Goal: Transaction & Acquisition: Purchase product/service

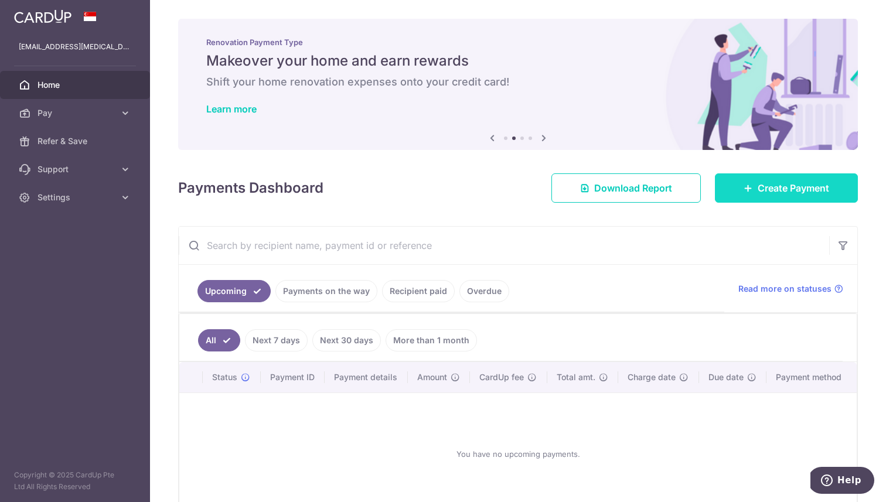
click at [808, 192] on span "Create Payment" at bounding box center [792, 188] width 71 height 14
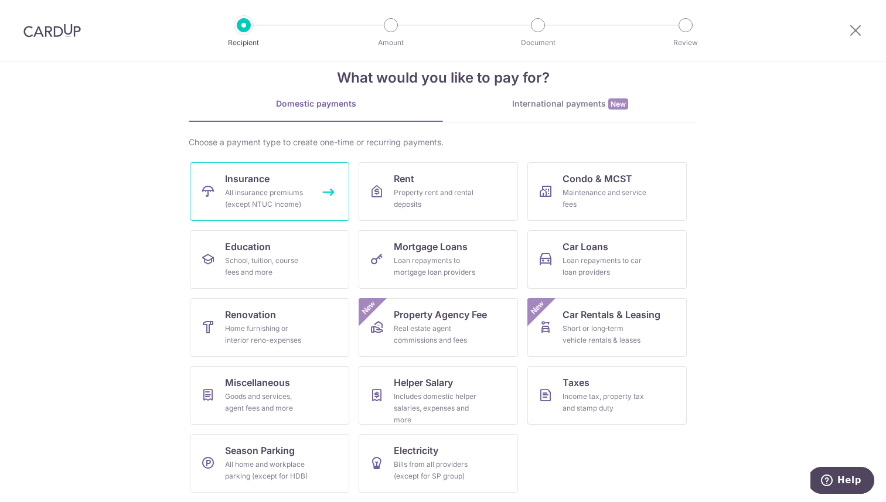
scroll to position [22, 0]
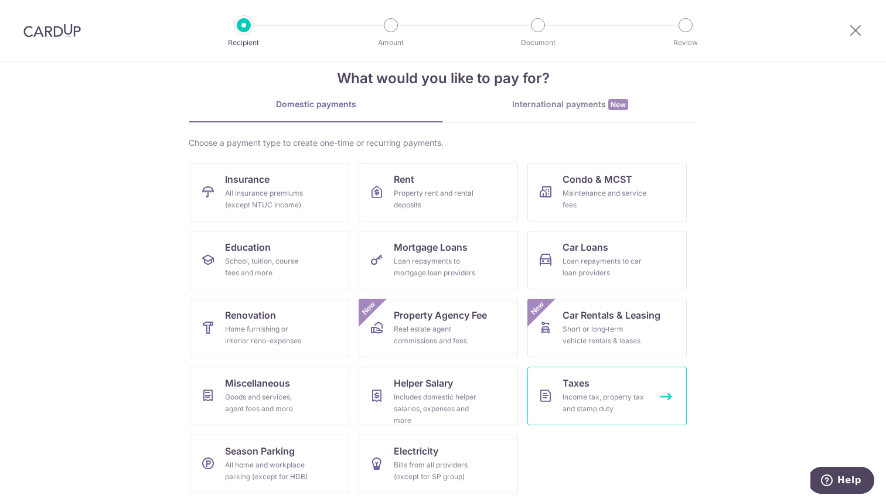
click at [606, 405] on div "Income tax, property tax and stamp duty" at bounding box center [604, 402] width 84 height 23
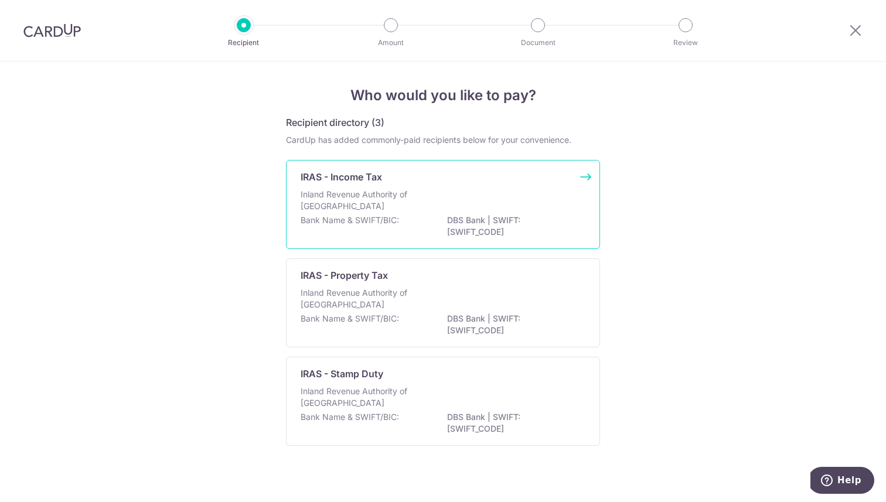
click at [508, 176] on div "IRAS - Income Tax" at bounding box center [435, 177] width 271 height 14
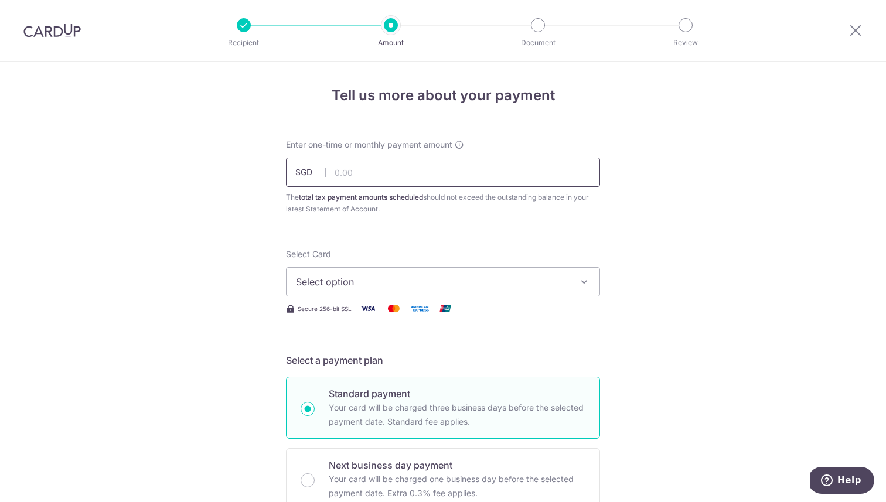
click at [508, 176] on input "text" at bounding box center [443, 172] width 314 height 29
type input "1,000.00"
click at [394, 284] on span "Select option" at bounding box center [432, 282] width 273 height 14
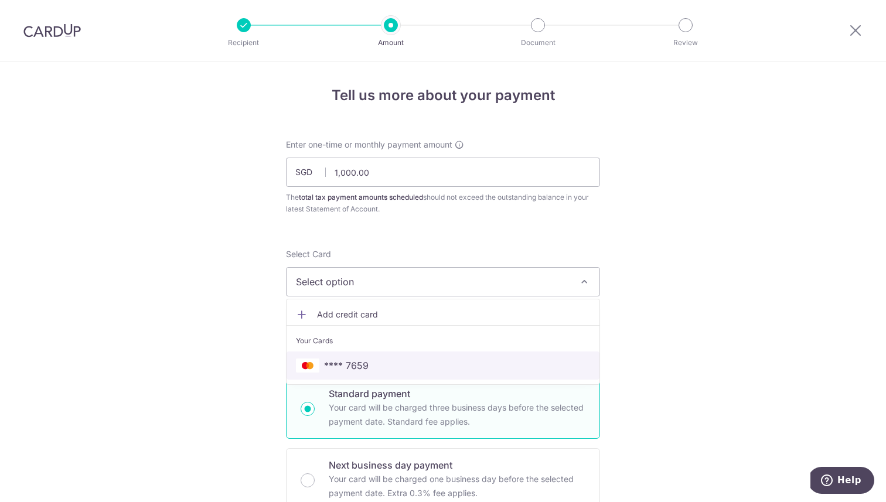
click at [384, 362] on span "**** 7659" at bounding box center [443, 365] width 294 height 14
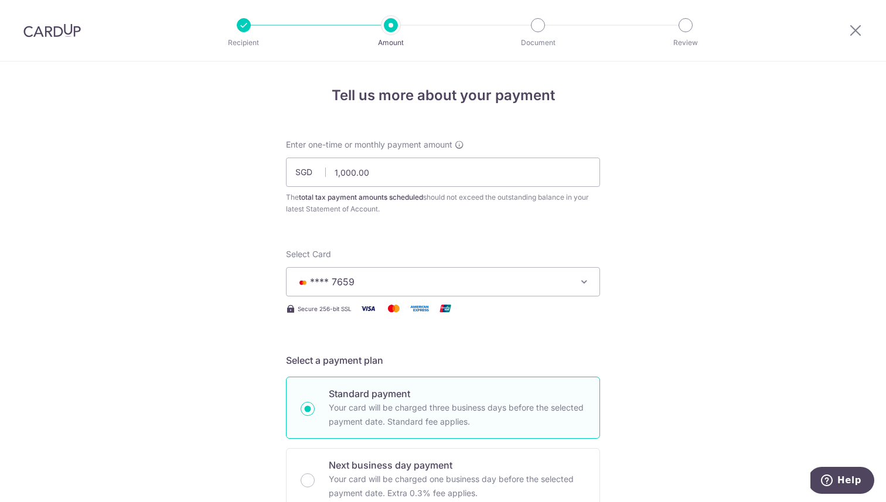
click at [415, 283] on span "**** 7659" at bounding box center [432, 282] width 273 height 14
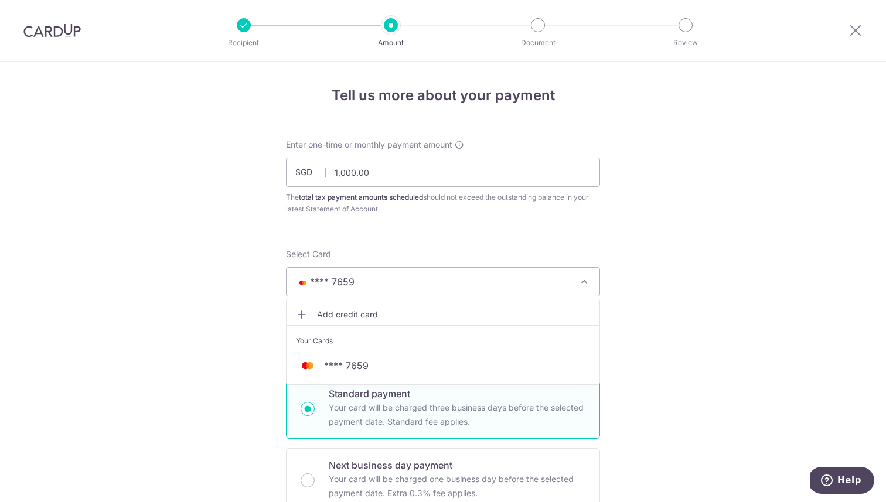
click at [359, 318] on span "Add credit card" at bounding box center [453, 315] width 273 height 12
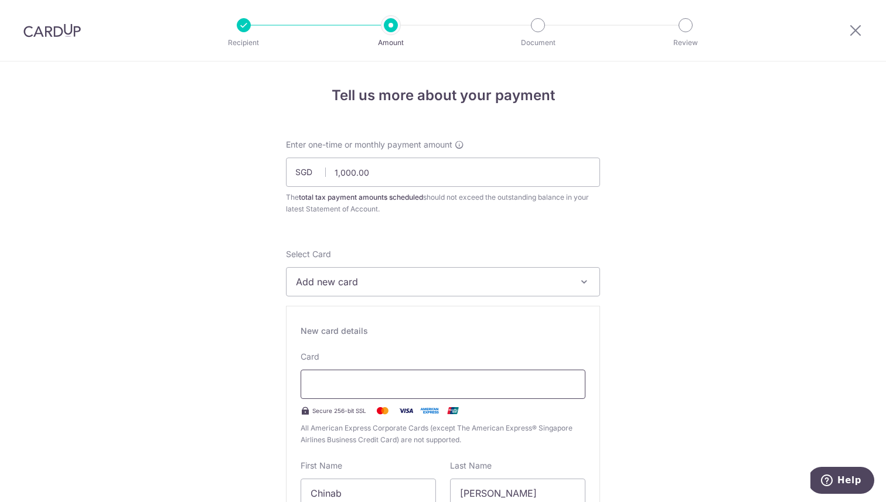
click at [340, 375] on div at bounding box center [442, 384] width 285 height 29
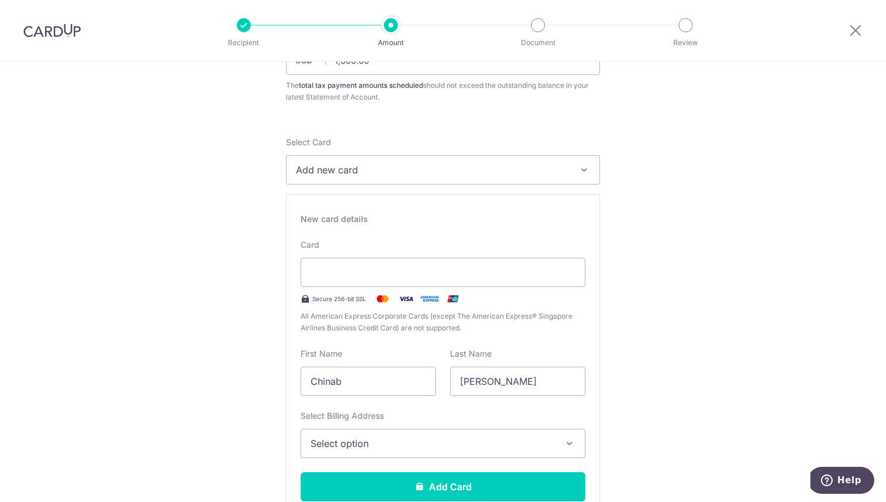
scroll to position [131, 0]
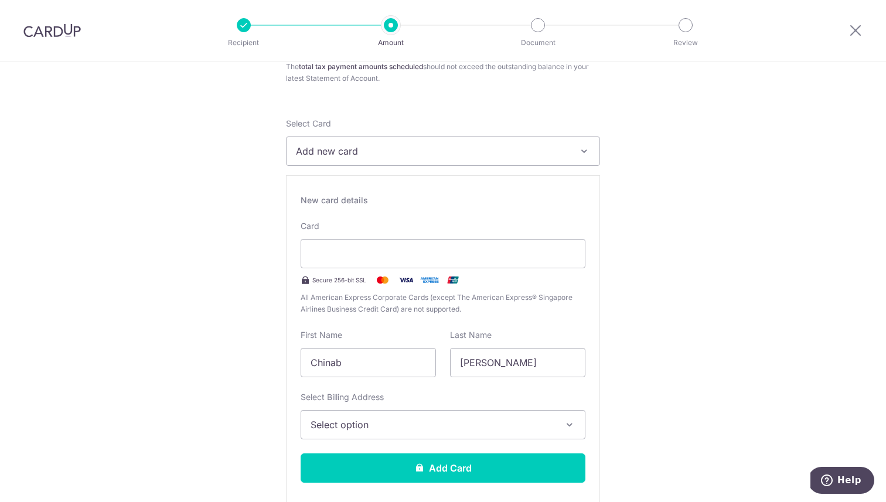
click at [426, 426] on span "Select option" at bounding box center [432, 425] width 244 height 14
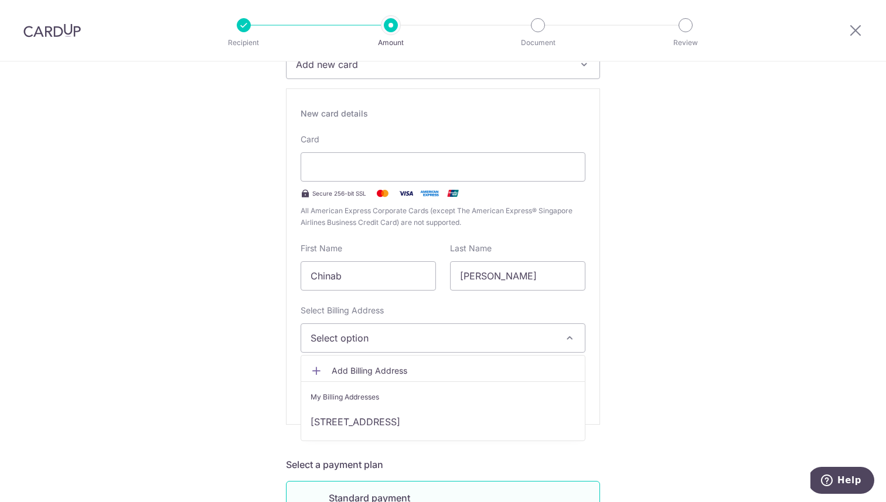
scroll to position [218, 0]
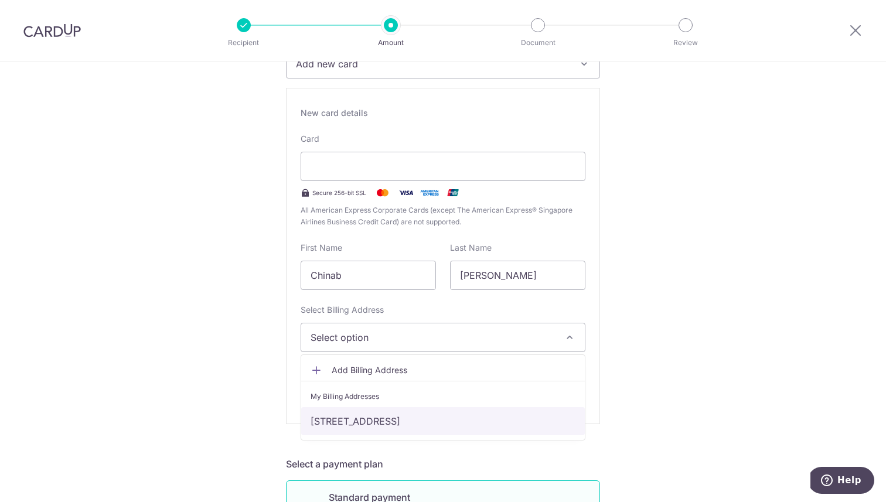
click at [409, 426] on link "[STREET_ADDRESS]" at bounding box center [442, 421] width 283 height 28
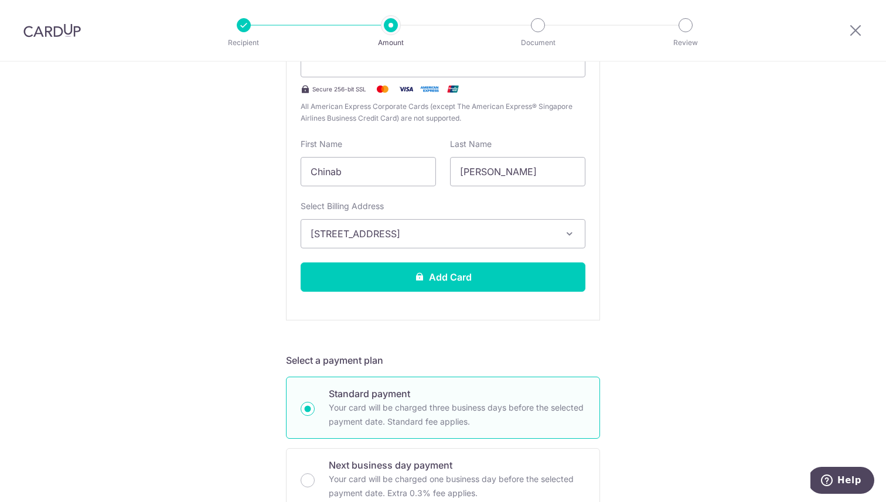
scroll to position [327, 0]
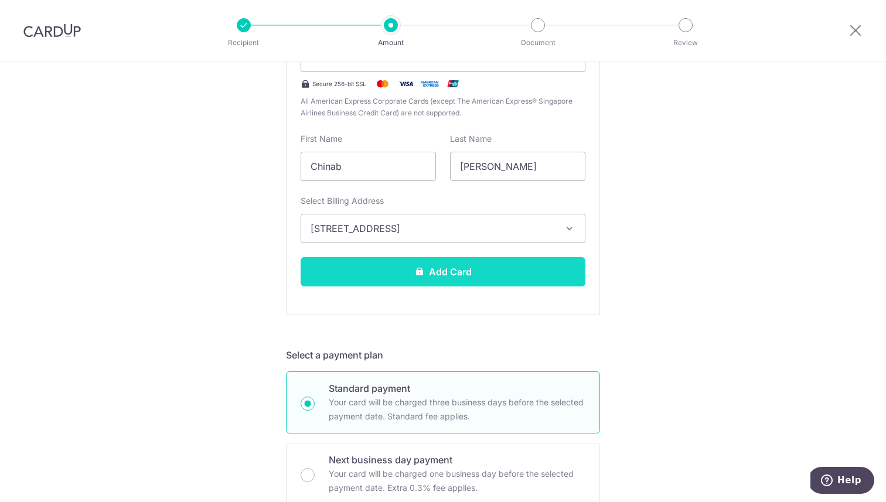
click at [442, 268] on button "Add Card" at bounding box center [442, 271] width 285 height 29
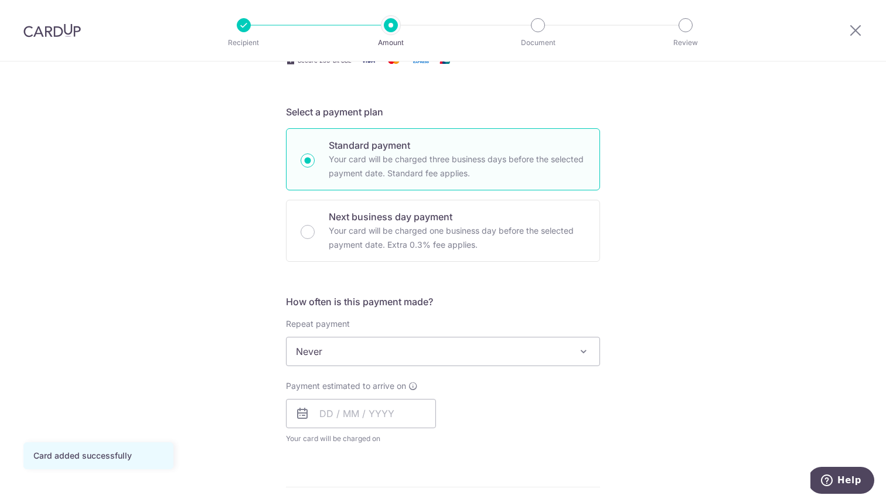
scroll to position [247, 0]
click at [402, 347] on span "Never" at bounding box center [442, 353] width 313 height 28
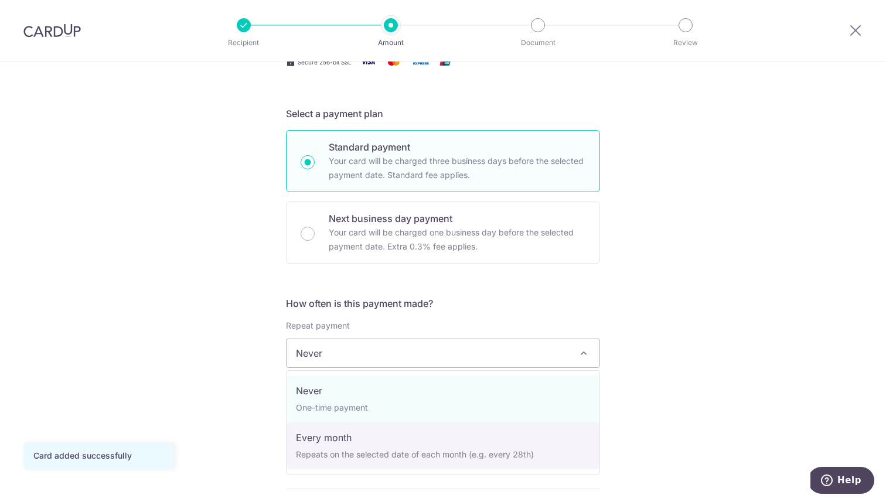
select select "3"
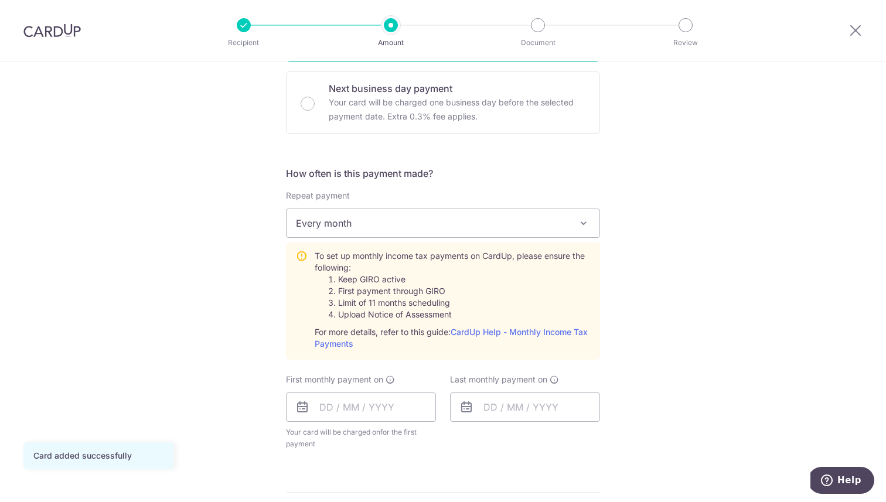
scroll to position [383, 0]
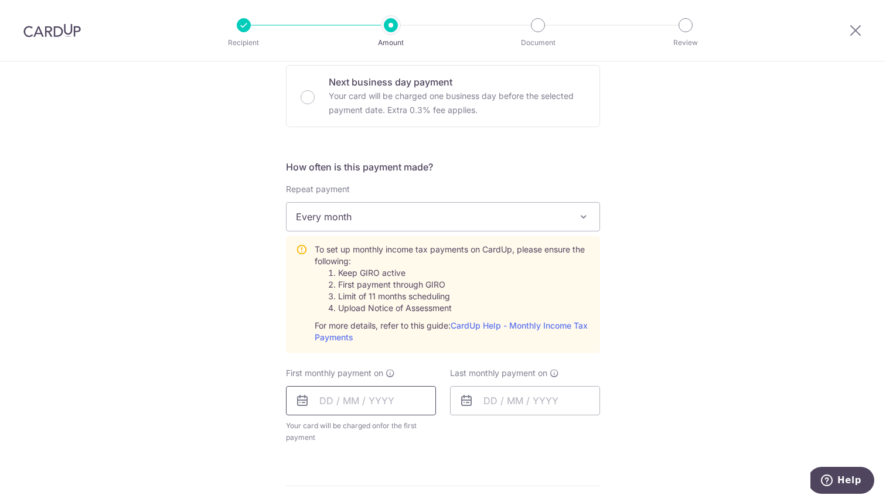
click at [379, 394] on input "text" at bounding box center [361, 400] width 150 height 29
click at [640, 339] on div "Tell us more about your payment Enter one-time or monthly payment amount SGD 1,…" at bounding box center [443, 288] width 886 height 1221
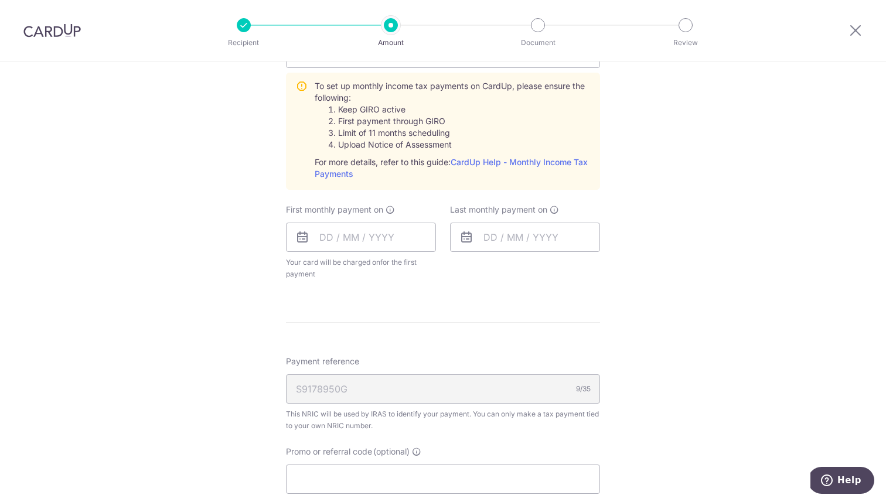
scroll to position [550, 0]
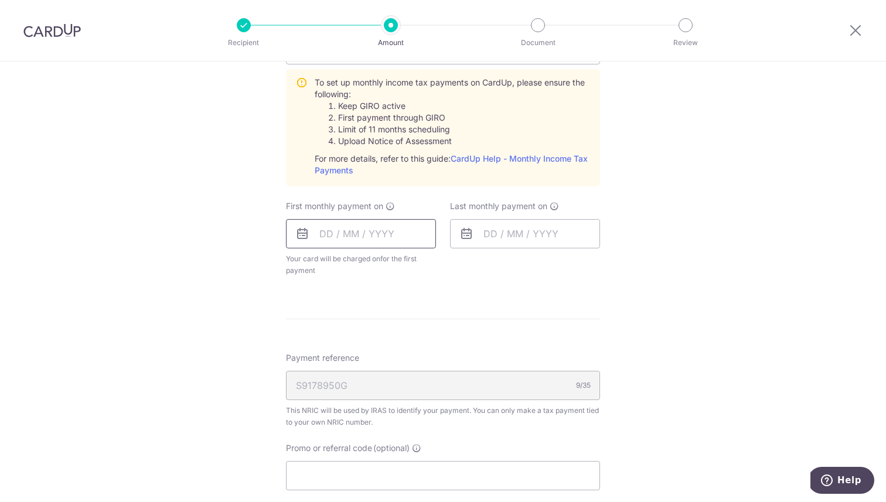
click at [364, 237] on input "text" at bounding box center [361, 233] width 150 height 29
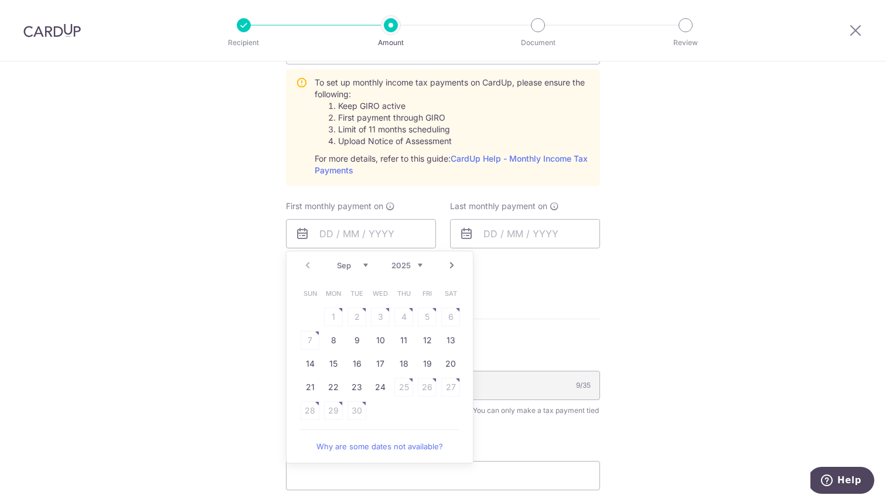
click at [309, 264] on div "Prev Next Sep Oct Nov Dec 2025 2026" at bounding box center [379, 265] width 186 height 28
click at [451, 268] on link "Next" at bounding box center [452, 265] width 14 height 14
click at [306, 264] on link "Prev" at bounding box center [307, 265] width 14 height 14
click at [306, 264] on div "Prev Next Sep Oct Nov Dec 2025 2026" at bounding box center [379, 265] width 186 height 28
click at [378, 442] on link "Why are some dates not available?" at bounding box center [379, 446] width 158 height 23
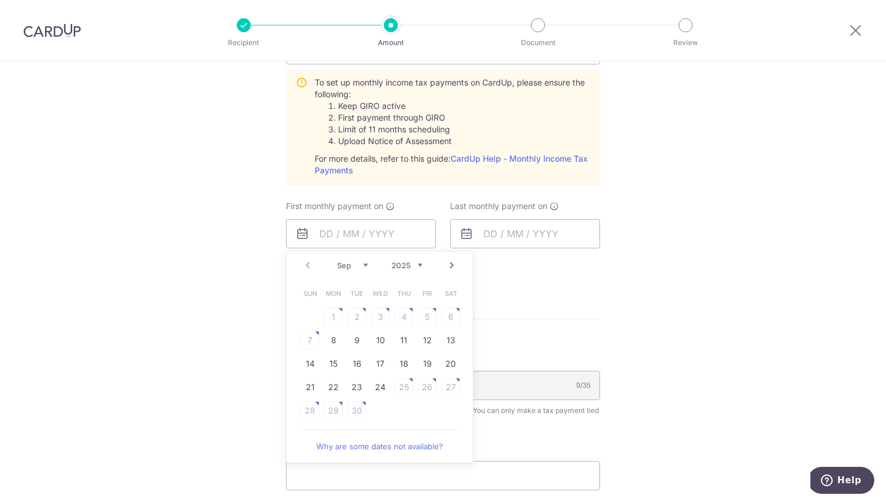
click at [374, 205] on span "First monthly payment on" at bounding box center [334, 206] width 97 height 12
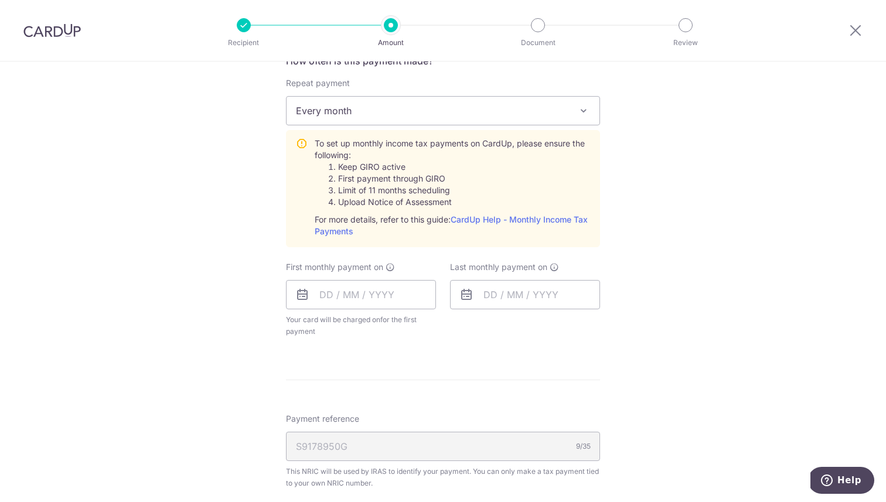
scroll to position [470, 0]
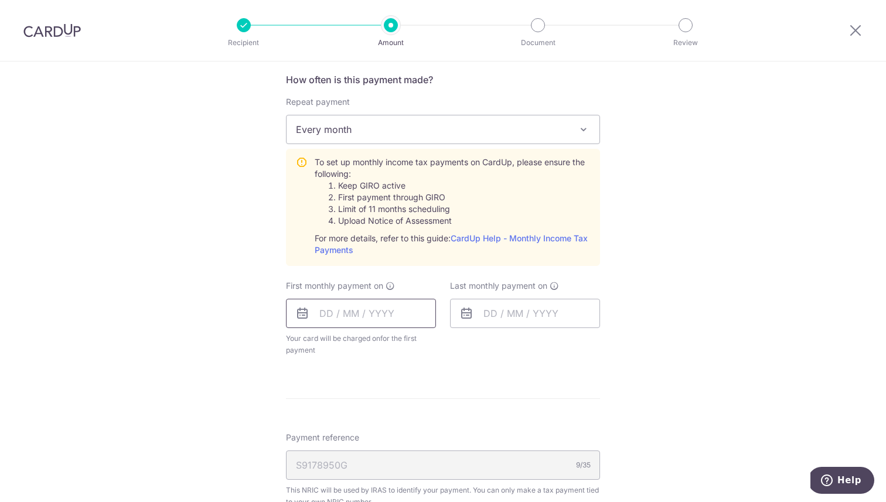
click at [398, 313] on input "text" at bounding box center [361, 313] width 150 height 29
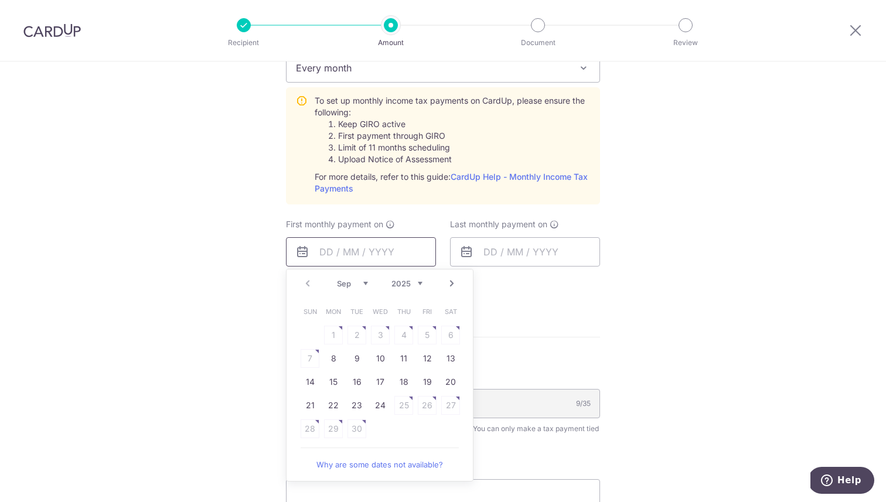
scroll to position [539, 0]
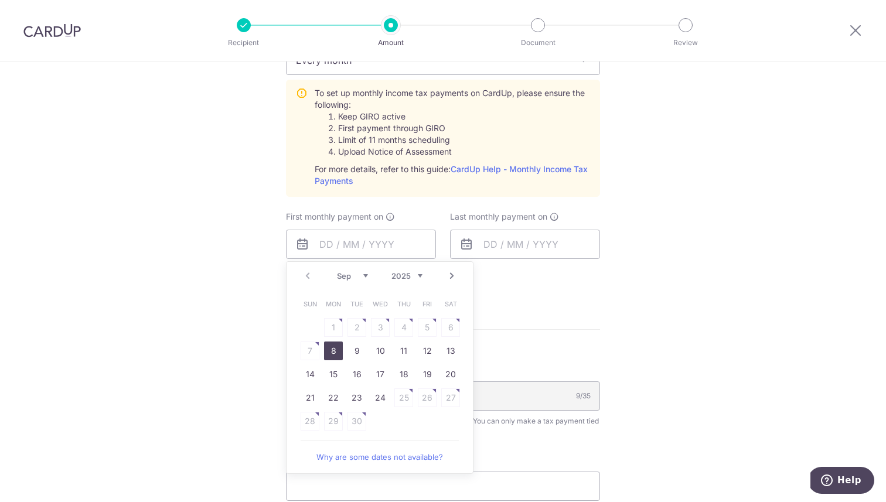
click at [333, 353] on link "8" at bounding box center [333, 350] width 19 height 19
type input "[DATE]"
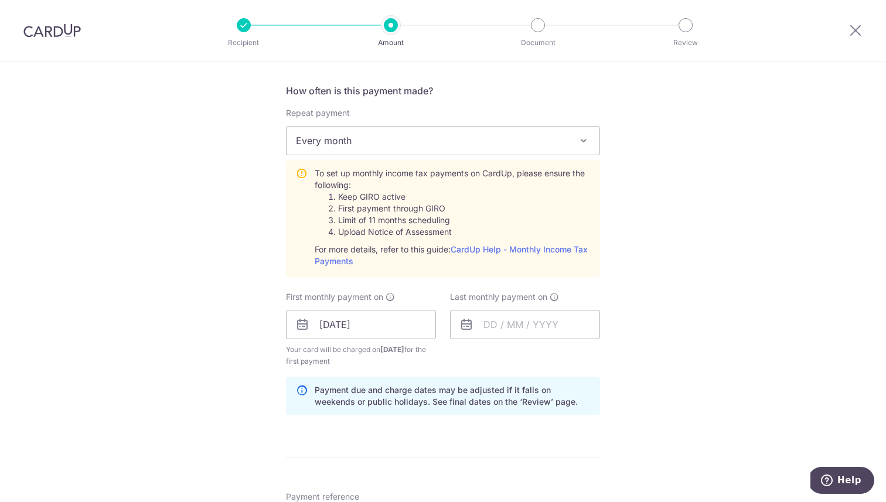
scroll to position [450, 0]
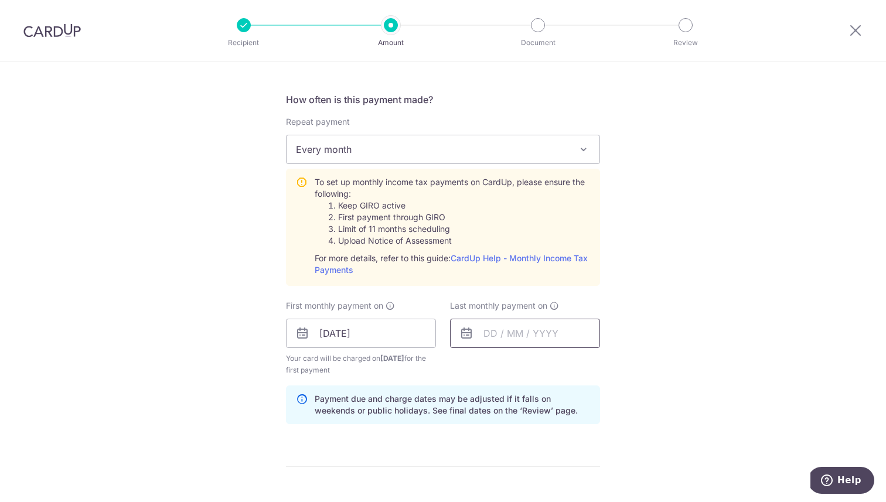
click at [524, 330] on input "text" at bounding box center [525, 333] width 150 height 29
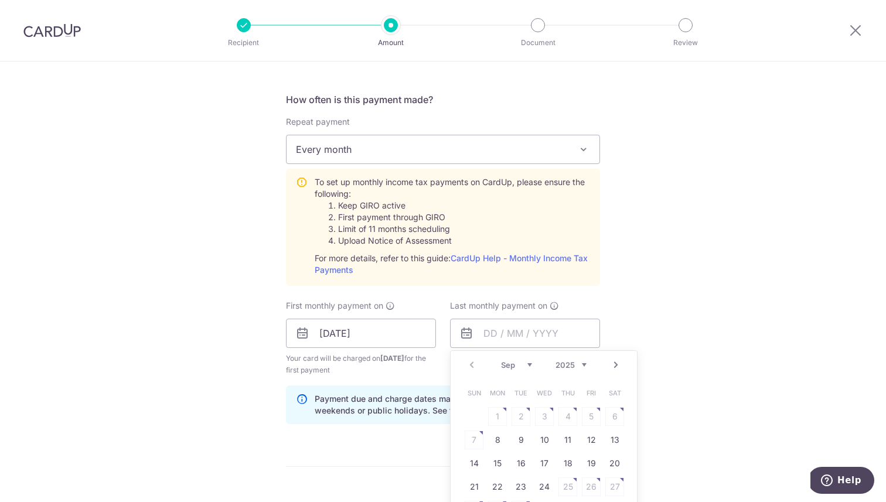
click at [611, 361] on link "Next" at bounding box center [616, 365] width 14 height 14
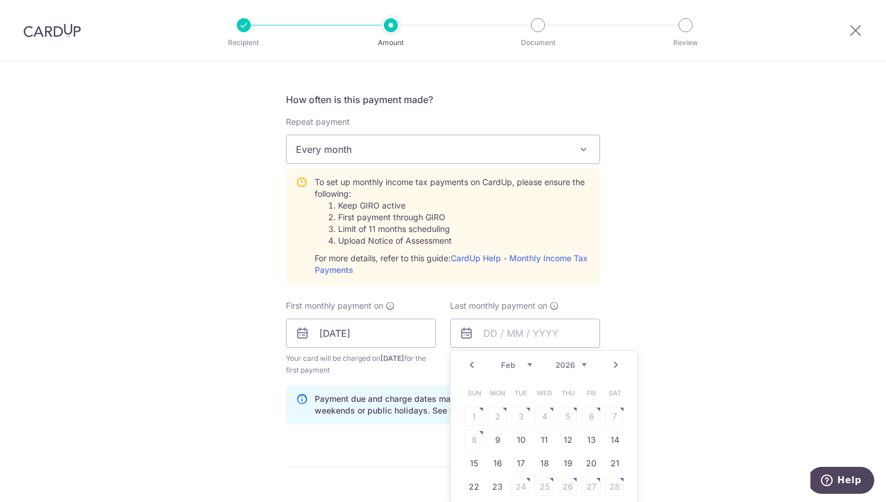
click at [611, 361] on link "Next" at bounding box center [616, 365] width 14 height 14
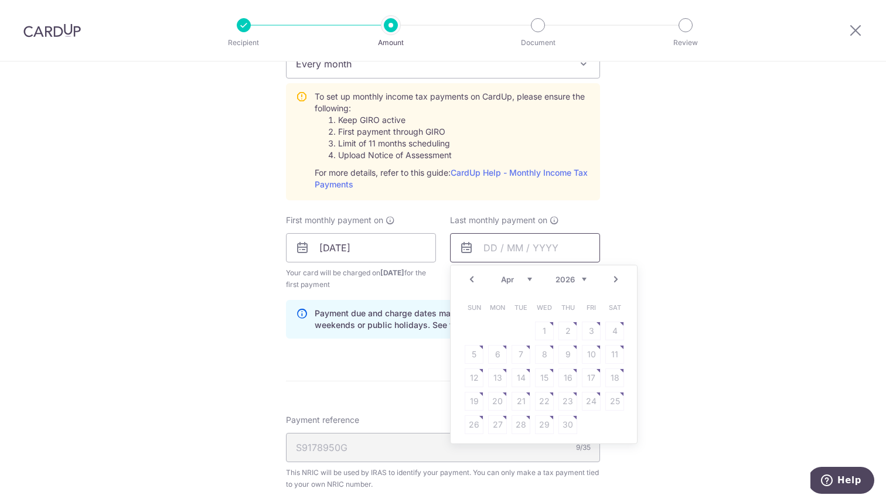
scroll to position [541, 0]
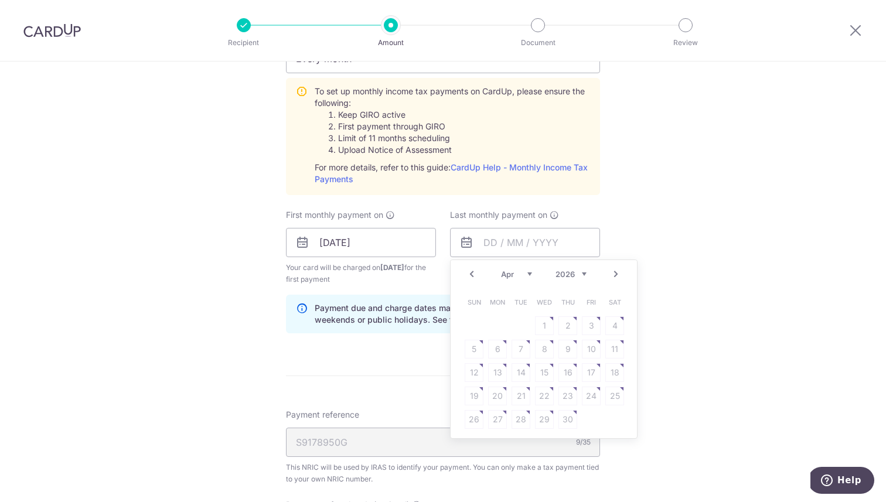
click at [508, 354] on table "Sun Mon Tue Wed Thu Fri Sat 1 2 3 4 5 6 7 8 9 10 11 12 13 14 15 16 17 18 19 20 …" at bounding box center [544, 361] width 164 height 141
click at [467, 274] on link "Prev" at bounding box center [471, 274] width 14 height 14
click at [541, 394] on link "25" at bounding box center [544, 396] width 19 height 19
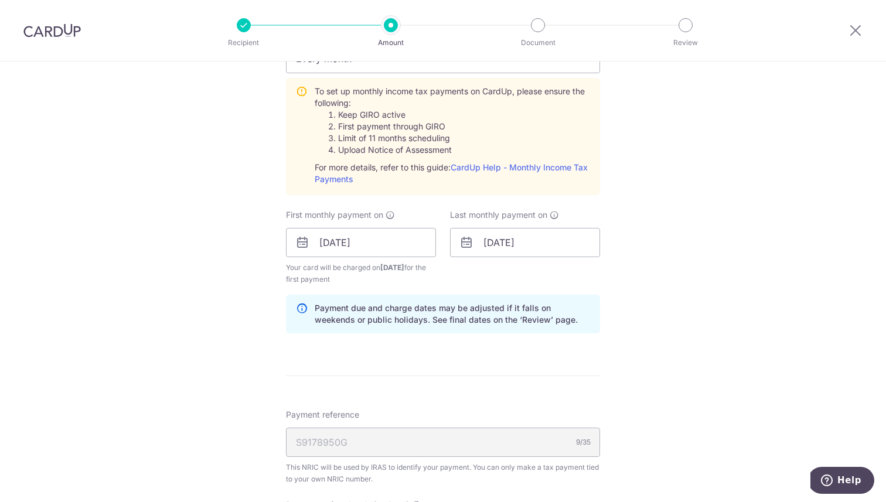
click at [611, 293] on div "Tell us more about your payment Enter one-time or monthly payment amount SGD 1,…" at bounding box center [443, 154] width 886 height 1269
click at [536, 236] on input "[DATE]" at bounding box center [525, 242] width 150 height 29
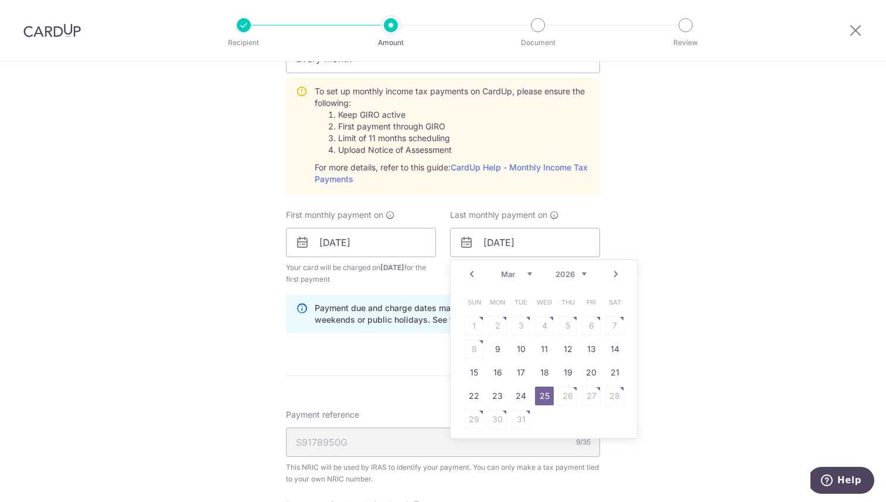
click at [613, 271] on link "Next" at bounding box center [616, 274] width 14 height 14
click at [472, 280] on link "Prev" at bounding box center [471, 274] width 14 height 14
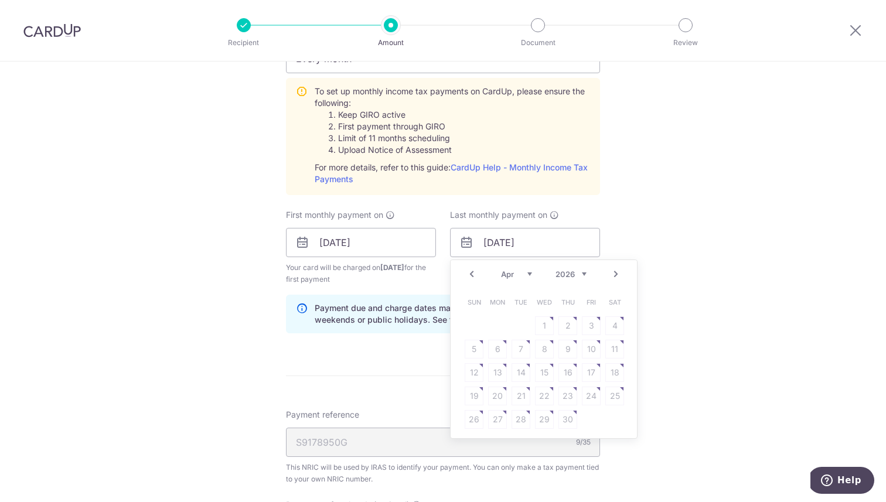
click at [556, 348] on table "Sun Mon Tue Wed Thu Fri Sat 1 2 3 4 5 6 7 8 9 10 11 12 13 14 15 16 17 18 19 20 …" at bounding box center [544, 361] width 164 height 141
click at [620, 276] on link "Next" at bounding box center [616, 274] width 14 height 14
click at [571, 347] on link "7" at bounding box center [567, 349] width 19 height 19
type input "07/05/2026"
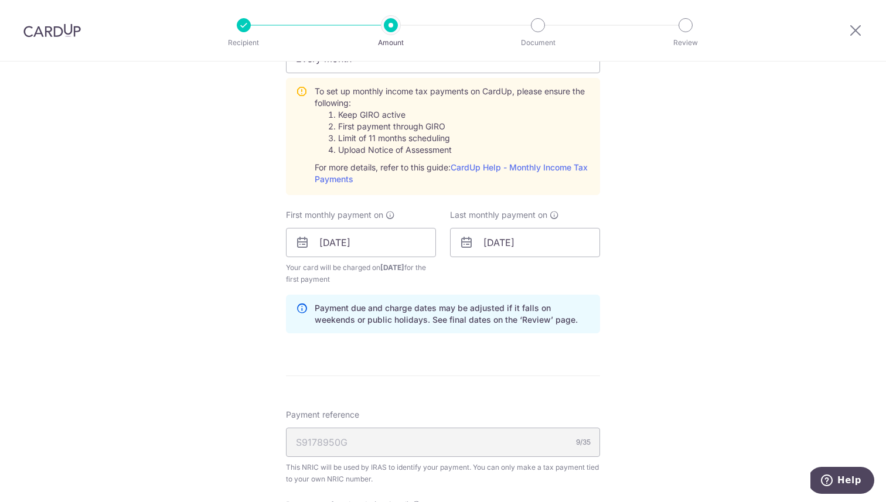
click at [661, 283] on div "Tell us more about your payment Enter one-time or monthly payment amount SGD 1,…" at bounding box center [443, 154] width 886 height 1269
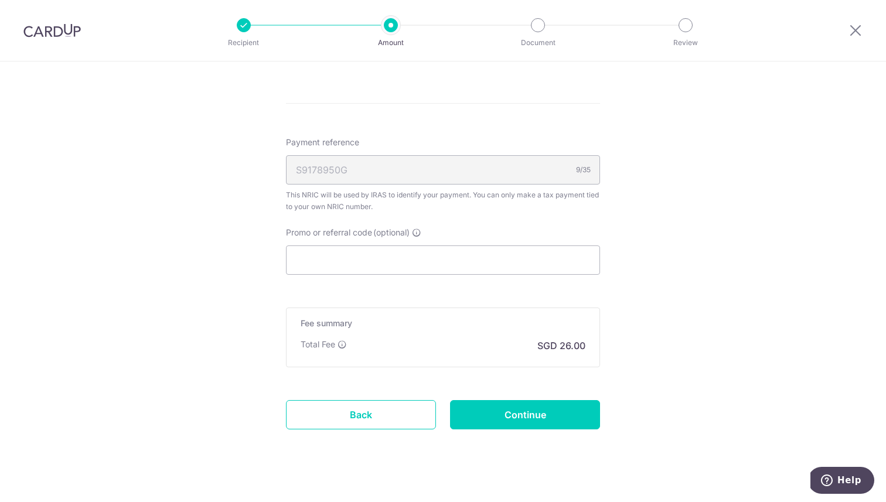
scroll to position [829, 0]
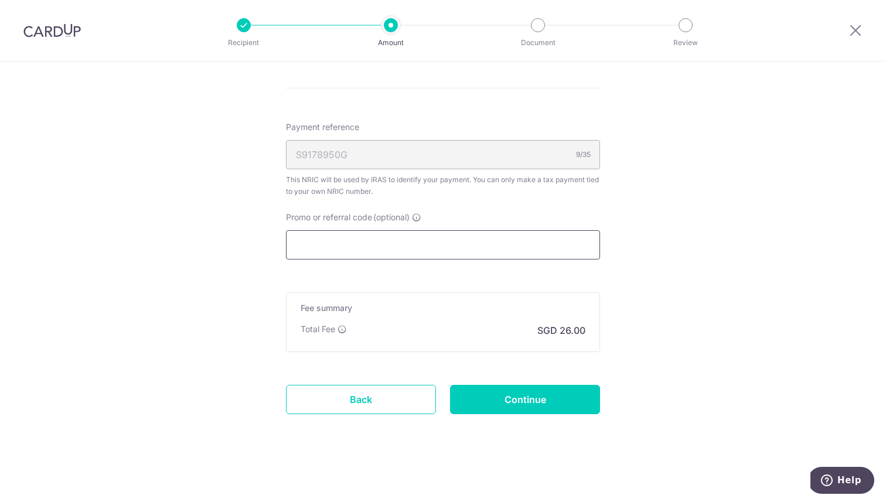
click at [316, 249] on input "Promo or referral code (optional)" at bounding box center [443, 244] width 314 height 29
paste input "MCTAX25"
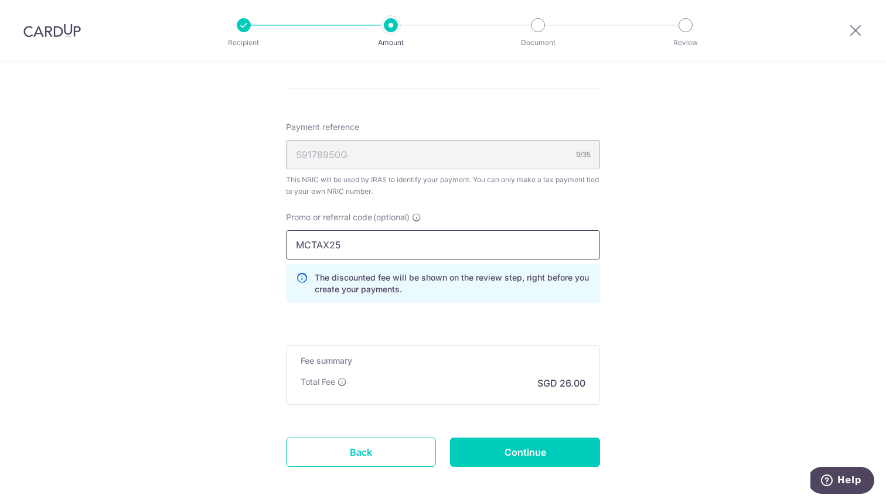
type input "MCTAX25"
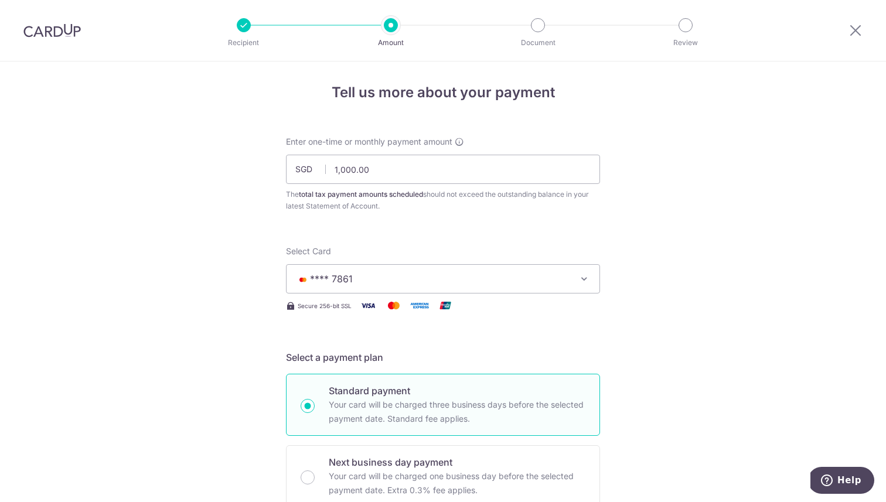
scroll to position [0, 0]
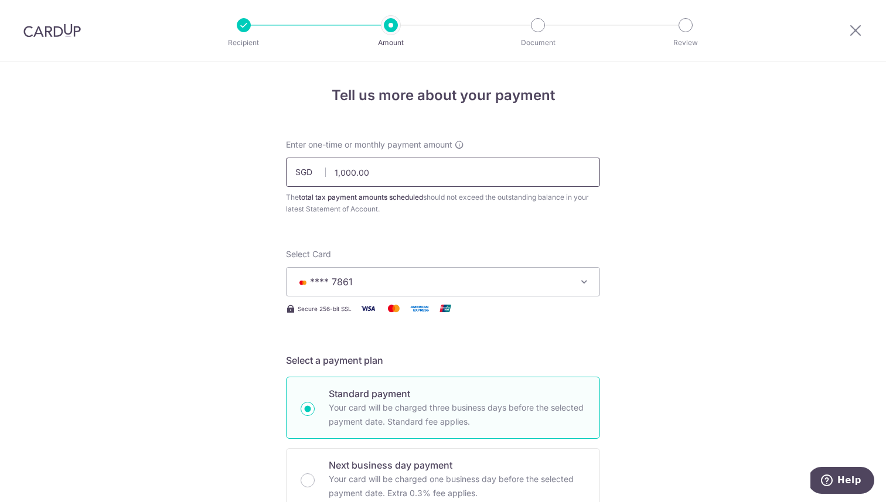
click at [412, 168] on input "1,000.00" at bounding box center [443, 172] width 314 height 29
type input "950.00"
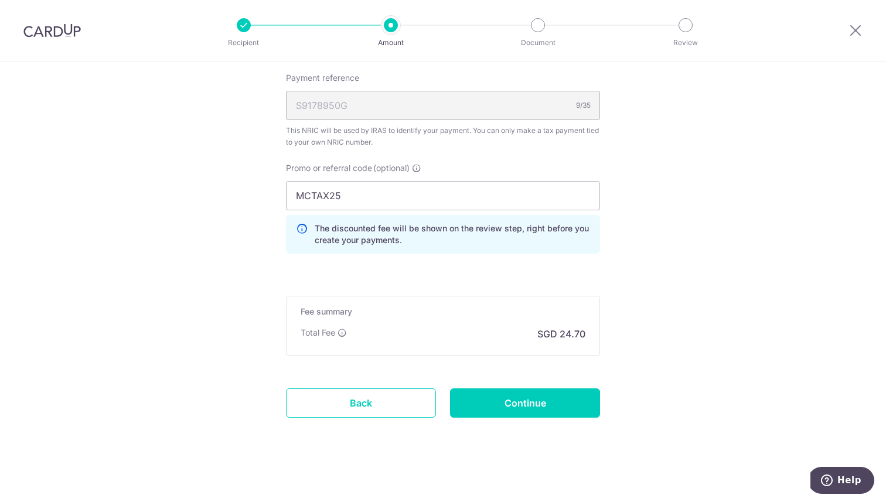
scroll to position [881, 0]
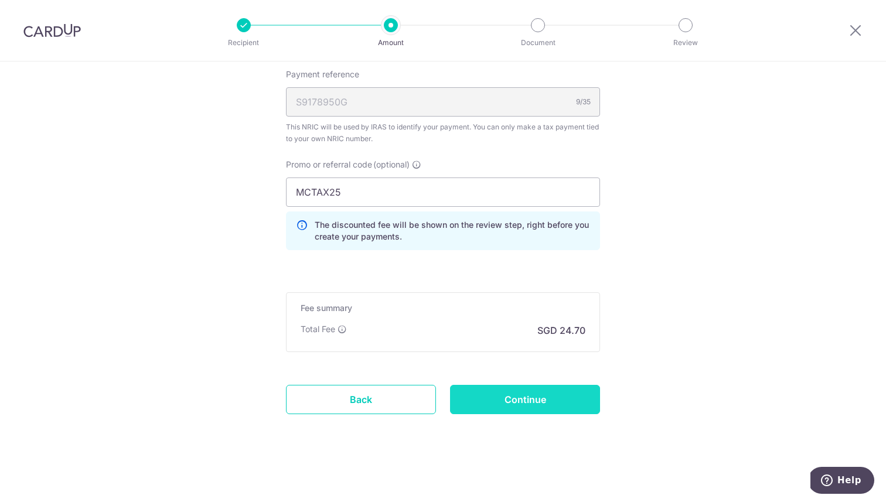
click at [520, 401] on input "Continue" at bounding box center [525, 399] width 150 height 29
type input "Create Schedule"
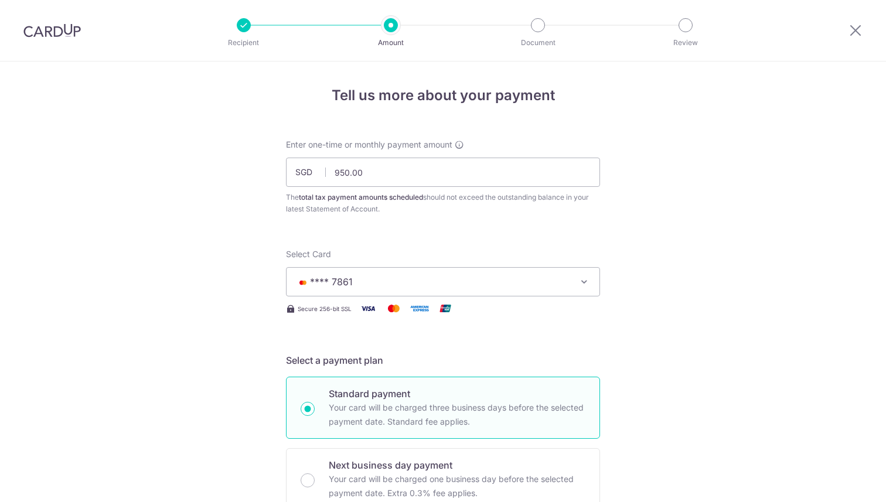
scroll to position [716, 0]
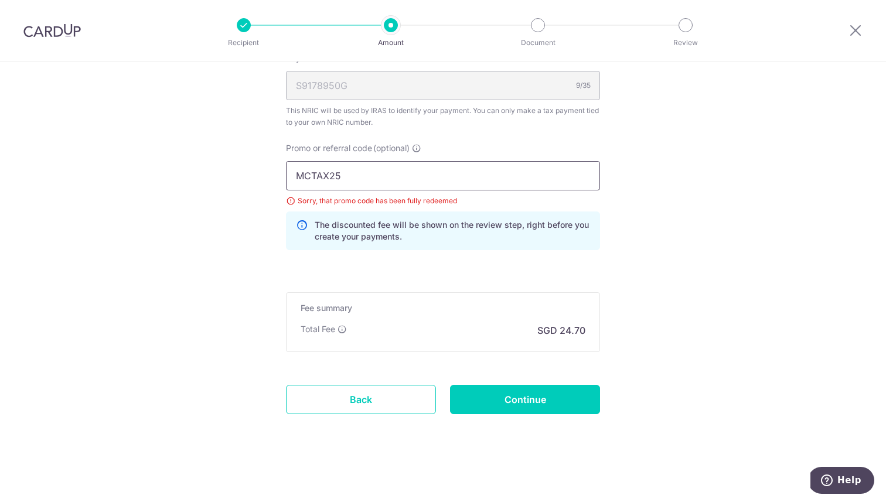
click at [384, 180] on input "MCTAX25" at bounding box center [443, 175] width 314 height 29
paste input "VTAX25R"
type input "VTAX25R"
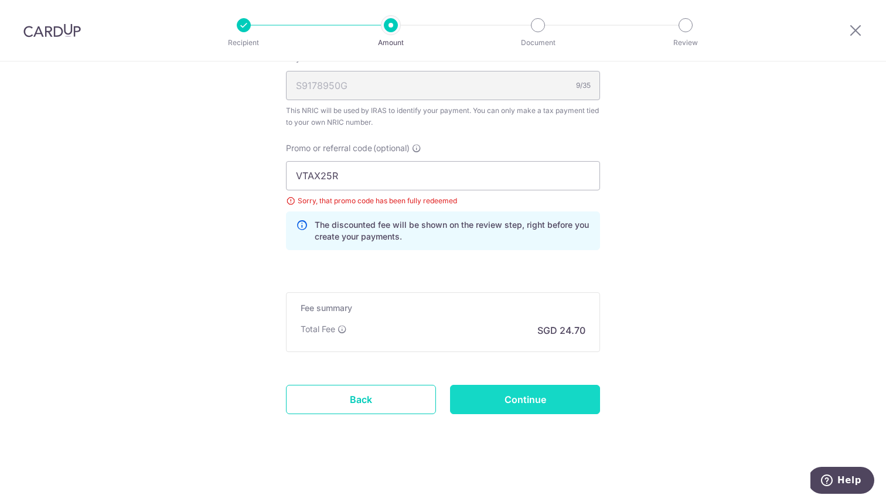
click at [553, 398] on input "Continue" at bounding box center [525, 399] width 150 height 29
type input "Update Schedule"
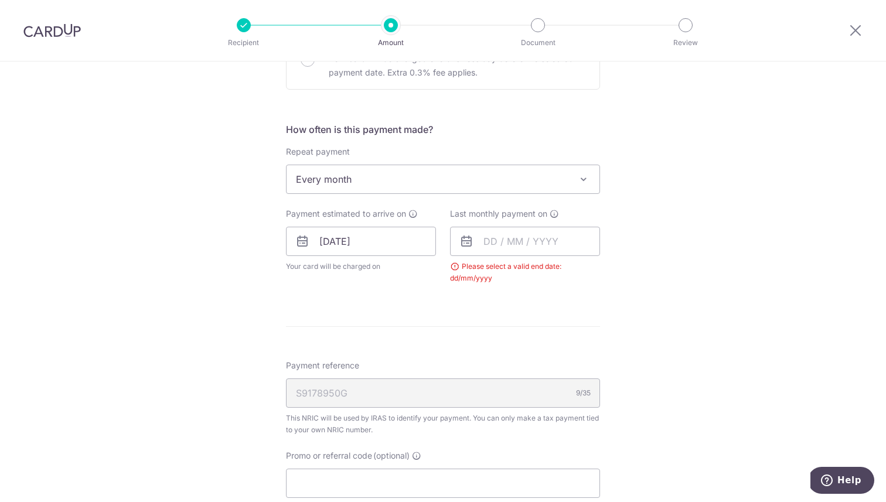
scroll to position [415, 0]
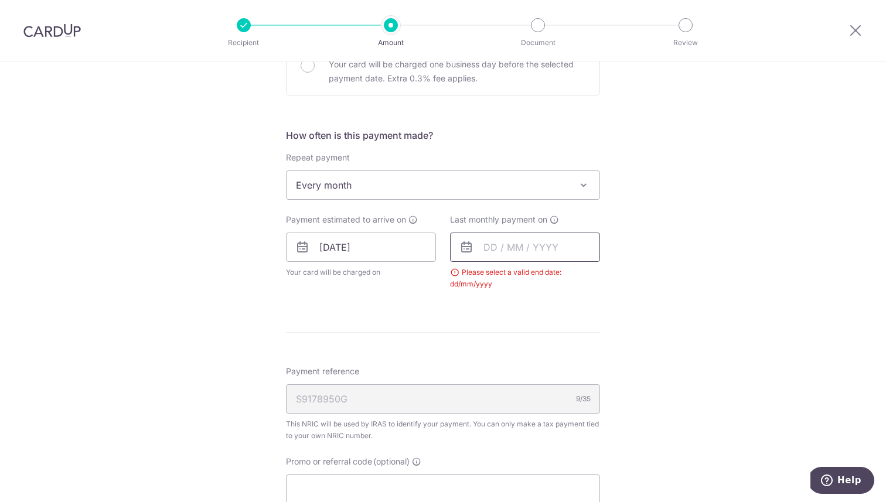
click at [517, 240] on input "text" at bounding box center [525, 247] width 150 height 29
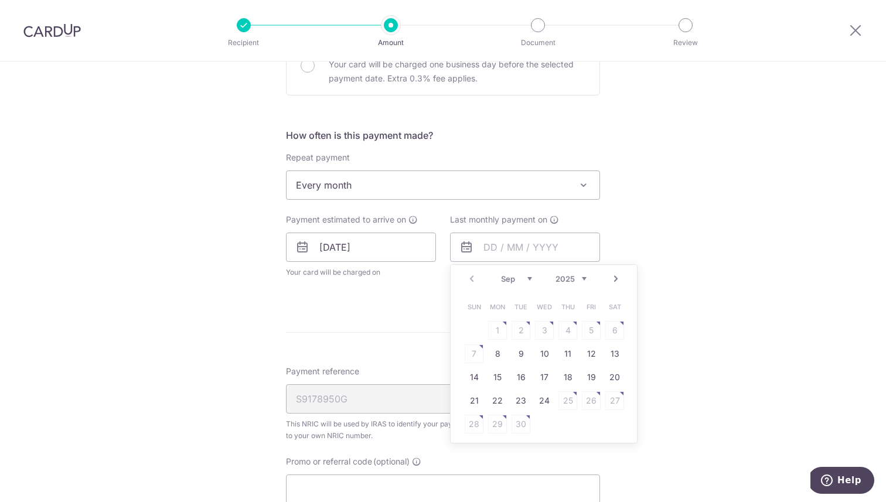
click at [617, 276] on link "Next" at bounding box center [616, 279] width 14 height 14
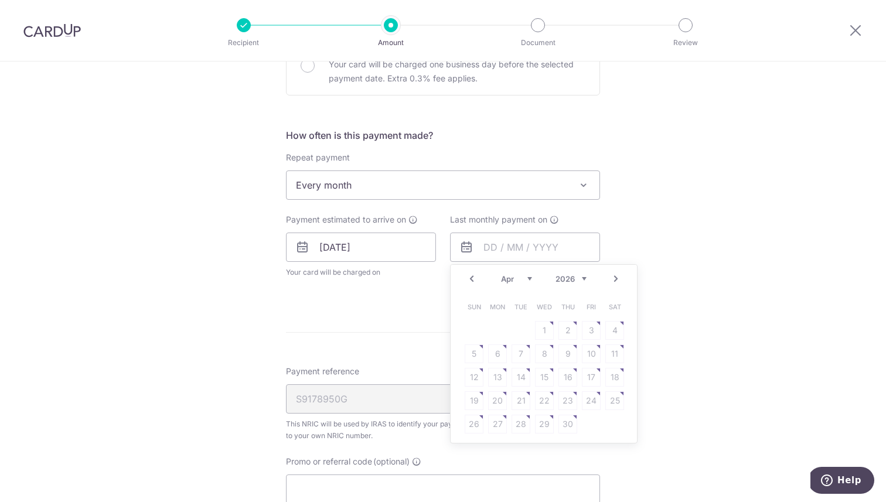
click at [617, 276] on link "Next" at bounding box center [616, 279] width 14 height 14
click at [572, 353] on link "7" at bounding box center [567, 353] width 19 height 19
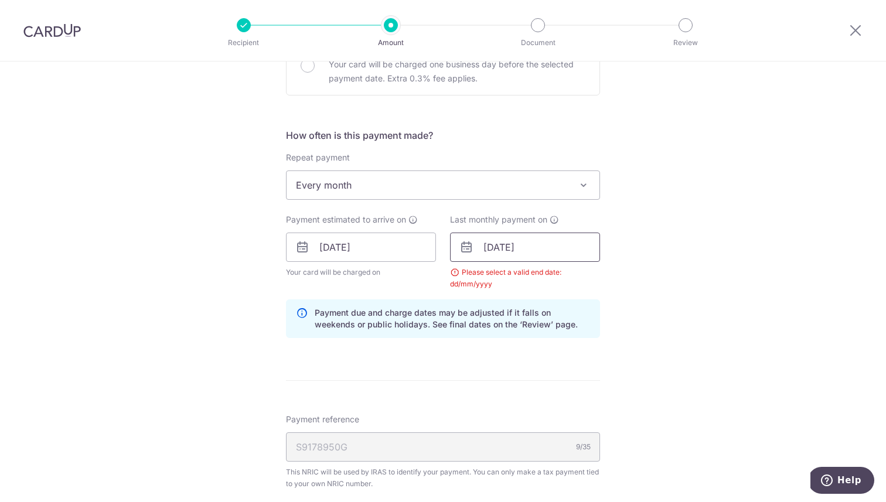
click at [551, 250] on input "07/05/2026" at bounding box center [525, 247] width 150 height 29
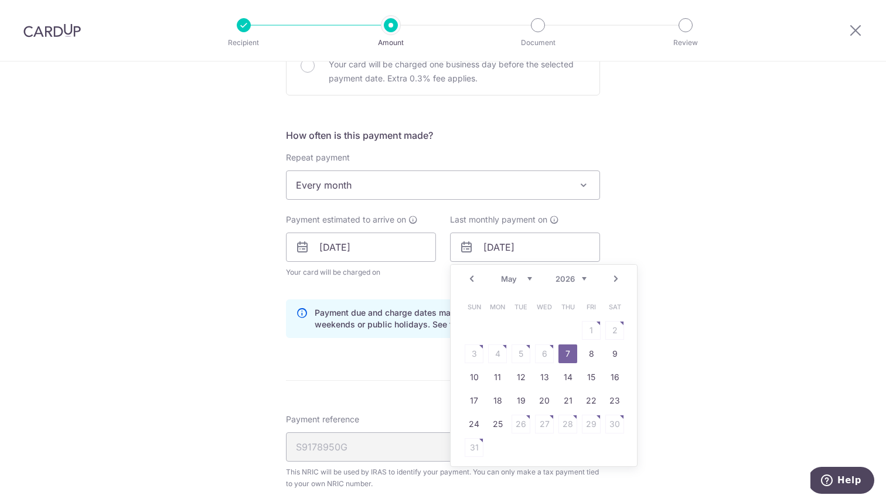
click at [571, 356] on link "7" at bounding box center [567, 353] width 19 height 19
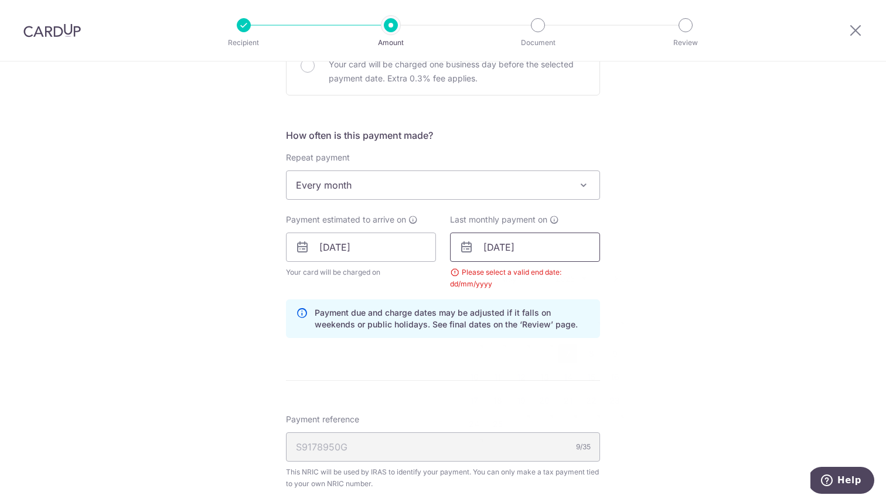
click at [547, 251] on input "07/05/2026" at bounding box center [525, 247] width 150 height 29
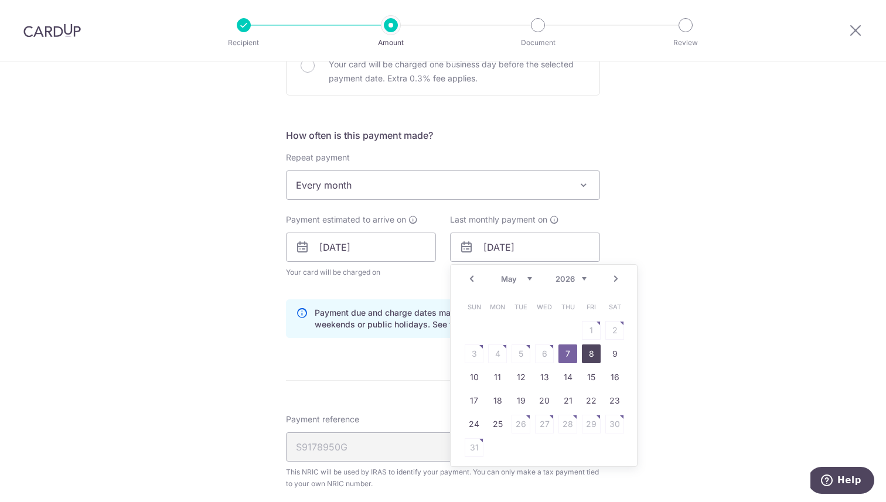
click at [591, 353] on link "8" at bounding box center [591, 353] width 19 height 19
type input "[DATE]"
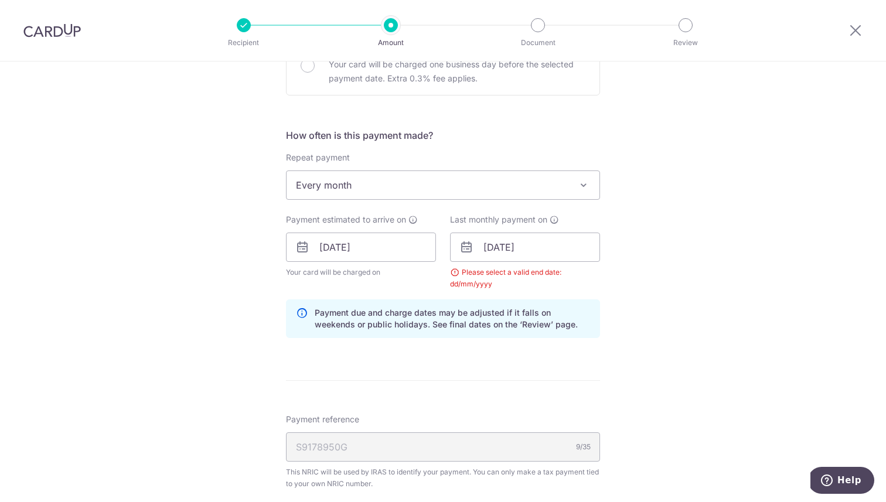
click at [658, 327] on div "Tell us more about your payment Enter one-time or monthly payment amount SGD 95…" at bounding box center [443, 220] width 886 height 1147
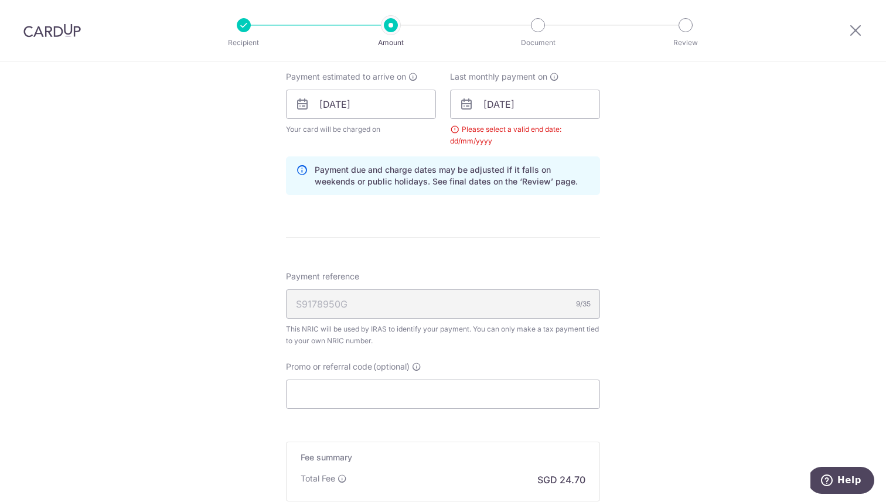
scroll to position [576, 0]
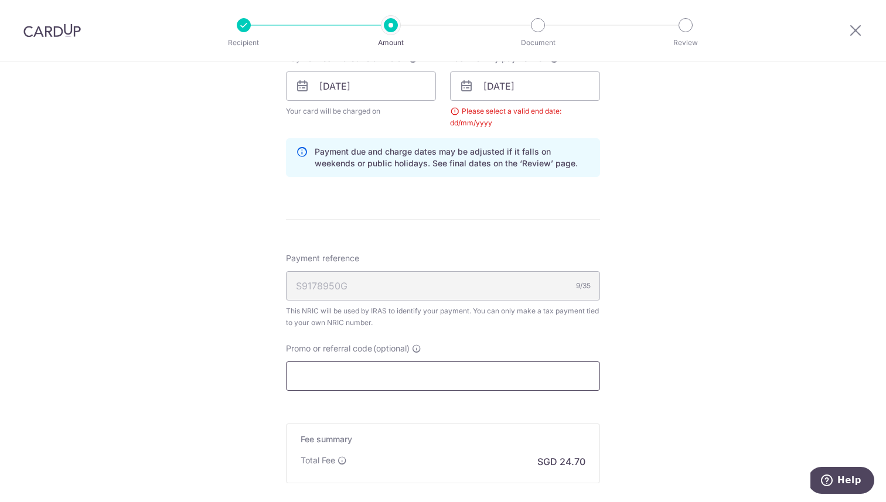
click at [416, 371] on input "Promo or referral code (optional)" at bounding box center [443, 375] width 314 height 29
paste input "VTAX25R"
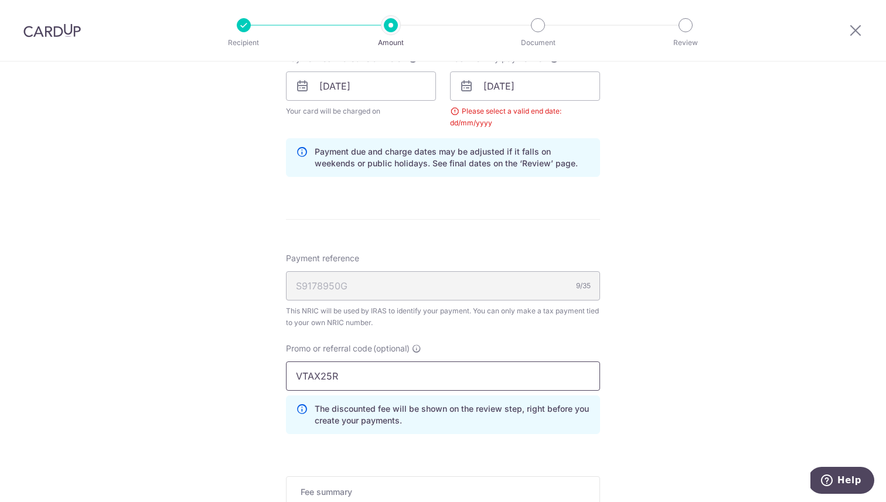
type input "VTAX25R"
click at [626, 337] on div "Tell us more about your payment Enter one-time or monthly payment amount SGD 95…" at bounding box center [443, 86] width 886 height 1200
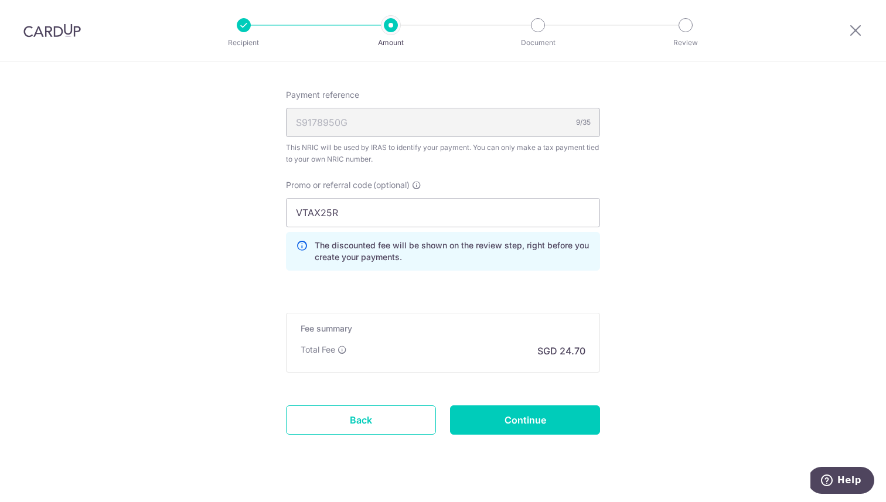
scroll to position [758, 0]
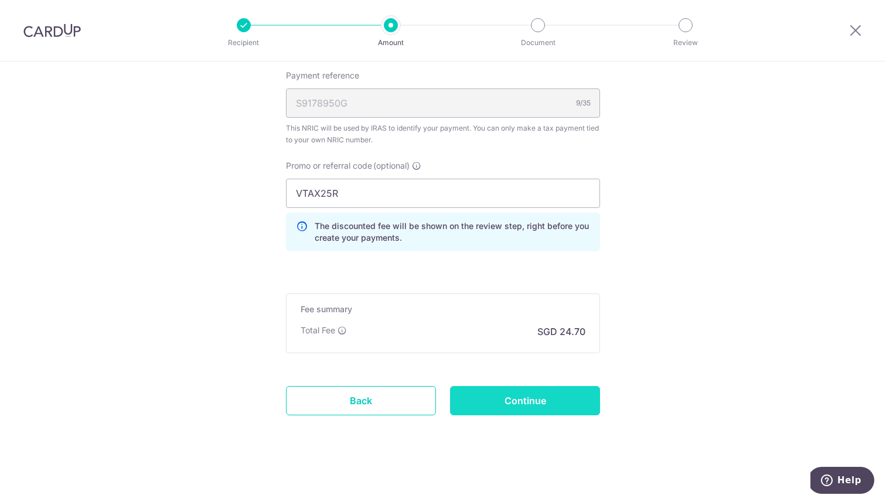
click at [540, 398] on input "Continue" at bounding box center [525, 400] width 150 height 29
type input "Update Schedule"
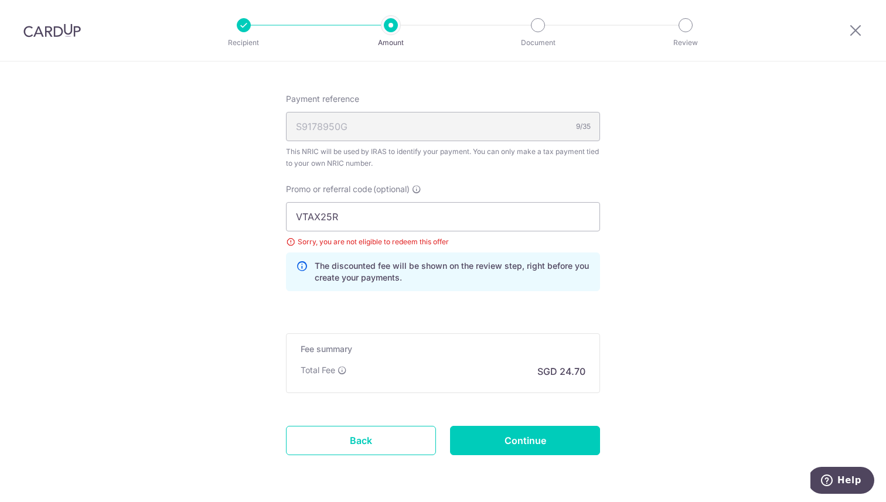
scroll to position [661, 0]
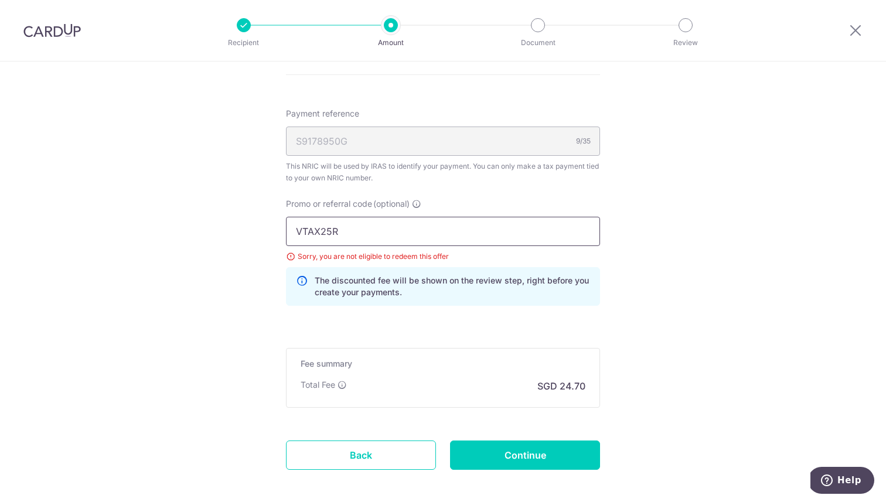
click at [391, 238] on input "VTAX25R" at bounding box center [443, 231] width 314 height 29
paste input "ML"
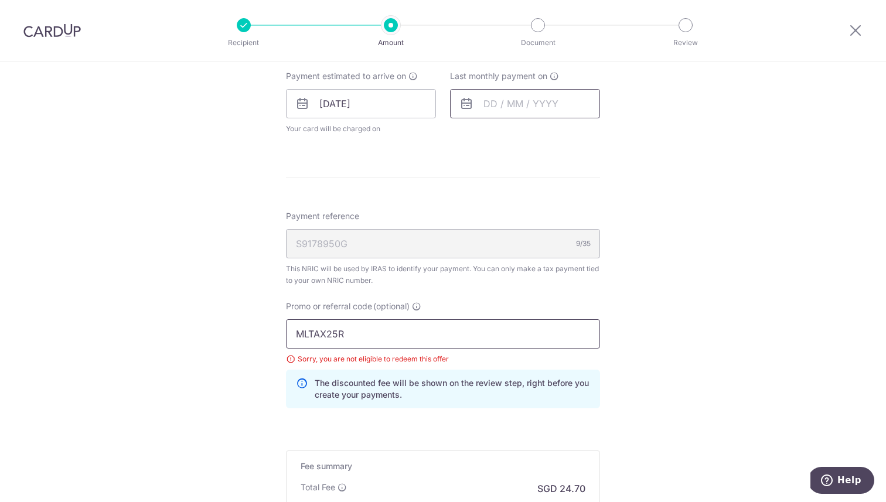
scroll to position [670, 0]
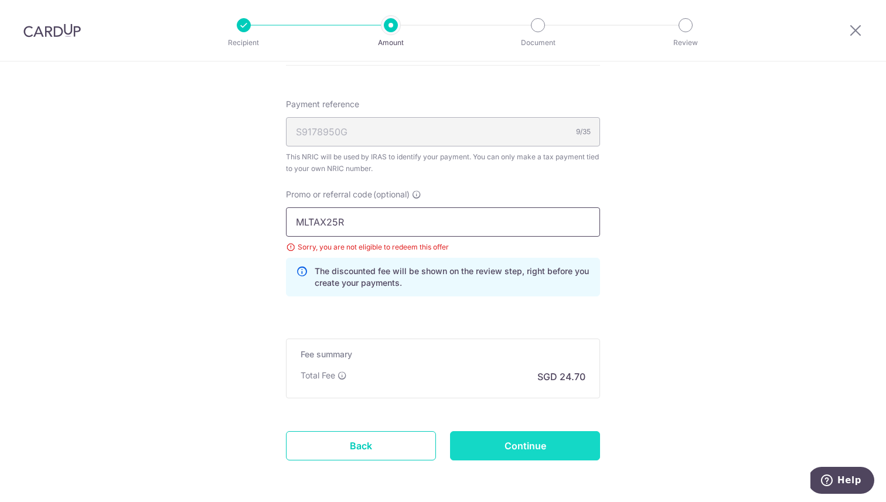
type input "MLTAX25R"
click at [525, 445] on input "Continue" at bounding box center [525, 445] width 150 height 29
type input "Update Schedule"
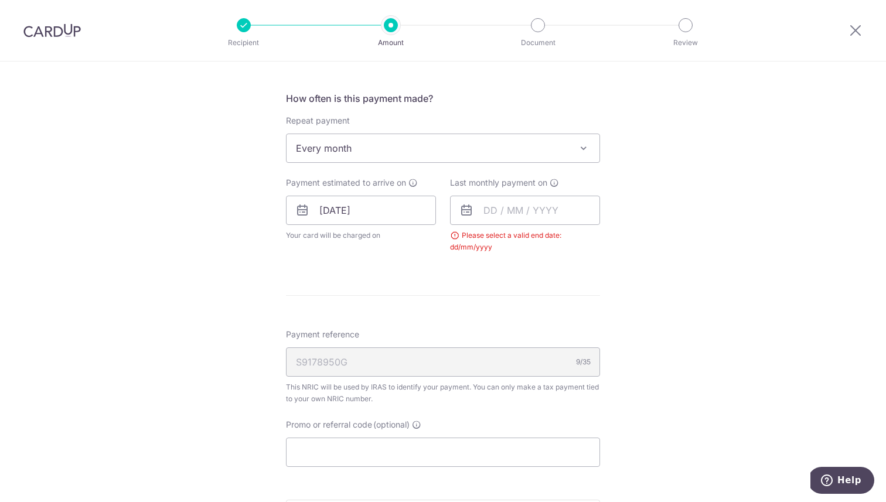
scroll to position [442, 0]
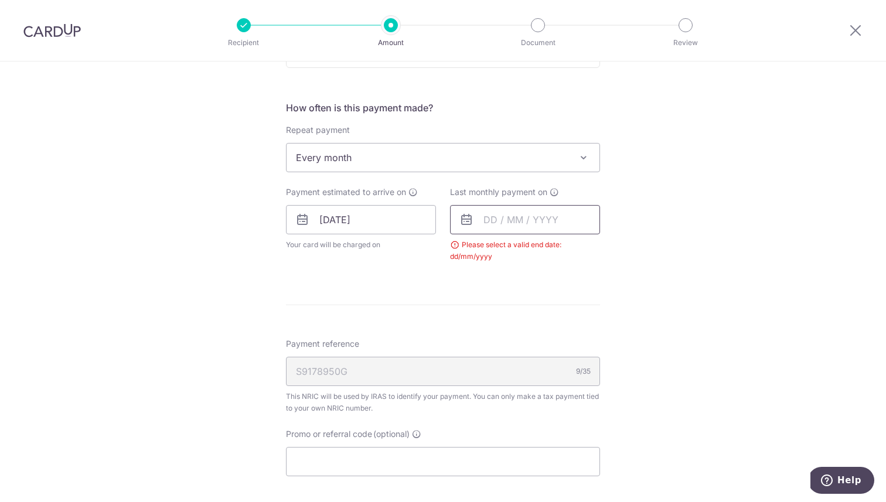
click at [522, 217] on input "text" at bounding box center [525, 219] width 150 height 29
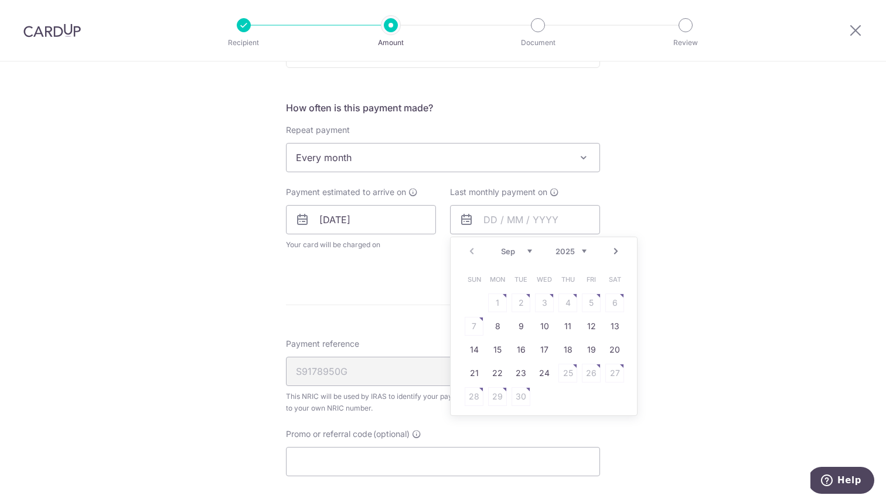
click at [616, 250] on link "Next" at bounding box center [616, 251] width 14 height 14
click at [542, 373] on link "25" at bounding box center [544, 373] width 19 height 19
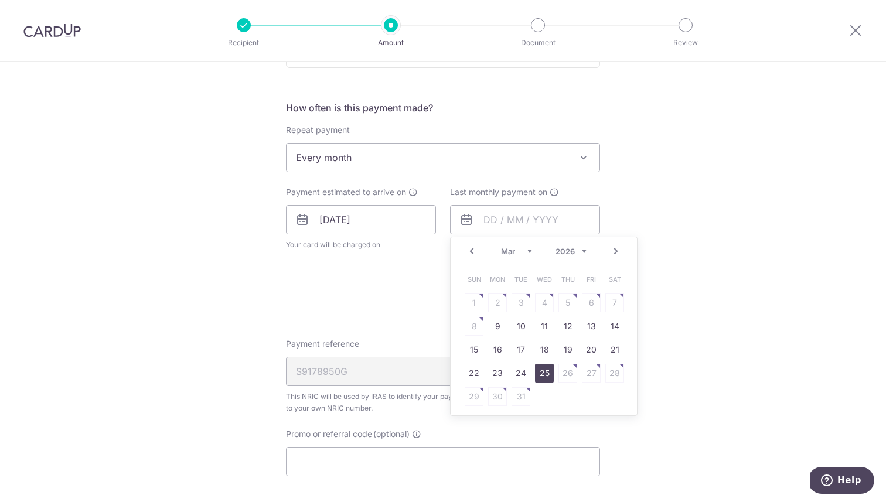
type input "25/03/2026"
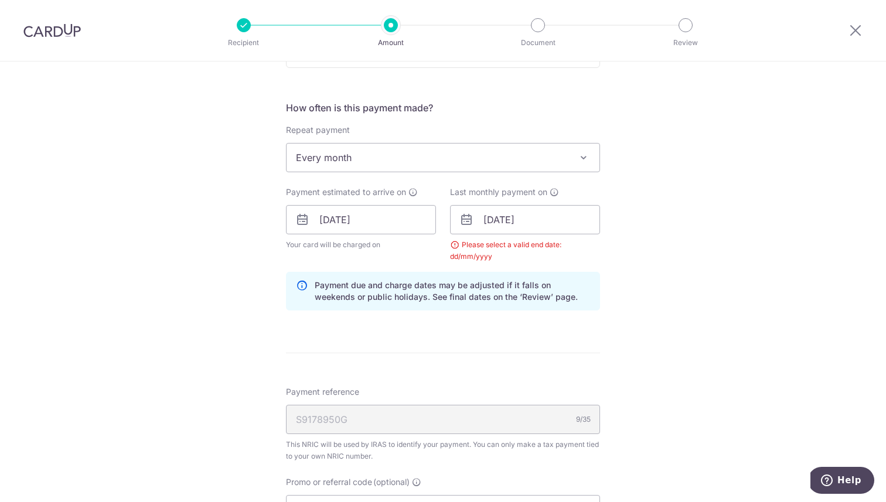
click at [650, 334] on div "Tell us more about your payment Enter one-time or monthly payment amount SGD 95…" at bounding box center [443, 192] width 886 height 1147
click at [556, 255] on div "Please select a valid end date: dd/mm/yyyy" at bounding box center [525, 250] width 150 height 23
click at [499, 221] on input "25/03/2026" at bounding box center [525, 219] width 150 height 29
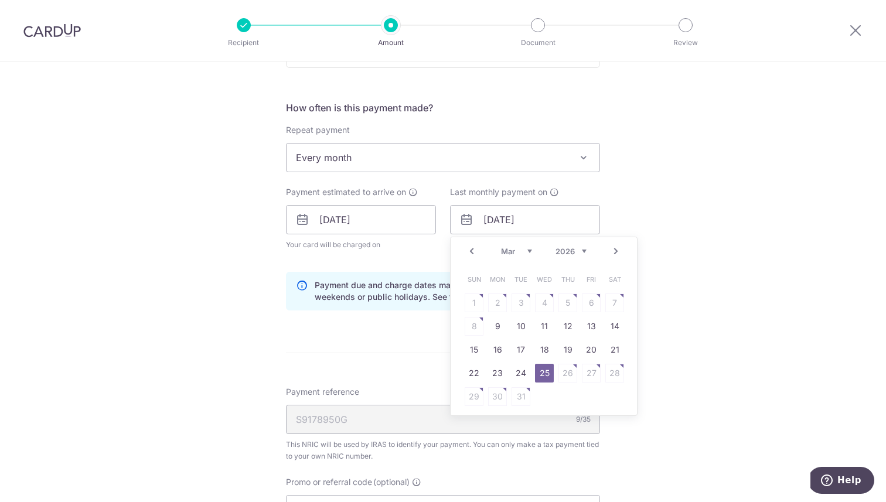
click at [426, 257] on div "Payment estimated to arrive on 08/09/2025 Your card will be charged on for the …" at bounding box center [361, 224] width 164 height 76
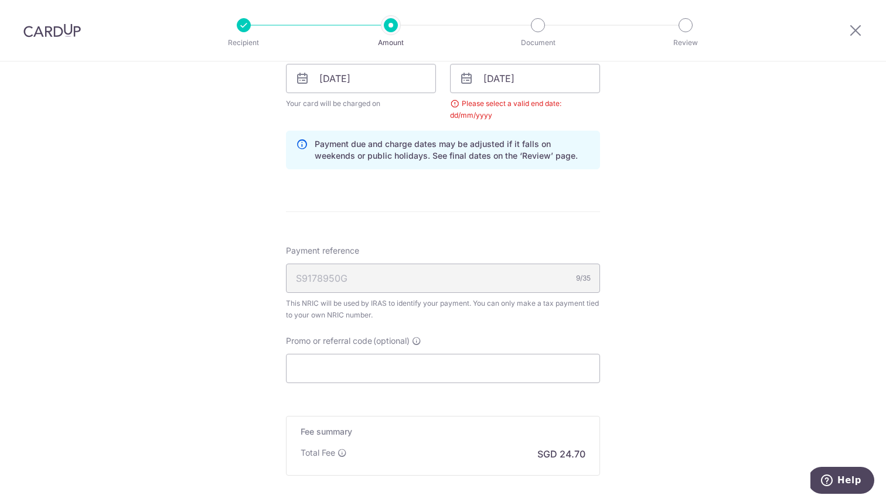
scroll to position [594, 0]
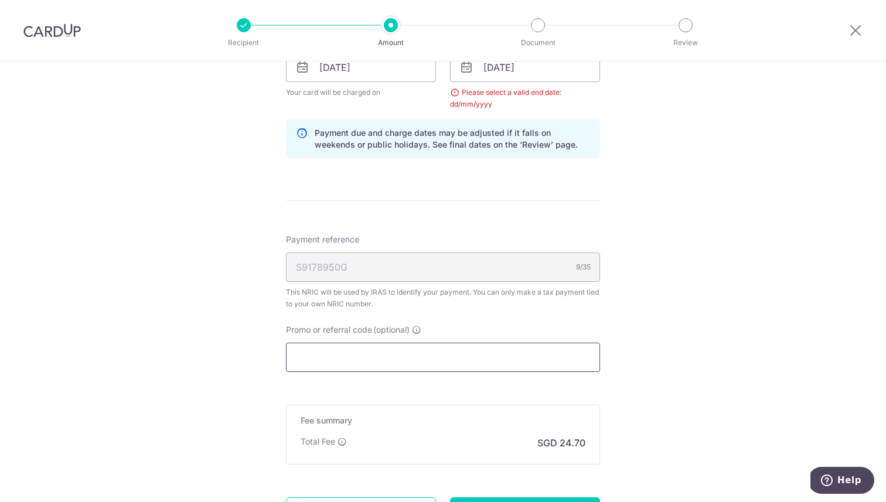
click at [384, 353] on input "Promo or referral code (optional)" at bounding box center [443, 357] width 314 height 29
paste input "MLTAX25R"
type input "MLTAX25R"
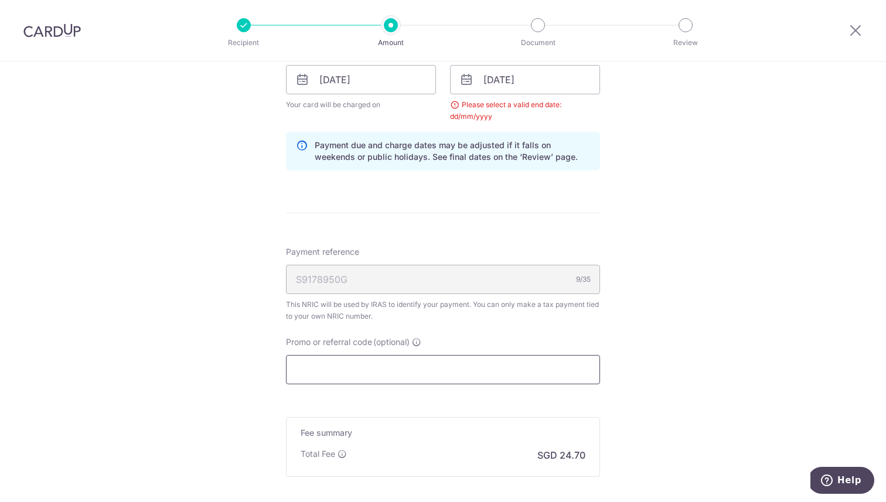
scroll to position [584, 0]
click at [346, 363] on input "Promo or referral code (optional)" at bounding box center [443, 367] width 314 height 29
paste input "MCTAX25"
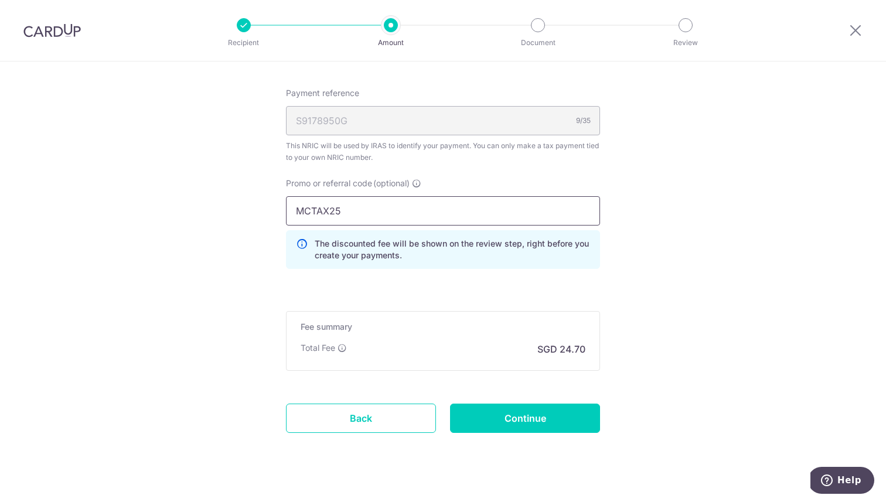
scroll to position [760, 0]
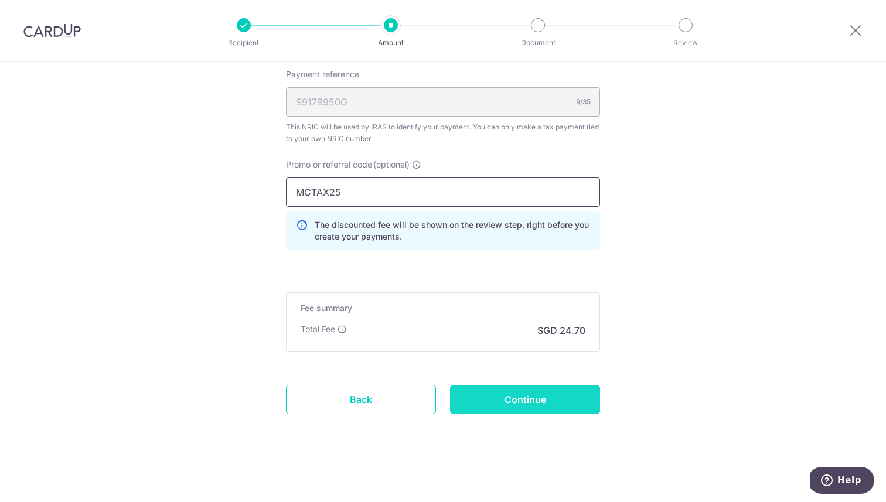
type input "MCTAX25"
click at [512, 405] on input "Continue" at bounding box center [525, 399] width 150 height 29
type input "Update Schedule"
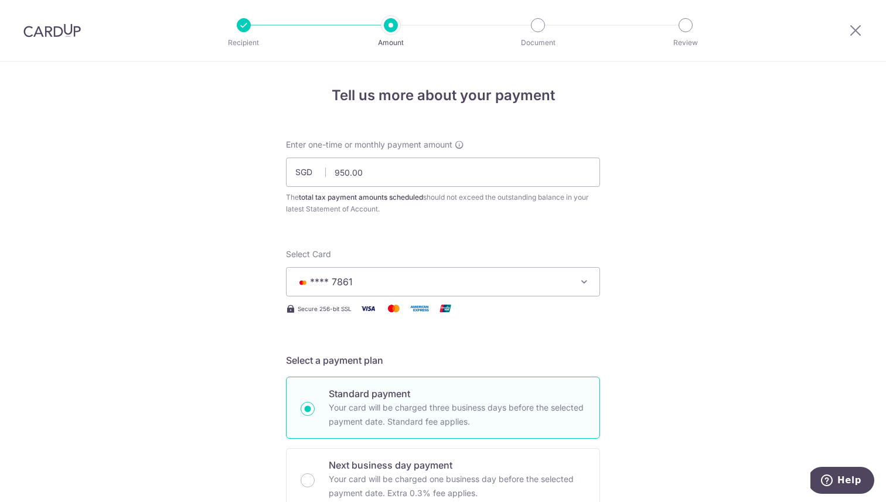
scroll to position [716, 0]
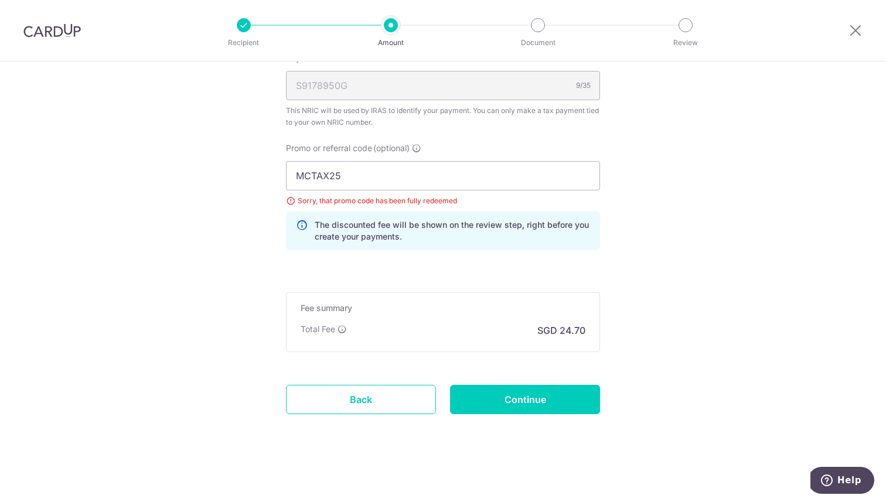
click at [289, 199] on div "Sorry, that promo code has been fully redeemed" at bounding box center [443, 201] width 314 height 12
click at [392, 181] on input "MCTAX25" at bounding box center [443, 175] width 314 height 29
paste input "BBTAX25R"
type input "BBTAX25R"
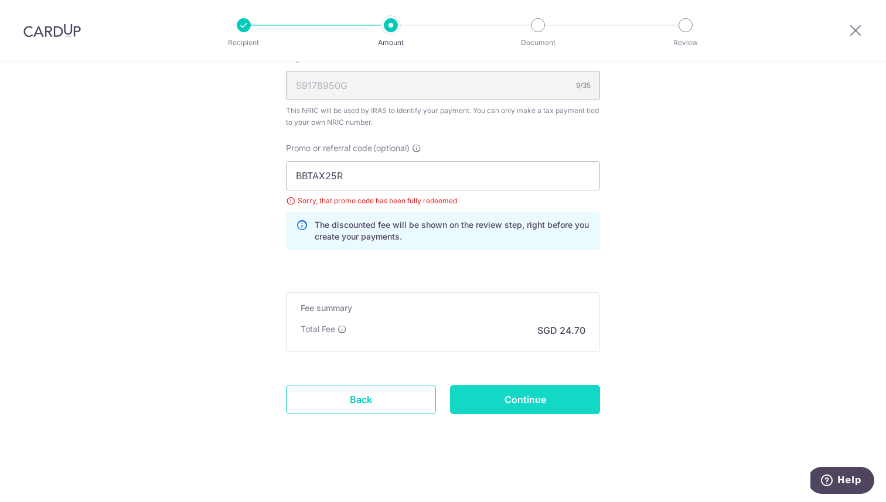
click at [521, 394] on input "Continue" at bounding box center [525, 399] width 150 height 29
type input "Update Schedule"
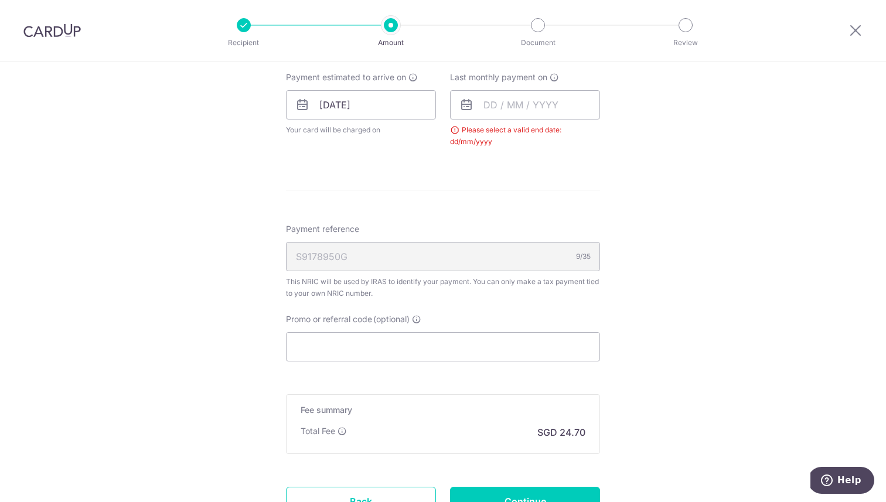
scroll to position [467, 0]
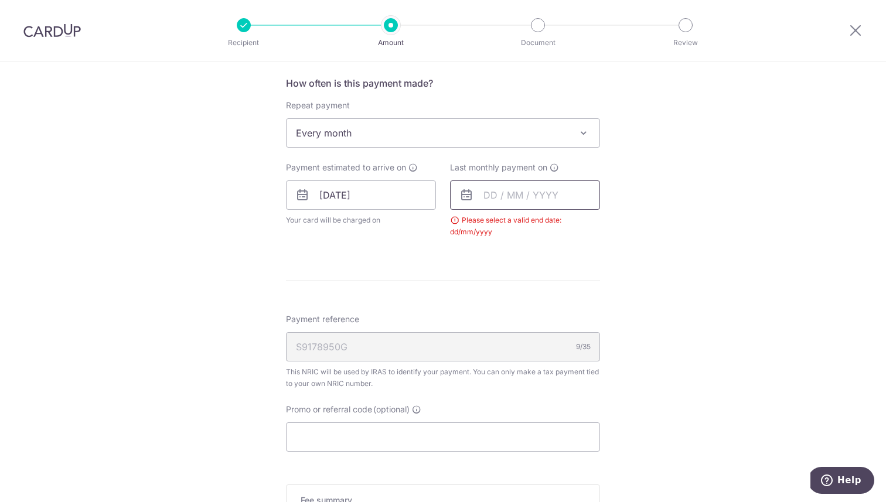
click at [512, 190] on input "text" at bounding box center [525, 194] width 150 height 29
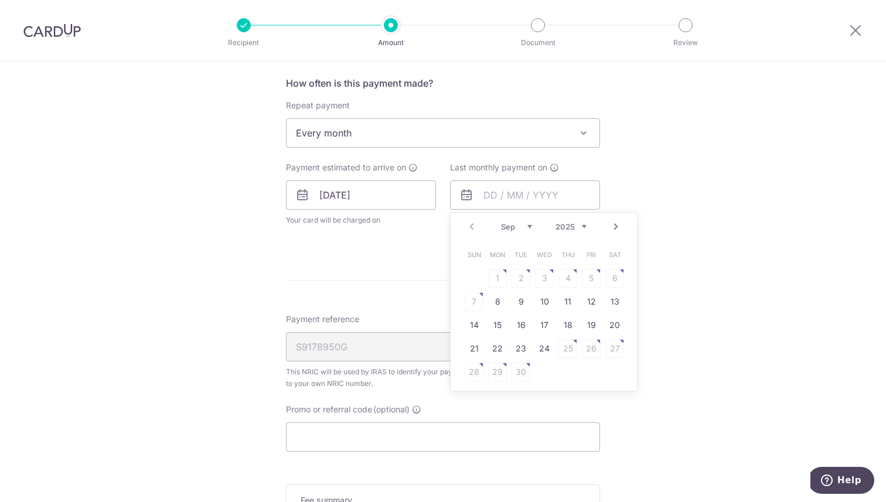
click at [614, 228] on link "Next" at bounding box center [616, 227] width 14 height 14
click at [614, 227] on link "Next" at bounding box center [616, 227] width 14 height 14
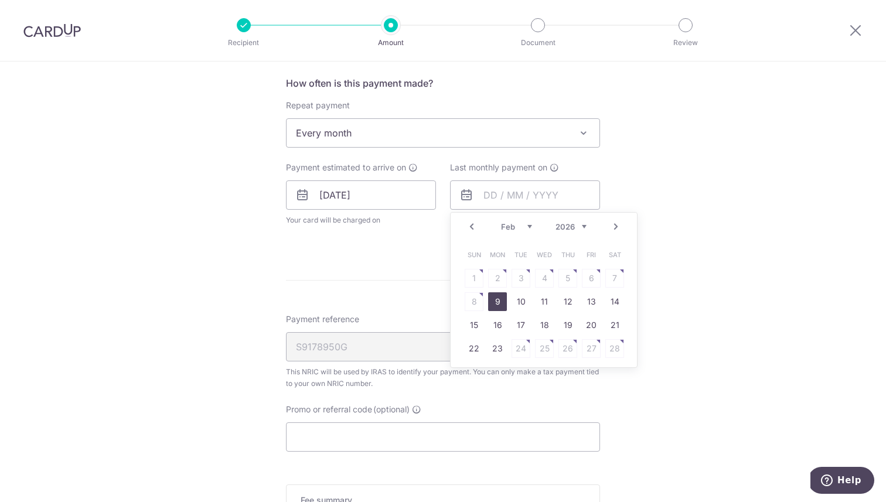
click at [503, 302] on link "9" at bounding box center [497, 301] width 19 height 19
type input "[DATE]"
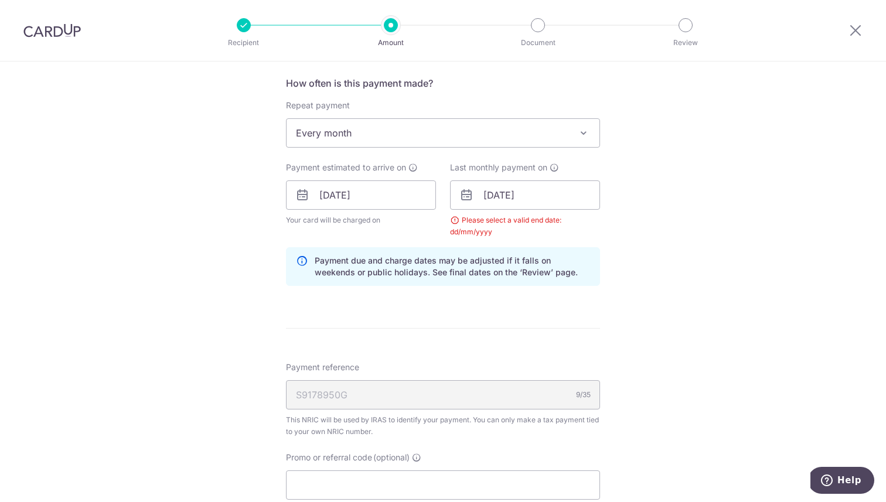
click at [503, 302] on form "Enter one-time or monthly payment amount SGD 950.00 950.00 The total tax paymen…" at bounding box center [443, 179] width 314 height 1015
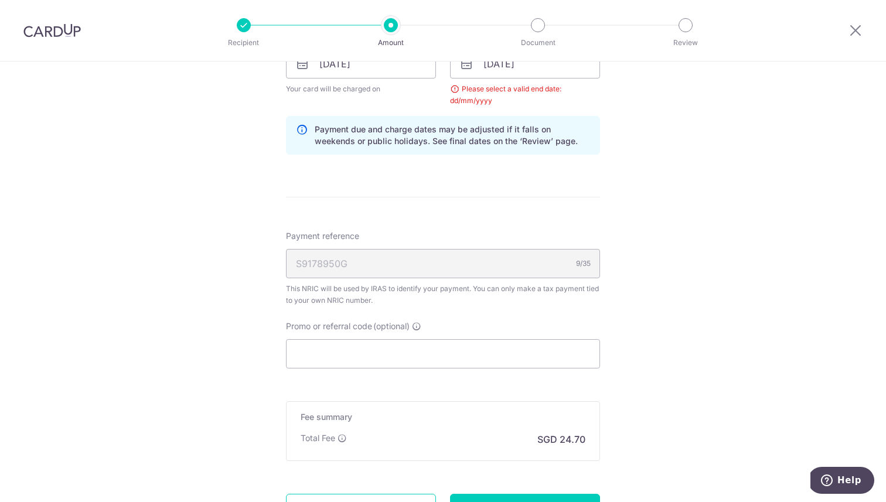
scroll to position [609, 0]
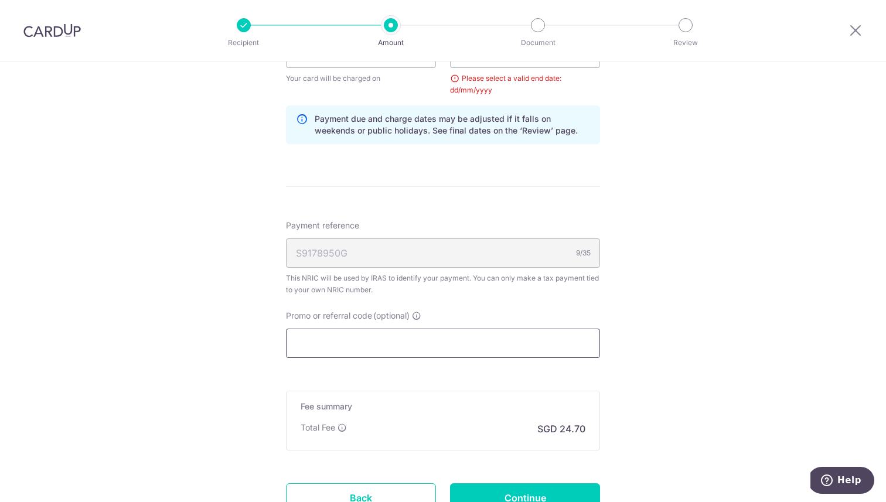
click at [412, 345] on input "Promo or referral code (optional)" at bounding box center [443, 343] width 314 height 29
paste input "BBTAX25R"
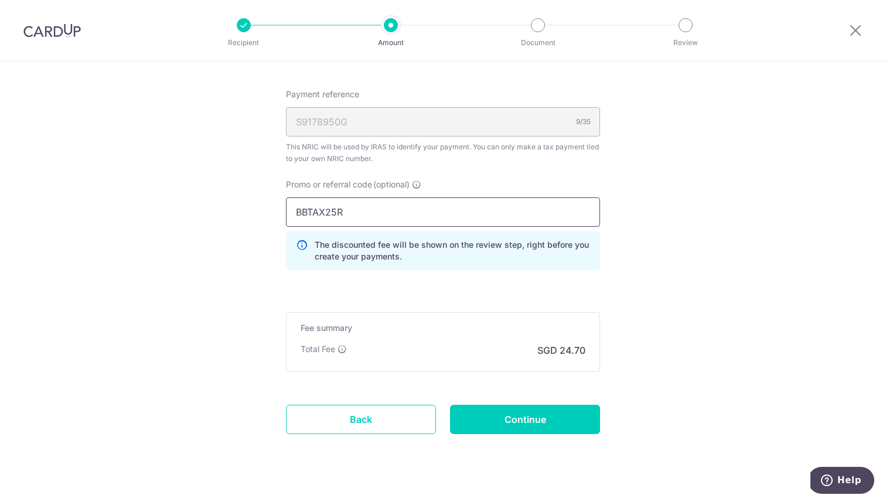
scroll to position [750, 0]
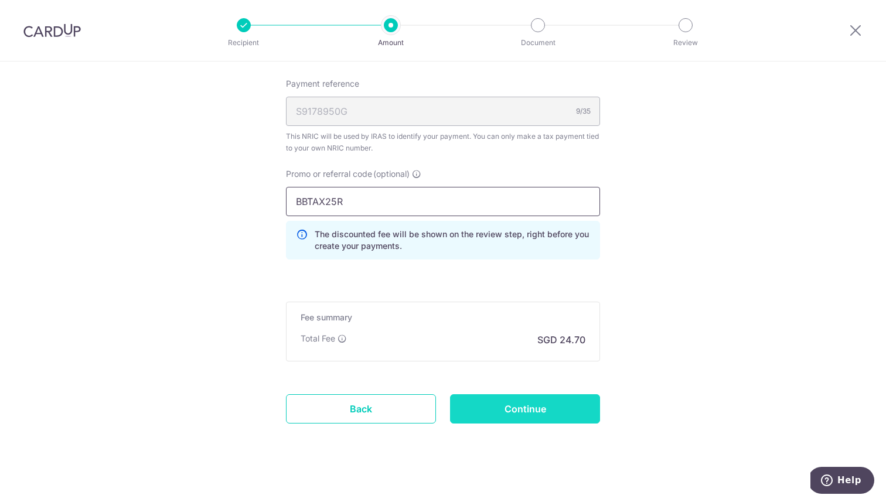
type input "BBTAX25R"
click at [530, 408] on input "Continue" at bounding box center [525, 408] width 150 height 29
type input "Update Schedule"
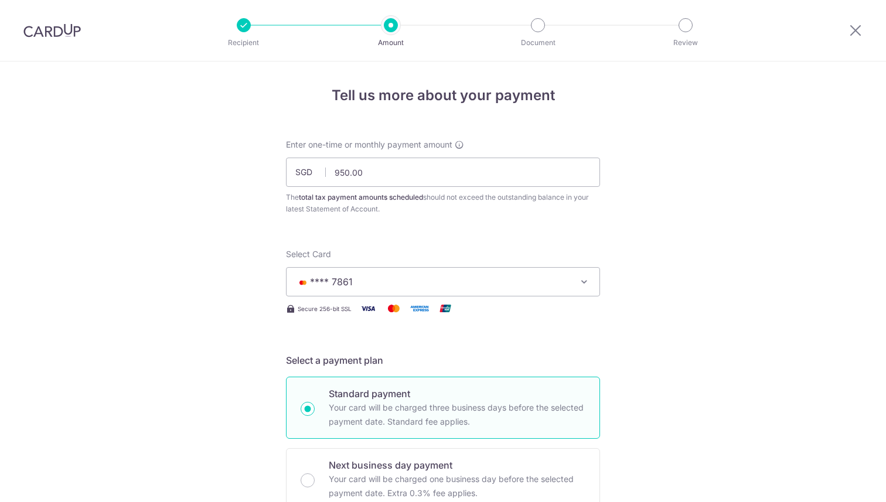
scroll to position [716, 0]
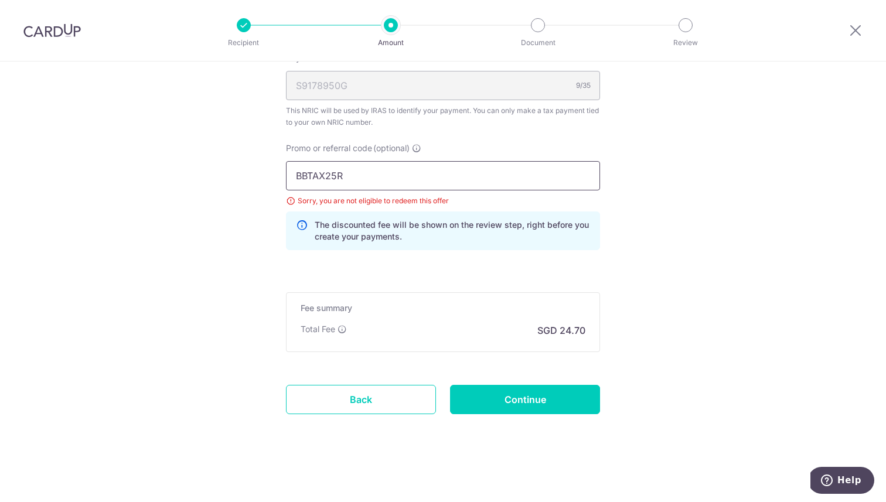
click at [384, 173] on input "BBTAX25R" at bounding box center [443, 175] width 314 height 29
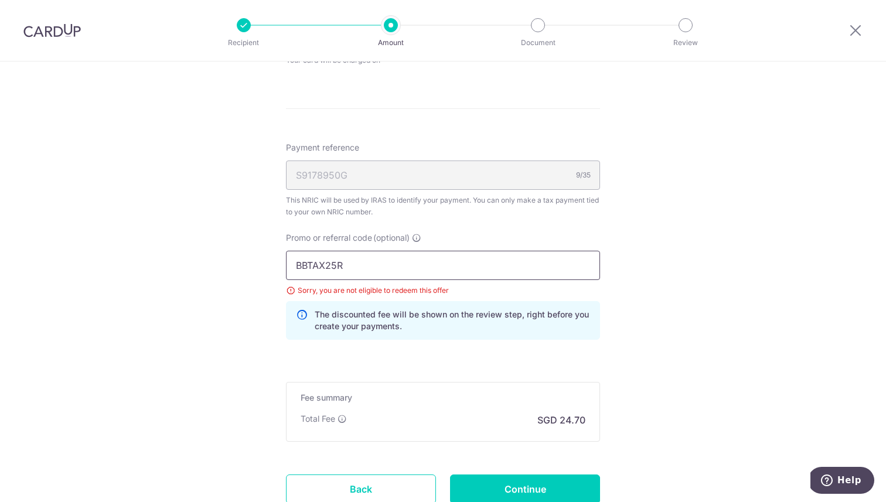
scroll to position [624, 0]
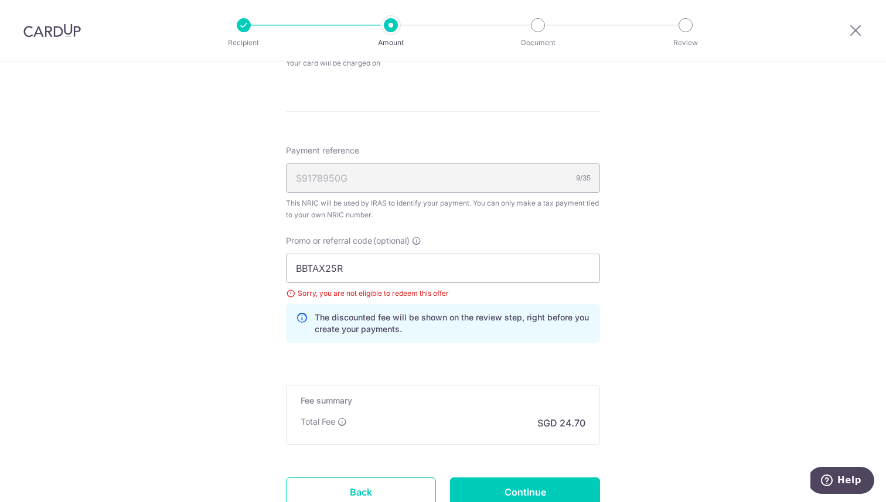
click at [291, 294] on div "Sorry, you are not eligible to redeem this offer" at bounding box center [443, 294] width 314 height 12
click at [356, 265] on input "BBTAX25R" at bounding box center [443, 268] width 314 height 29
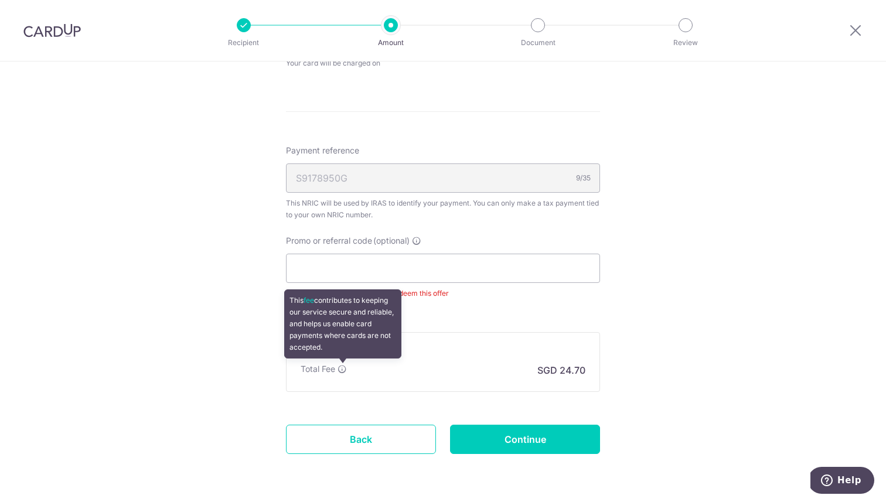
click at [343, 371] on icon at bounding box center [341, 368] width 9 height 9
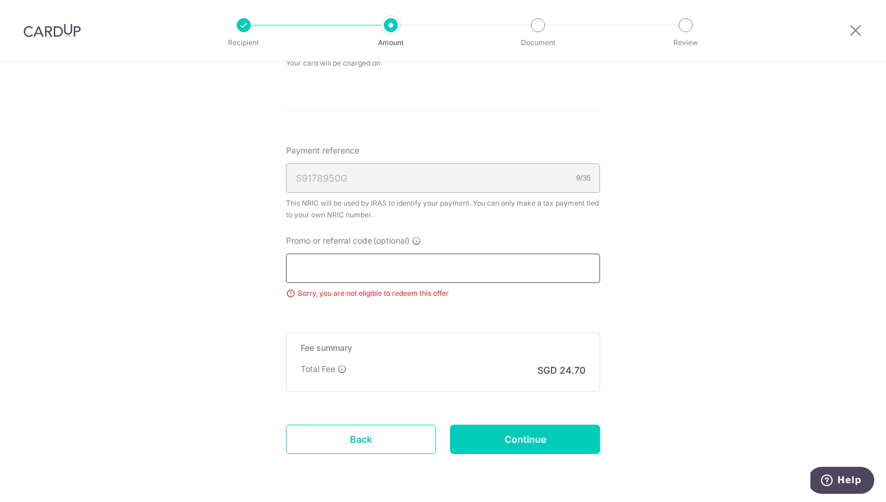
click at [371, 274] on input "Promo or referral code (optional)" at bounding box center [443, 268] width 314 height 29
paste input "OFF225"
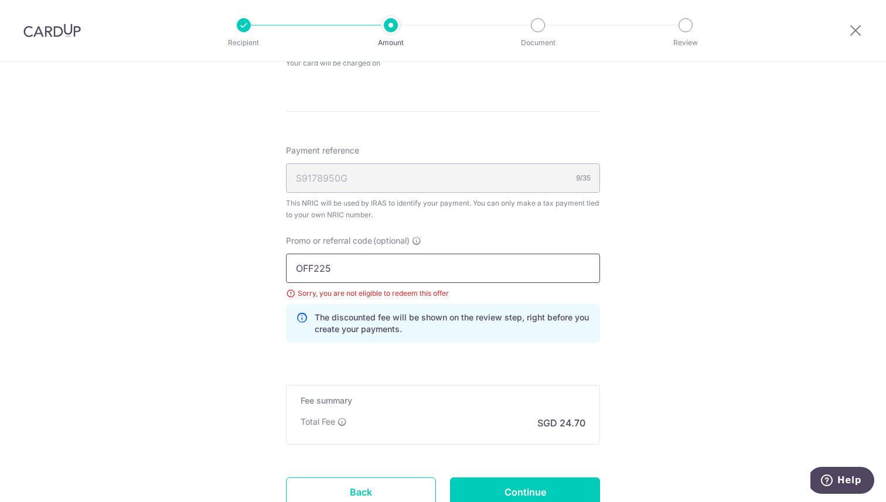
type input "OFF225"
click at [495, 332] on p "The discounted fee will be shown on the review step, right before you create yo…" at bounding box center [452, 323] width 275 height 23
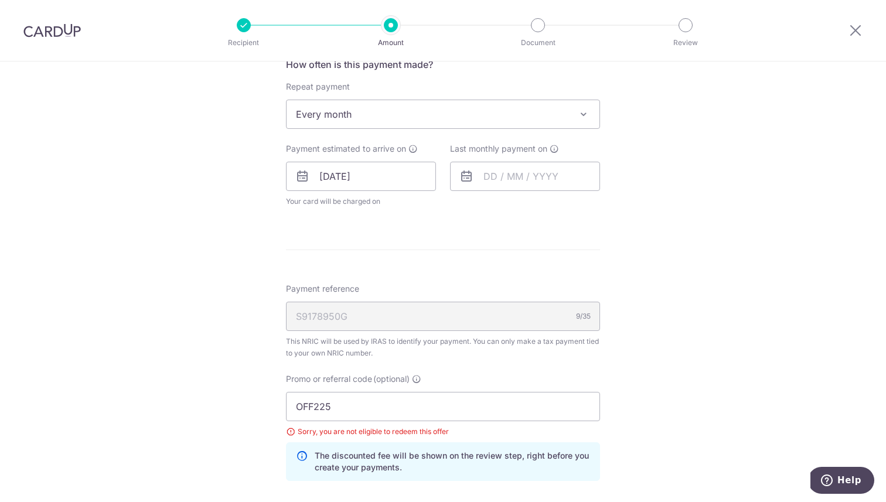
scroll to position [442, 0]
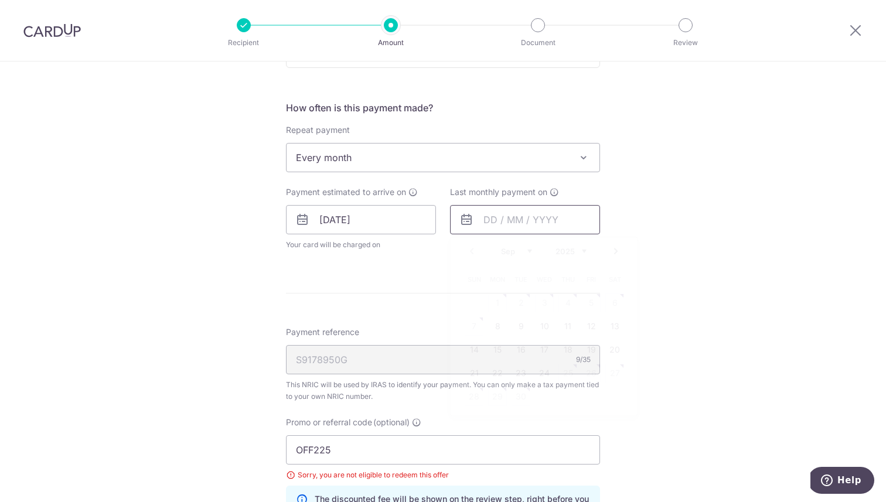
click at [521, 220] on input "text" at bounding box center [525, 219] width 150 height 29
click at [617, 248] on link "Next" at bounding box center [616, 251] width 14 height 14
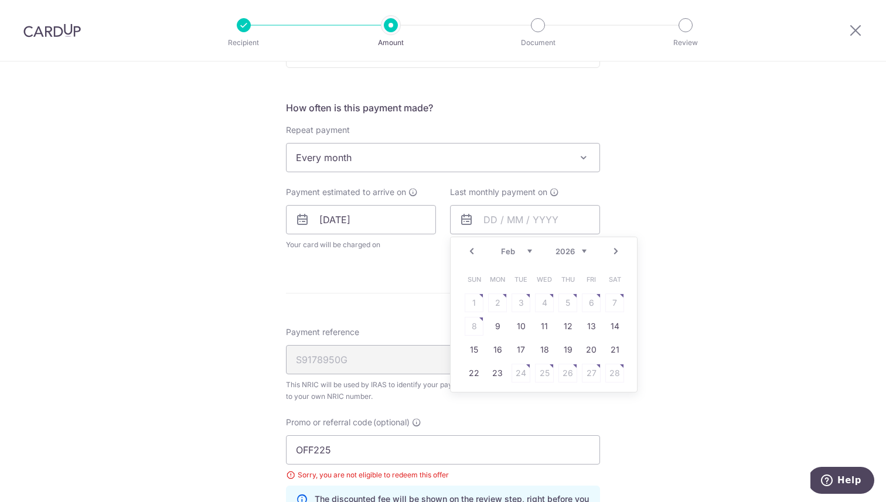
click at [617, 248] on link "Next" at bounding box center [616, 251] width 14 height 14
click at [613, 248] on link "Next" at bounding box center [616, 251] width 14 height 14
click at [499, 390] on link "25" at bounding box center [497, 396] width 19 height 19
type input "25/05/2026"
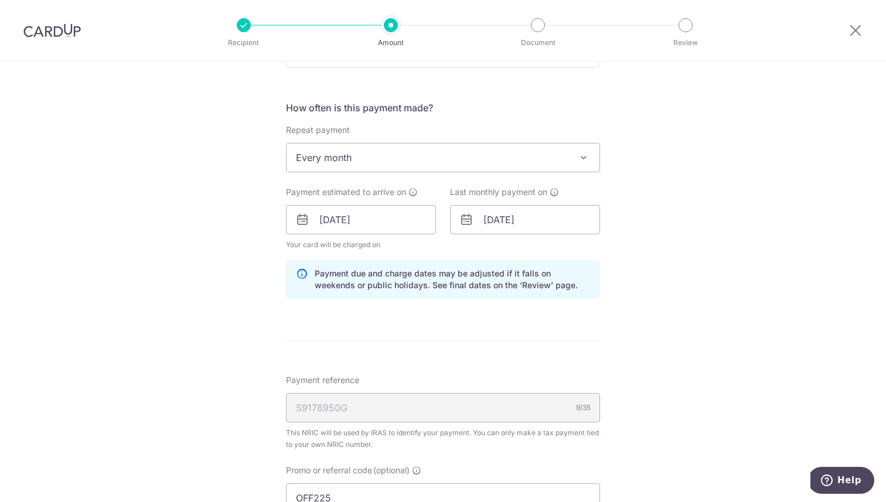
click at [634, 356] on div "Tell us more about your payment Enter one-time or monthly payment amount SGD 95…" at bounding box center [443, 221] width 886 height 1205
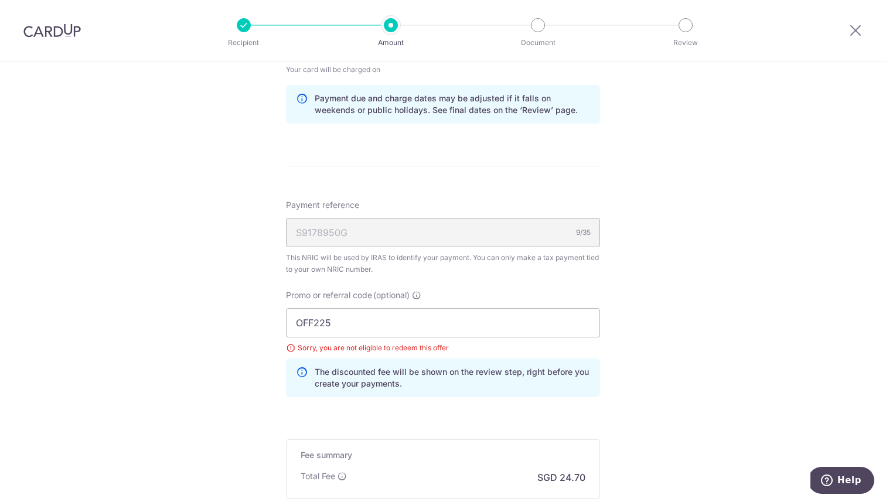
scroll to position [764, 0]
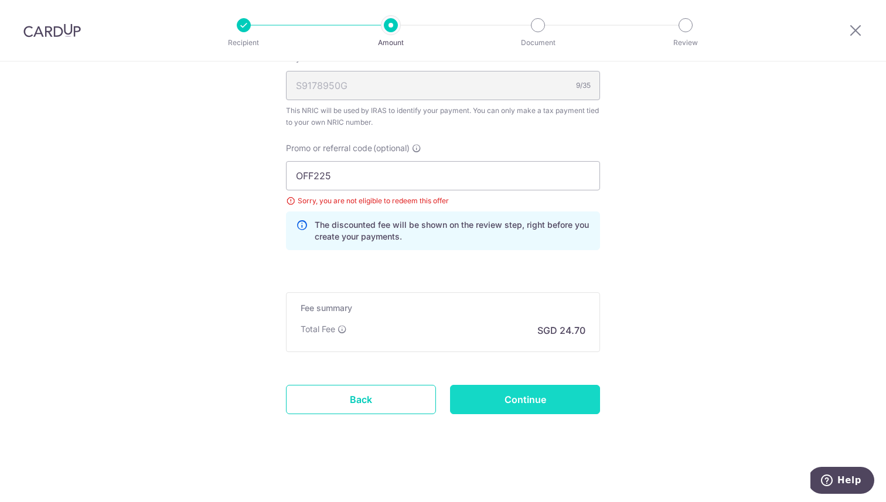
click at [535, 396] on input "Continue" at bounding box center [525, 399] width 150 height 29
type input "Update Schedule"
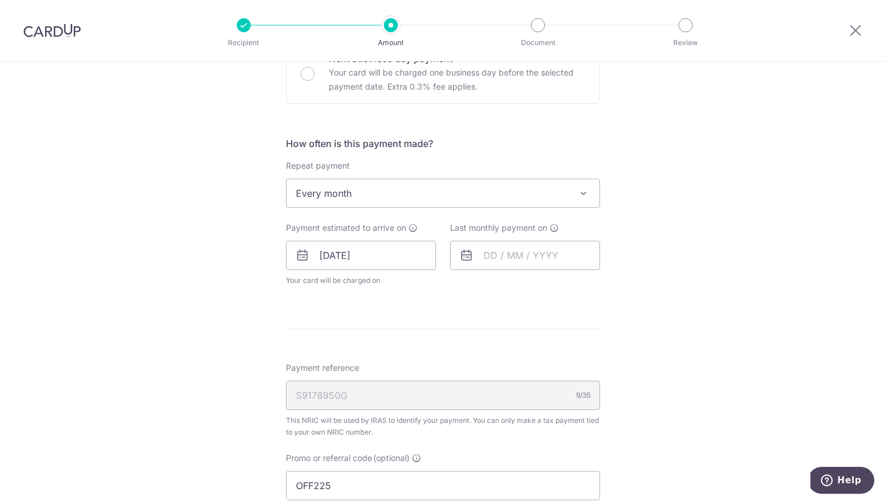
scroll to position [402, 0]
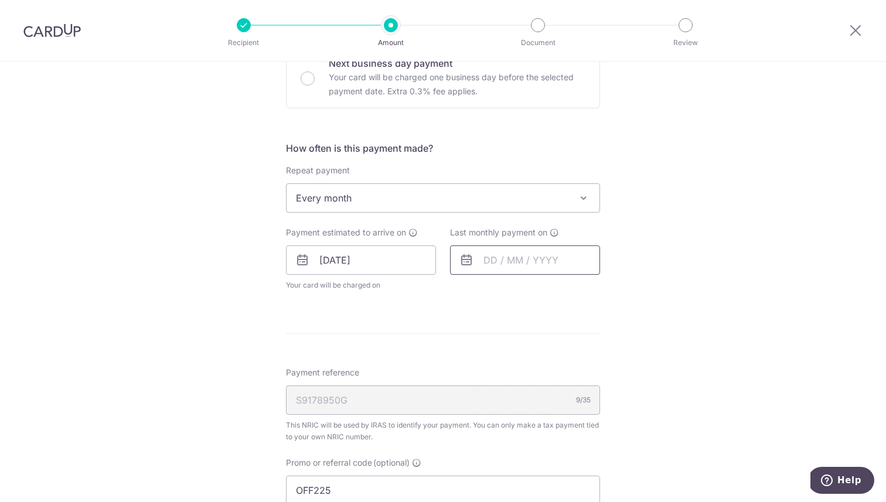
click at [532, 270] on input "text" at bounding box center [525, 259] width 150 height 29
click at [614, 290] on link "Next" at bounding box center [616, 292] width 14 height 14
click at [474, 288] on link "Prev" at bounding box center [471, 292] width 14 height 14
click at [618, 292] on link "Next" at bounding box center [616, 292] width 14 height 14
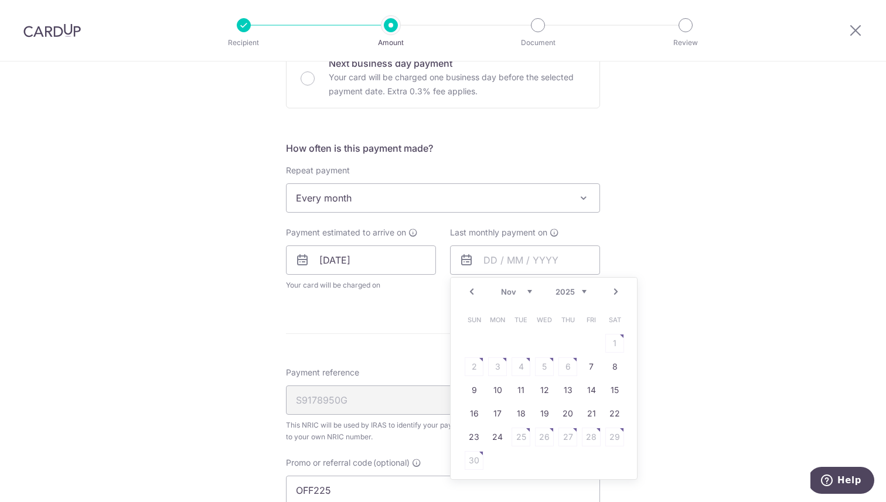
click at [618, 292] on link "Next" at bounding box center [616, 292] width 14 height 14
click at [618, 291] on link "Next" at bounding box center [616, 292] width 14 height 14
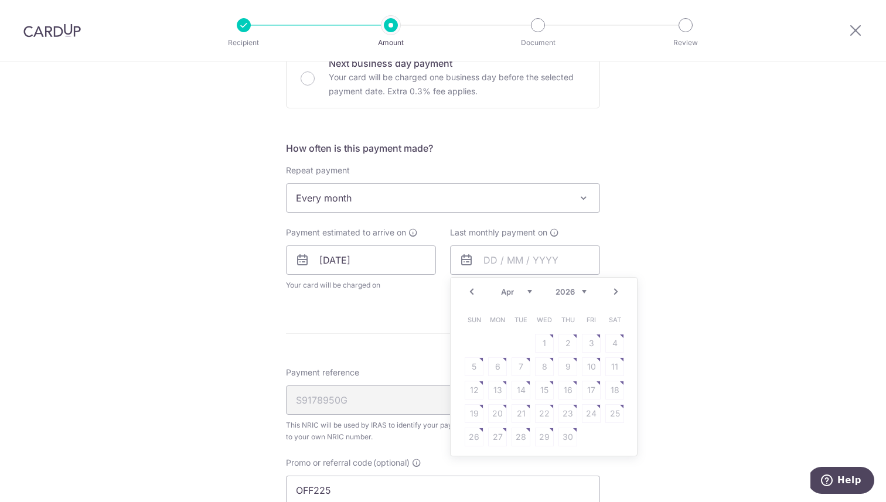
click at [618, 291] on link "Next" at bounding box center [616, 292] width 14 height 14
click at [500, 439] on link "25" at bounding box center [497, 437] width 19 height 19
type input "25/05/2026"
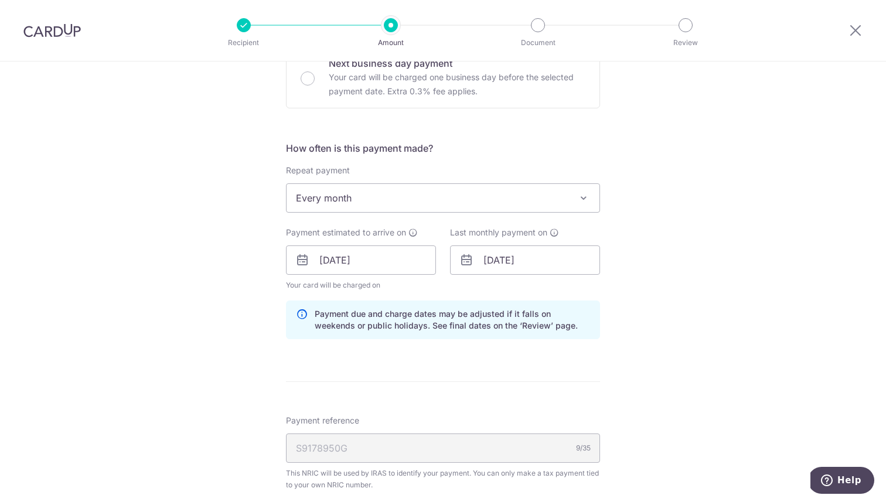
click at [725, 331] on div "Tell us more about your payment Enter one-time or monthly payment amount SGD 95…" at bounding box center [443, 262] width 886 height 1205
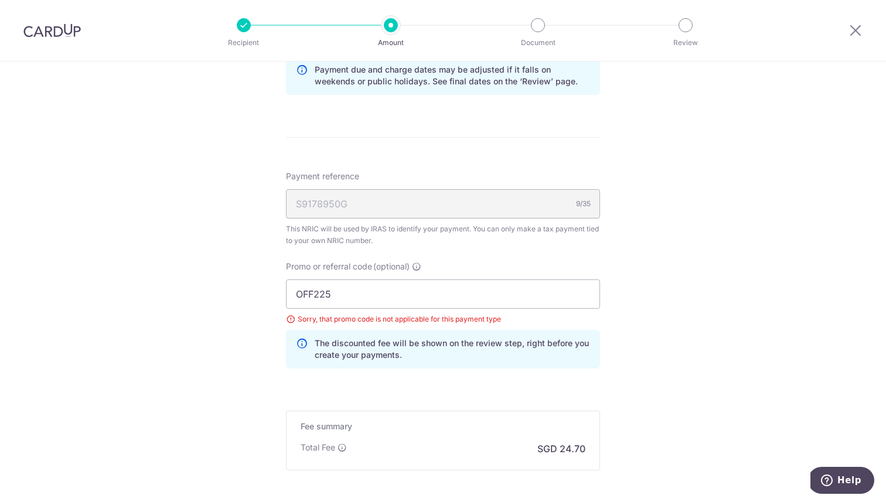
scroll to position [741, 0]
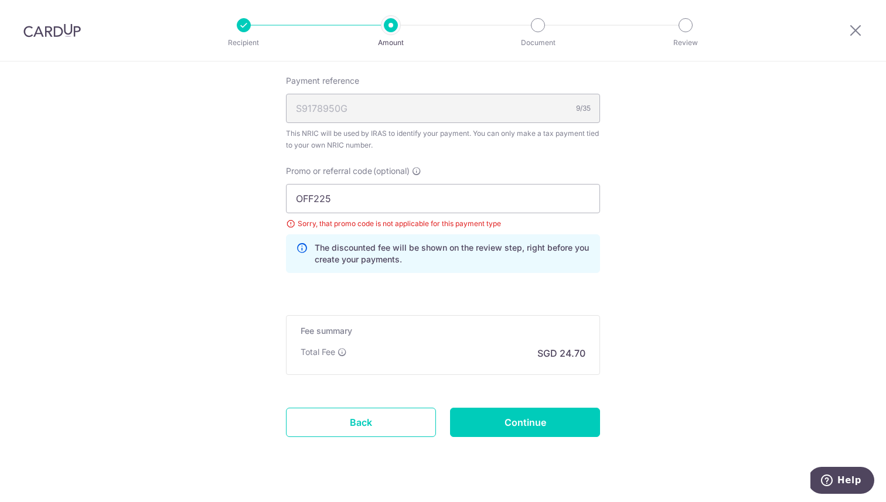
click at [84, 25] on div at bounding box center [52, 30] width 104 height 61
click at [71, 28] on img at bounding box center [51, 30] width 57 height 14
click at [388, 200] on input "OFF225" at bounding box center [443, 198] width 314 height 29
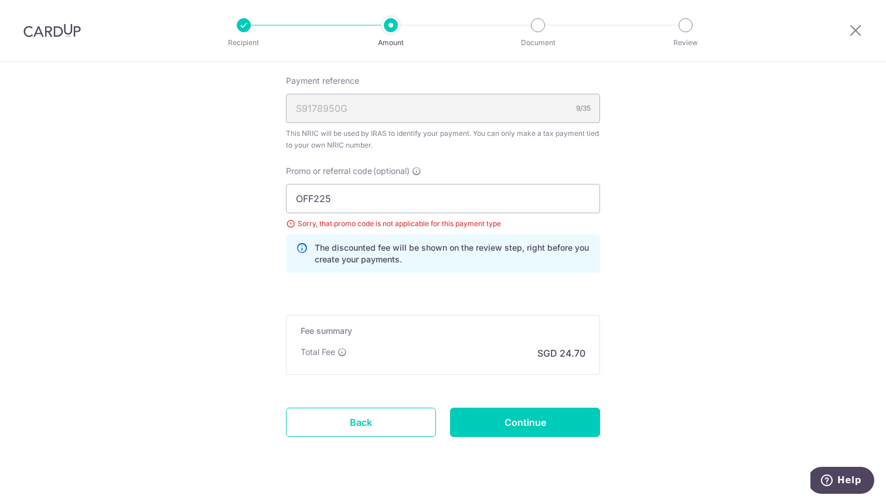
click at [458, 269] on div "The discounted fee will be shown on the review step, right before you create yo…" at bounding box center [443, 253] width 314 height 39
click at [512, 425] on input "Continue" at bounding box center [525, 422] width 150 height 29
type input "Update Schedule"
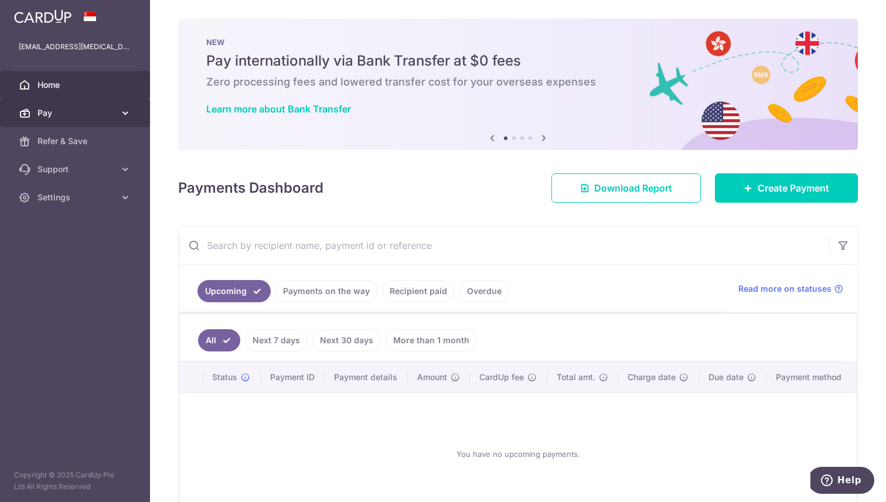
click at [123, 107] on icon at bounding box center [125, 113] width 12 height 12
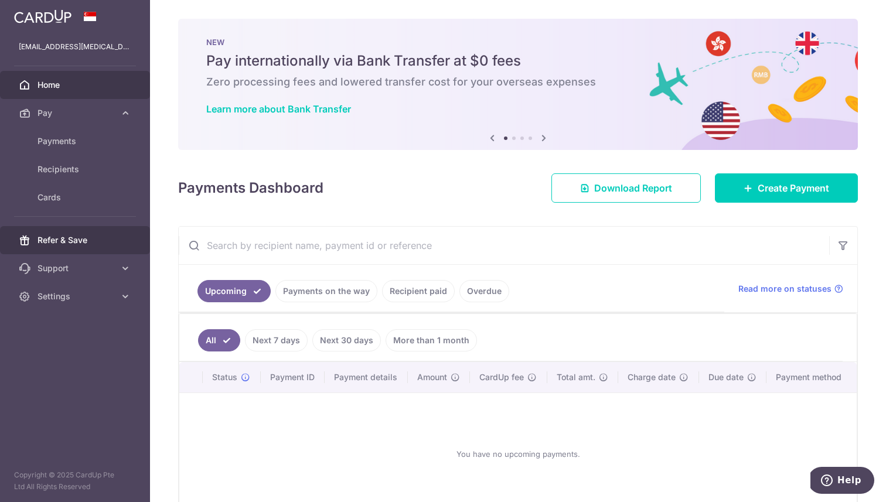
click at [109, 238] on span "Refer & Save" at bounding box center [75, 240] width 77 height 12
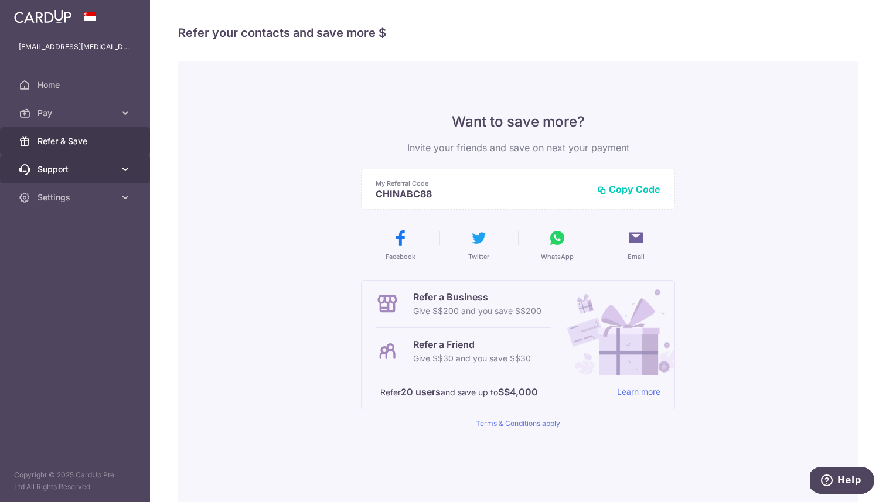
click at [117, 166] on link "Support" at bounding box center [75, 169] width 150 height 28
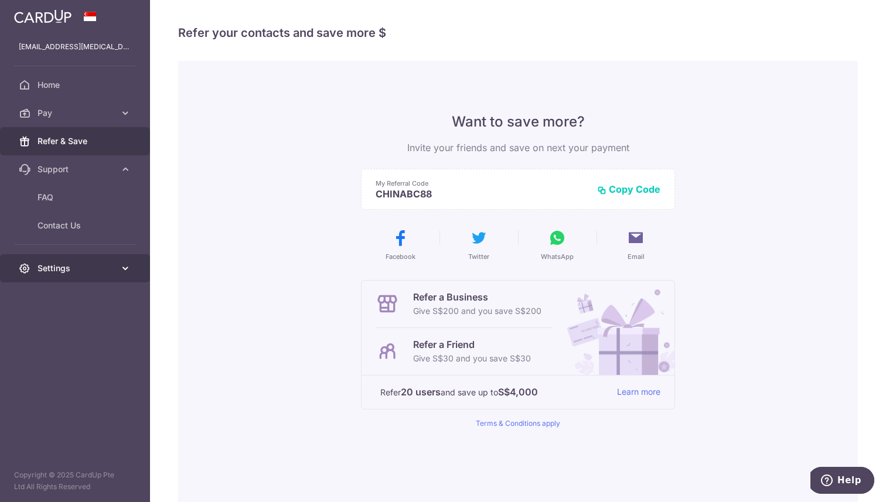
click at [128, 265] on icon at bounding box center [125, 268] width 12 height 12
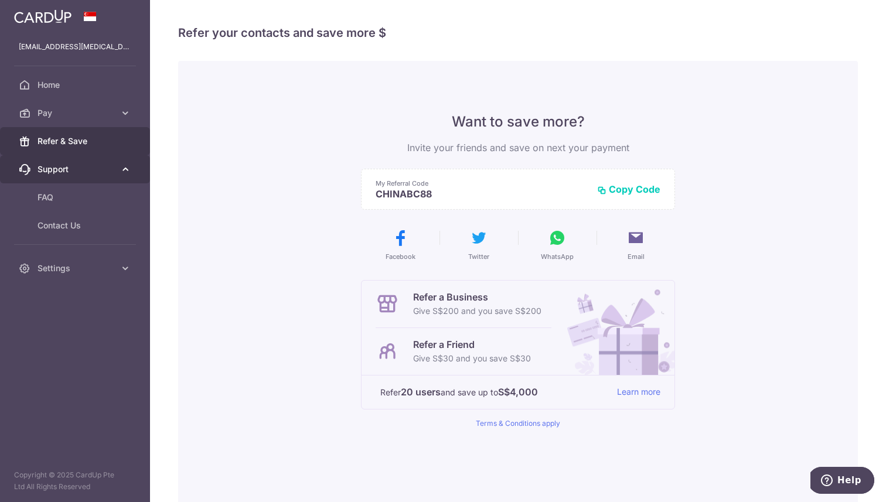
click at [131, 172] on icon at bounding box center [125, 169] width 12 height 12
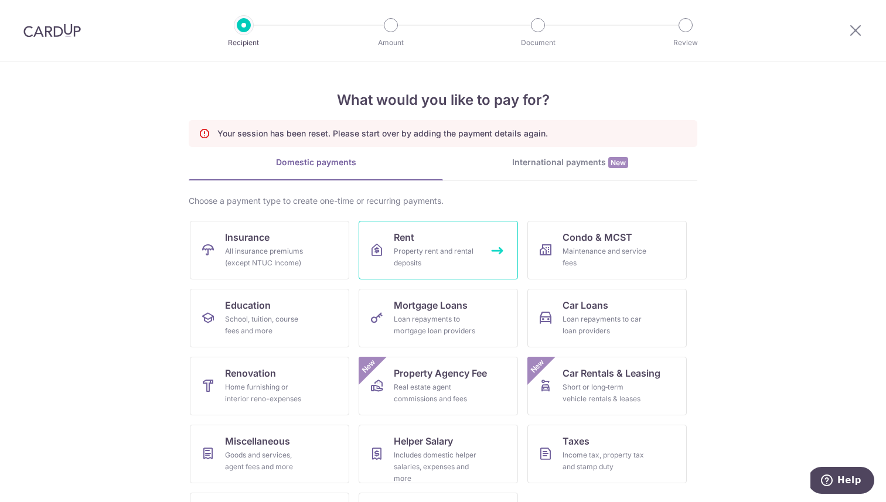
scroll to position [59, 0]
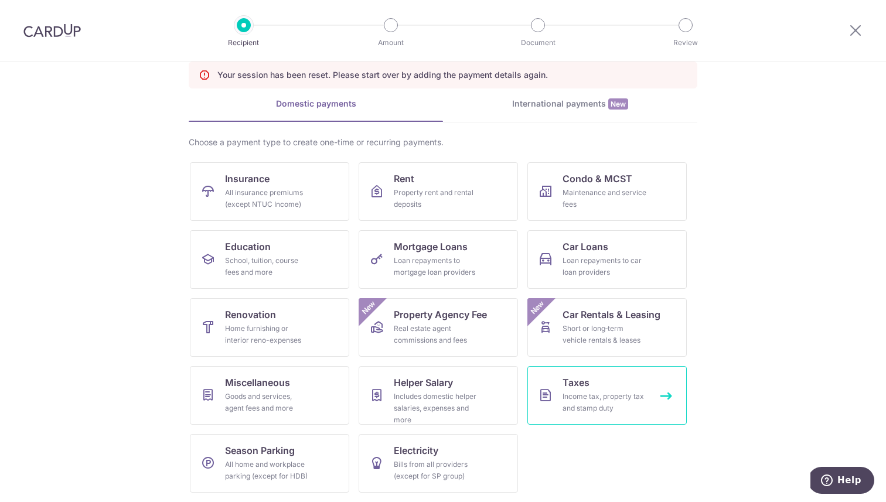
click at [590, 400] on div "Income tax, property tax and stamp duty" at bounding box center [604, 402] width 84 height 23
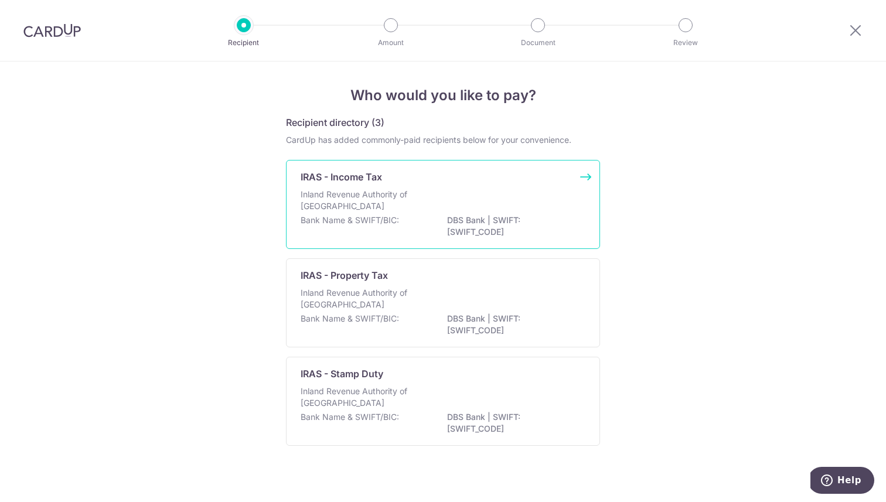
click at [486, 206] on div "Inland Revenue Authority of [GEOGRAPHIC_DATA]" at bounding box center [442, 202] width 285 height 26
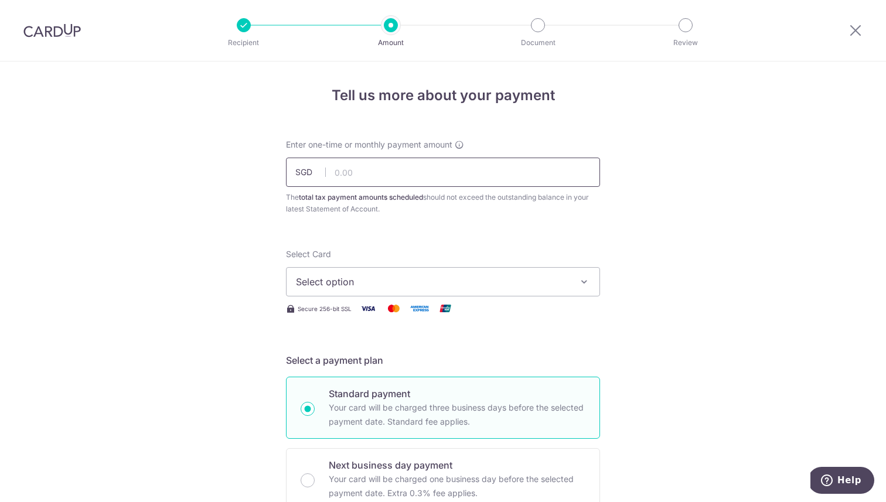
click at [398, 169] on input "text" at bounding box center [443, 172] width 314 height 29
type input "950.00"
click at [388, 278] on span "Select option" at bounding box center [432, 282] width 273 height 14
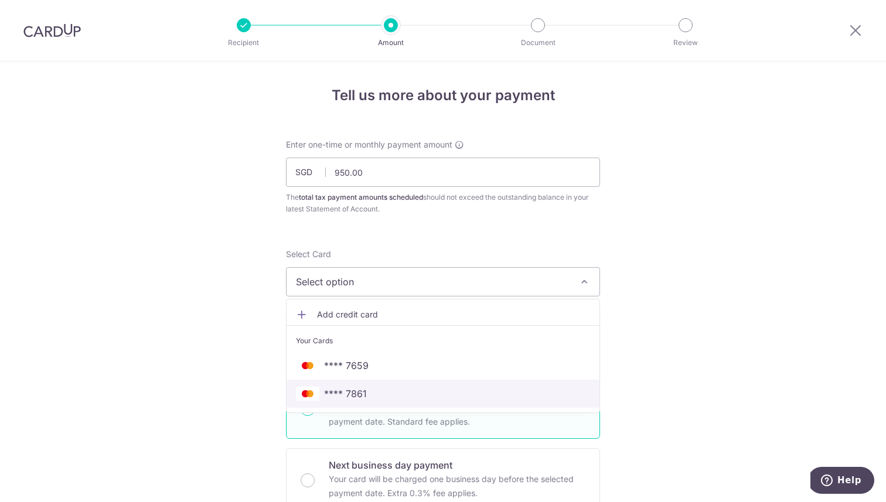
click at [360, 385] on link "**** 7861" at bounding box center [442, 394] width 313 height 28
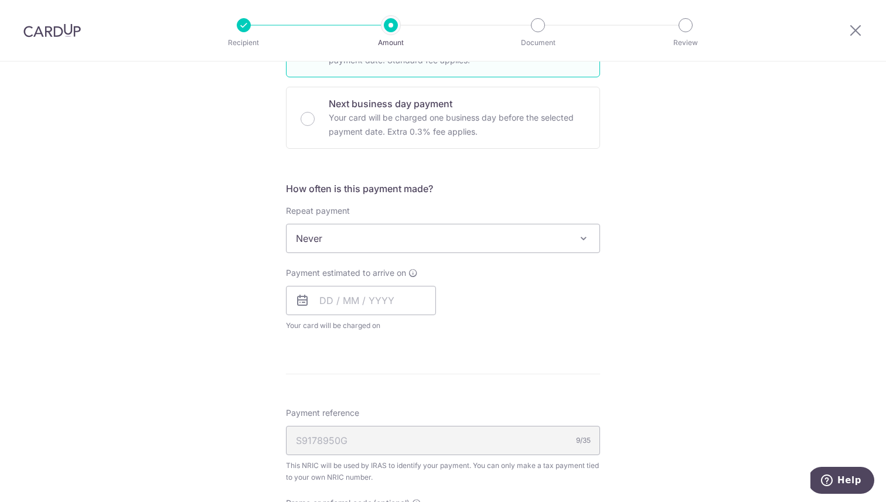
scroll to position [367, 0]
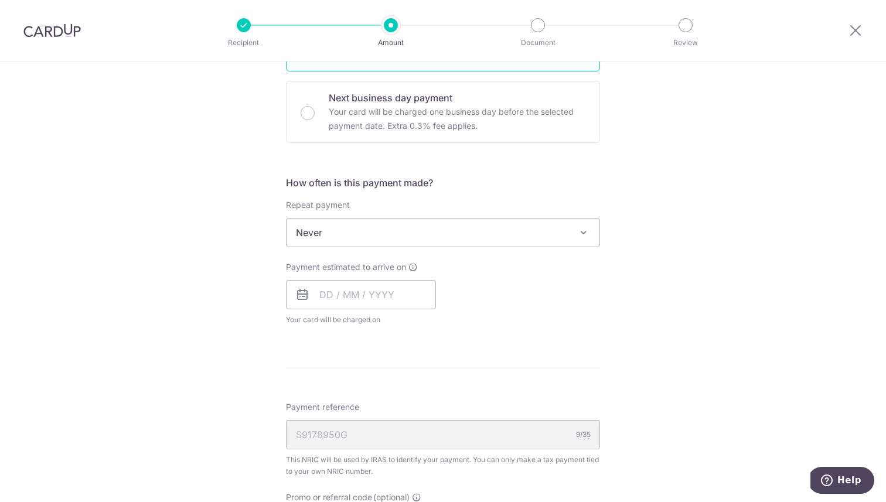
click at [370, 231] on span "Never" at bounding box center [442, 232] width 313 height 28
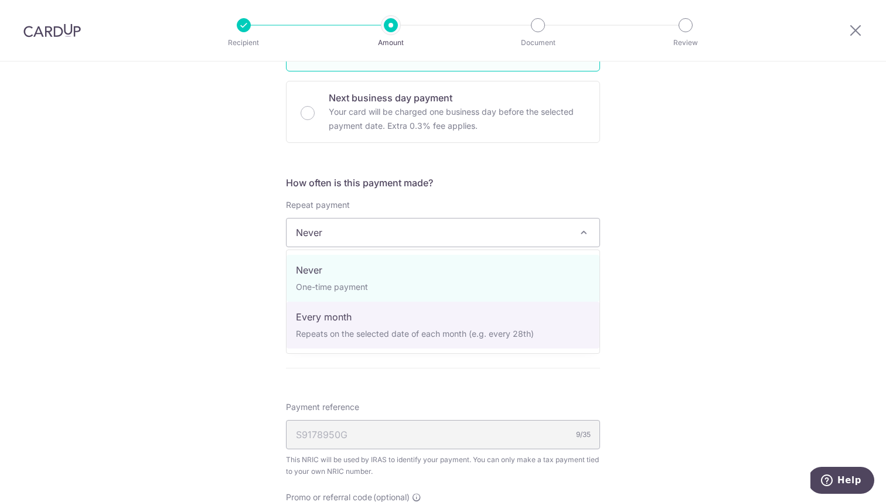
select select "3"
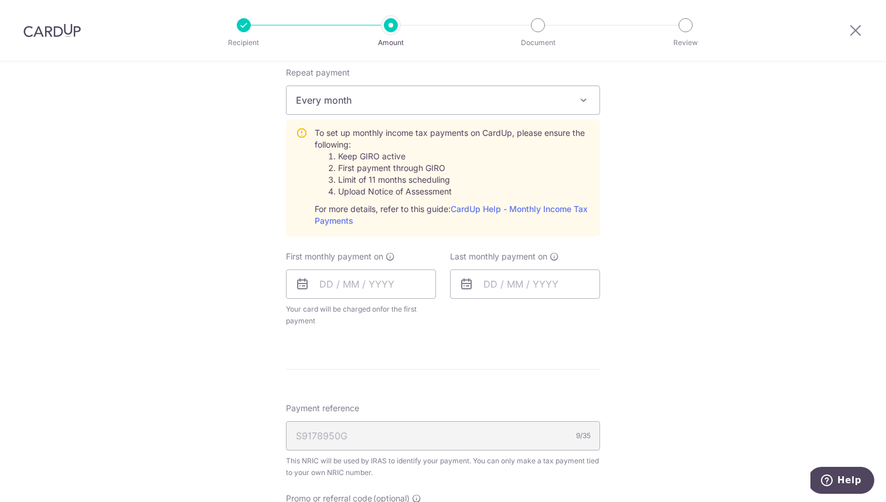
scroll to position [506, 0]
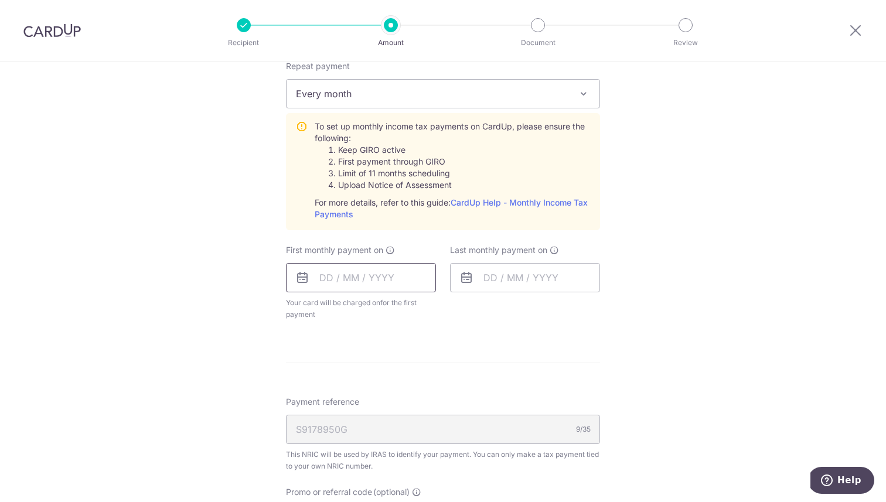
click at [379, 275] on input "text" at bounding box center [361, 277] width 150 height 29
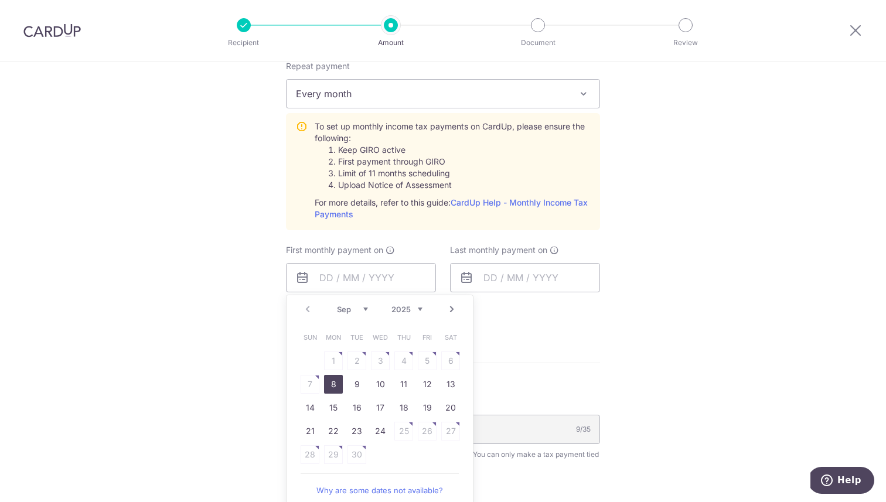
click at [333, 387] on link "8" at bounding box center [333, 384] width 19 height 19
type input "08/09/2025"
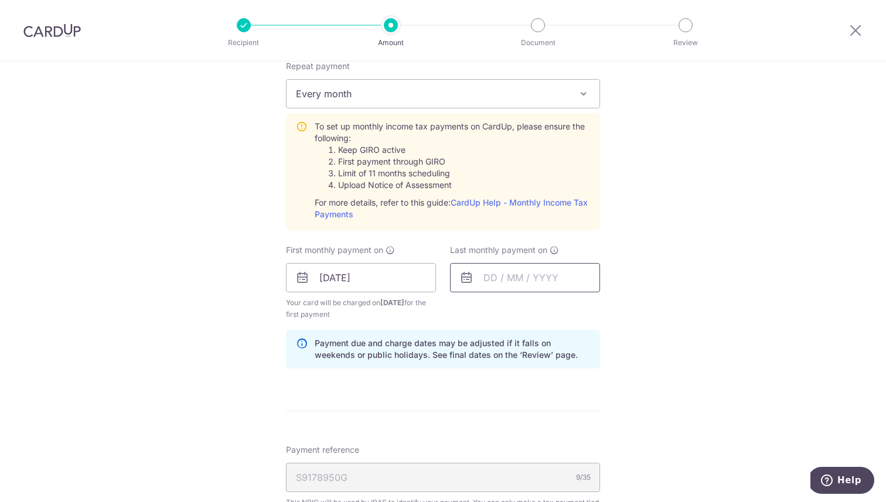
click at [524, 276] on input "text" at bounding box center [525, 277] width 150 height 29
click at [416, 279] on input "[DATE]" at bounding box center [361, 277] width 150 height 29
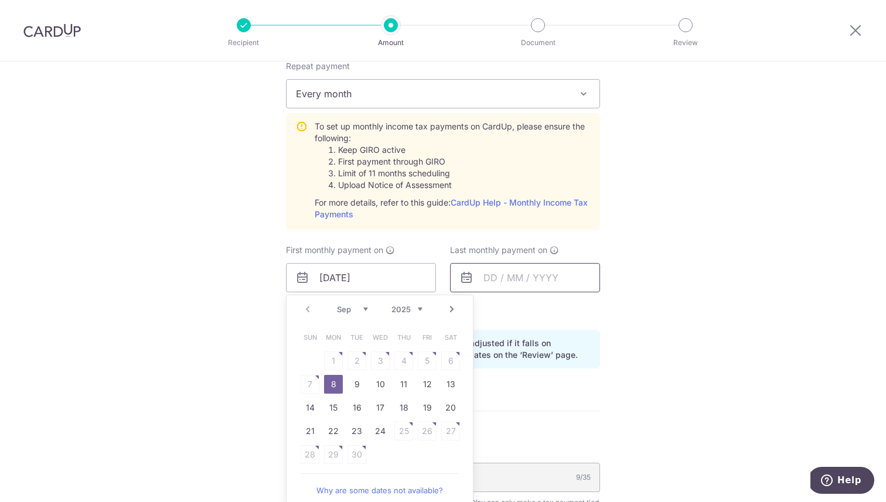
click at [525, 285] on input "text" at bounding box center [525, 277] width 150 height 29
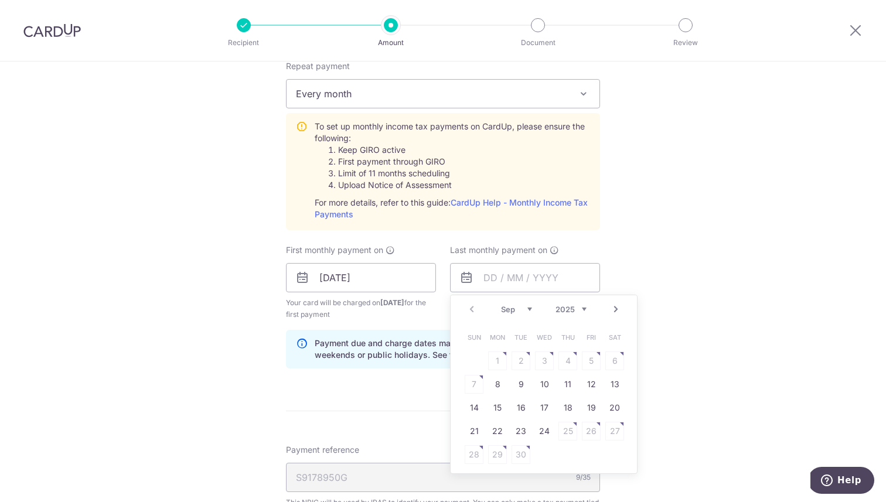
click at [612, 310] on link "Next" at bounding box center [616, 309] width 14 height 14
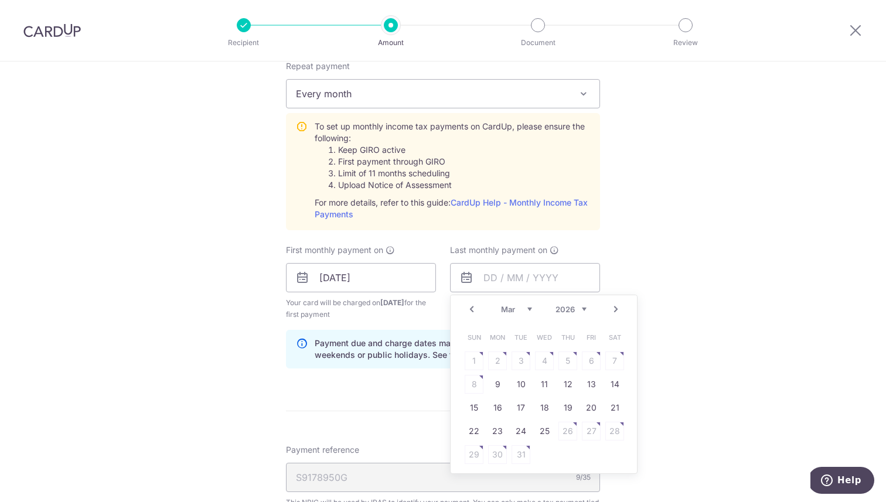
click at [612, 310] on link "Next" at bounding box center [616, 309] width 14 height 14
click at [547, 429] on link "20" at bounding box center [544, 431] width 19 height 19
type input "20/05/2026"
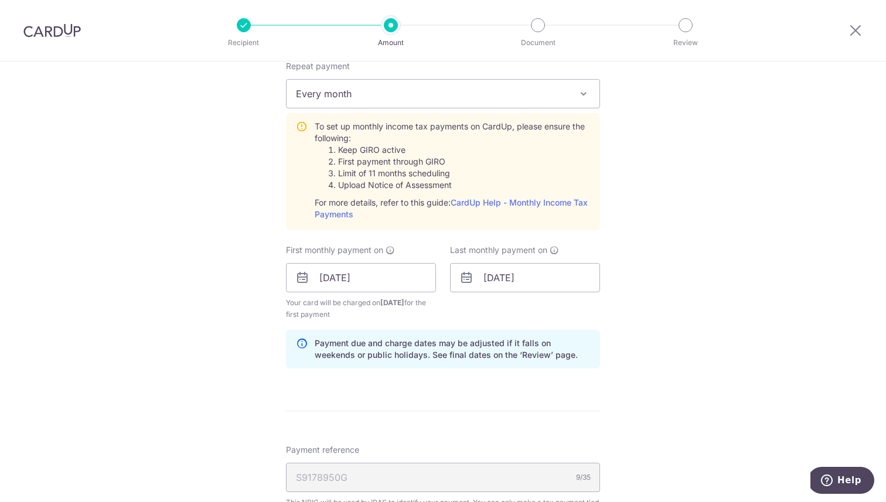
click at [678, 334] on div "Tell us more about your payment Enter one-time or monthly payment amount SGD 95…" at bounding box center [443, 189] width 886 height 1269
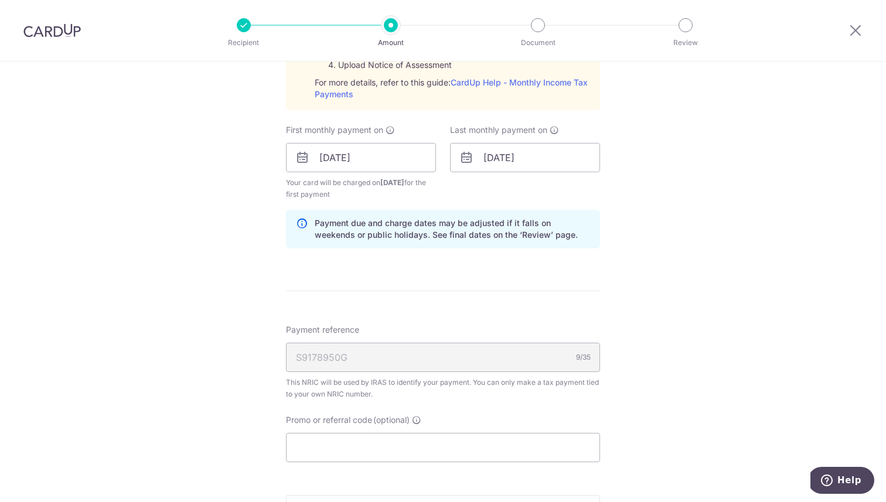
scroll to position [641, 0]
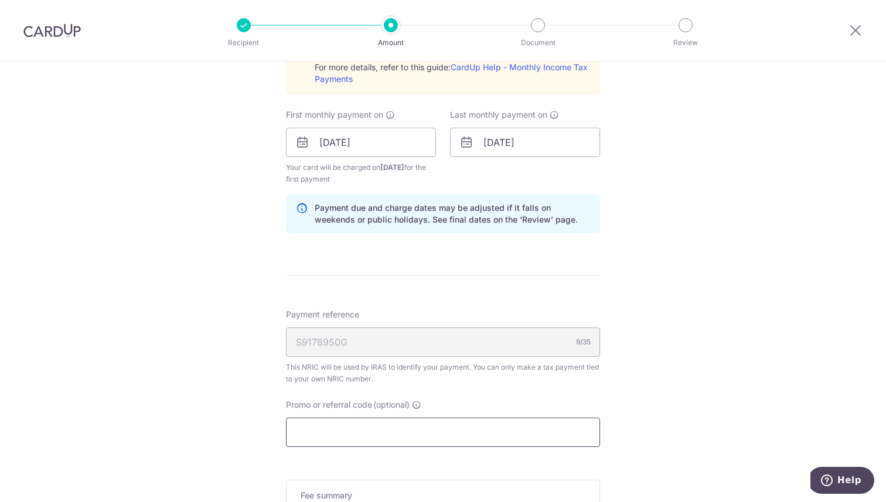
click at [401, 446] on input "Promo or referral code (optional)" at bounding box center [443, 432] width 314 height 29
paste input "OFF225"
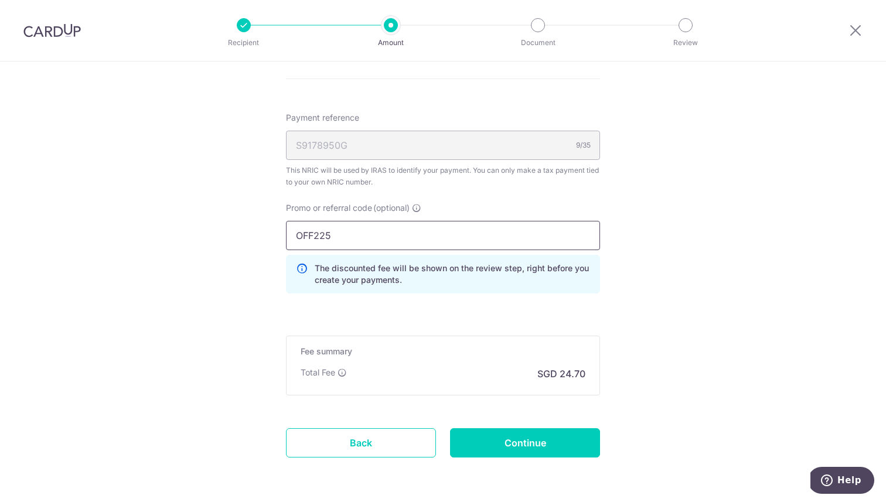
scroll to position [839, 0]
type input "OFF225"
click at [512, 442] on input "Continue" at bounding box center [525, 441] width 150 height 29
type input "Create Schedule"
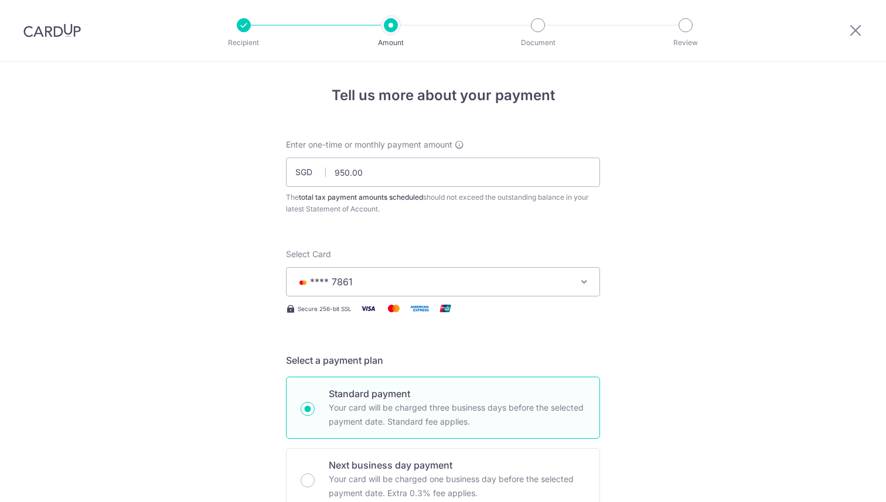
scroll to position [716, 0]
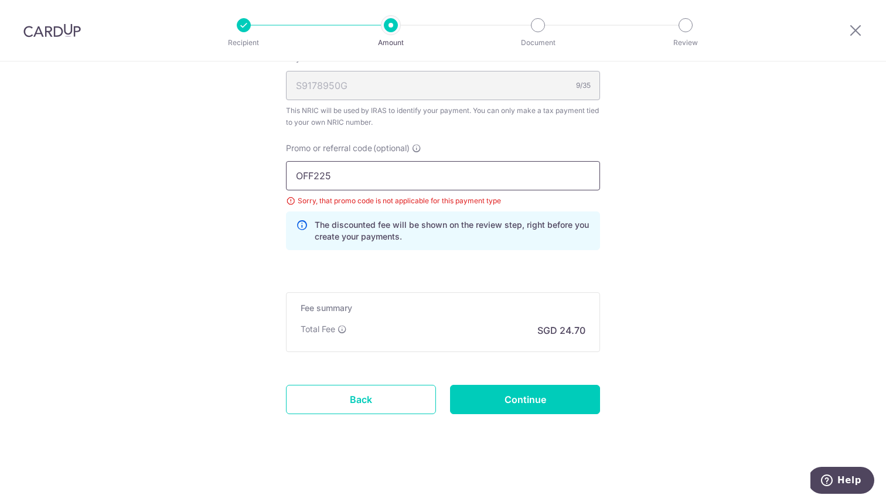
click at [358, 180] on input "OFF225" at bounding box center [443, 175] width 314 height 29
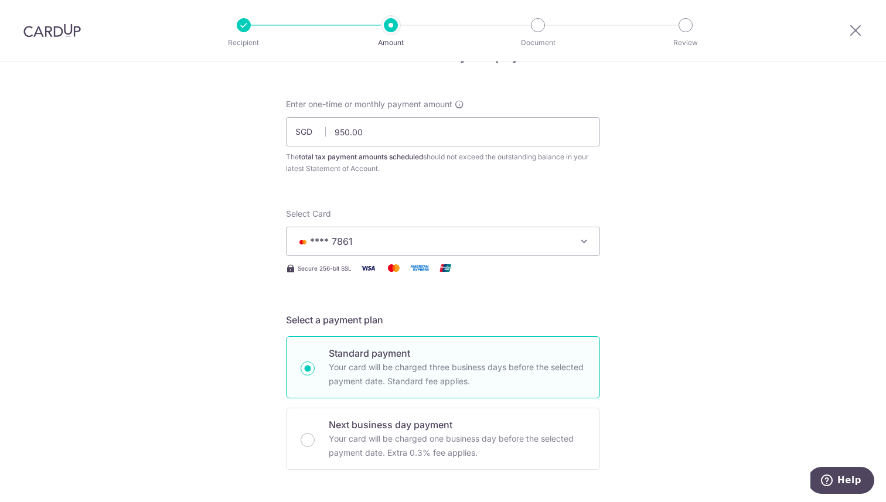
scroll to position [0, 0]
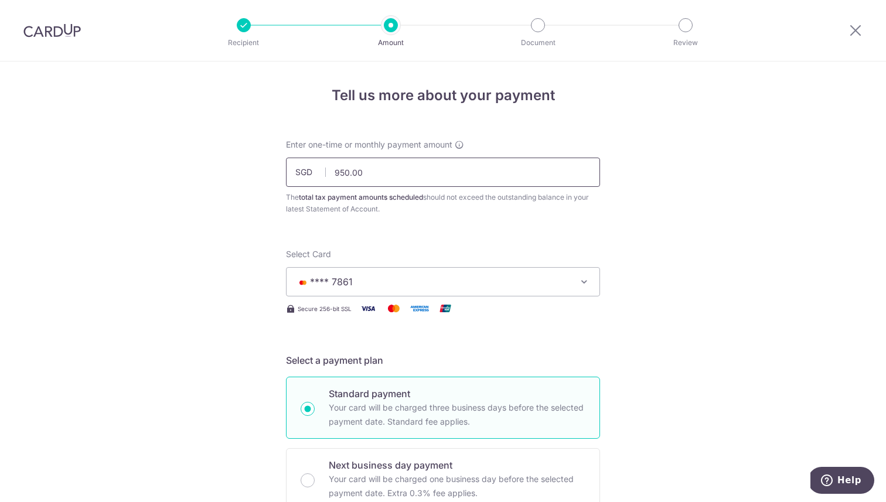
click at [378, 176] on input "950.00" at bounding box center [443, 172] width 314 height 29
type input "965.00"
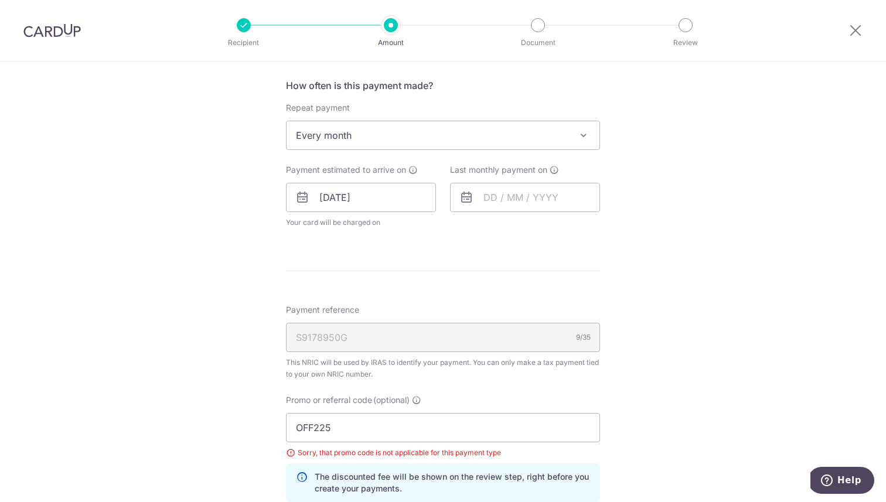
scroll to position [716, 0]
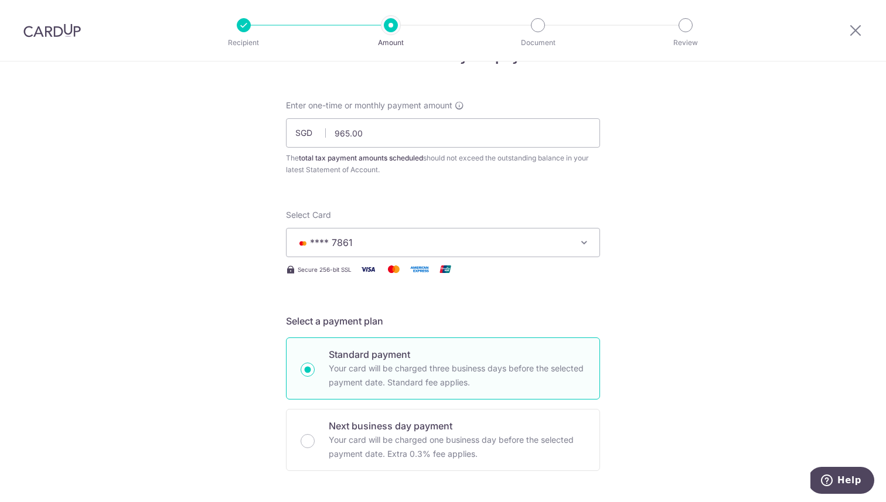
scroll to position [0, 0]
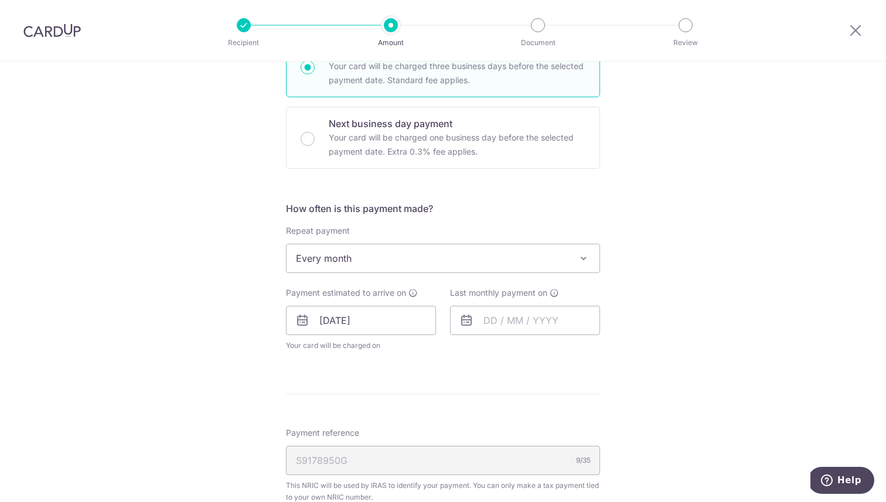
scroll to position [346, 0]
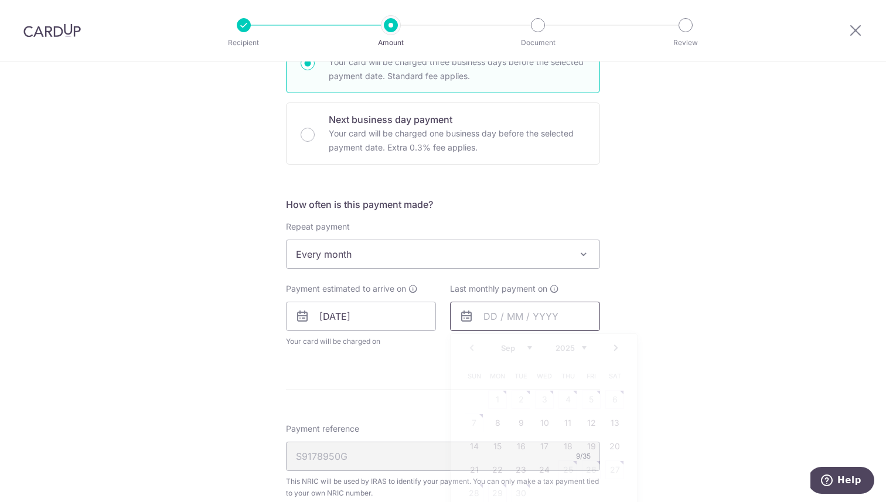
click at [535, 310] on input "text" at bounding box center [525, 316] width 150 height 29
click at [623, 348] on div "Prev Next Sep Oct Nov [DATE] 2026" at bounding box center [543, 348] width 186 height 28
click at [620, 348] on link "Next" at bounding box center [616, 348] width 14 height 14
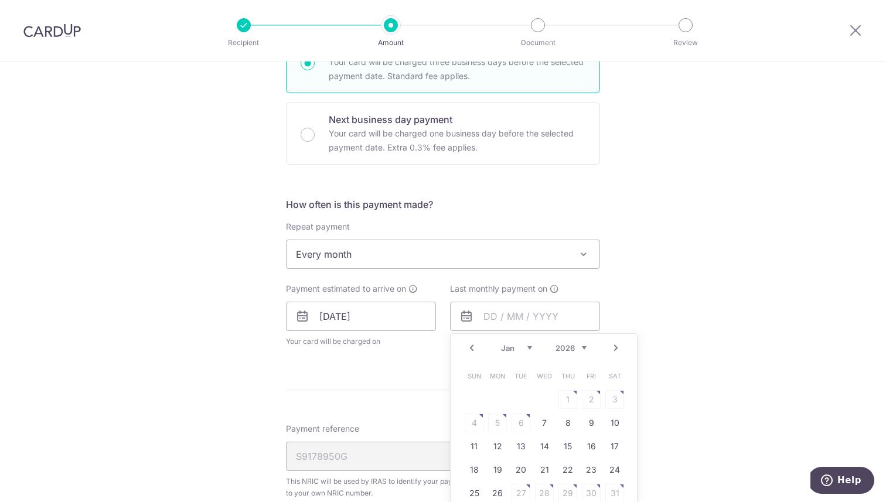
click at [620, 348] on link "Next" at bounding box center [616, 348] width 14 height 14
click at [615, 351] on link "Next" at bounding box center [616, 348] width 14 height 14
click at [566, 422] on link "7" at bounding box center [567, 422] width 19 height 19
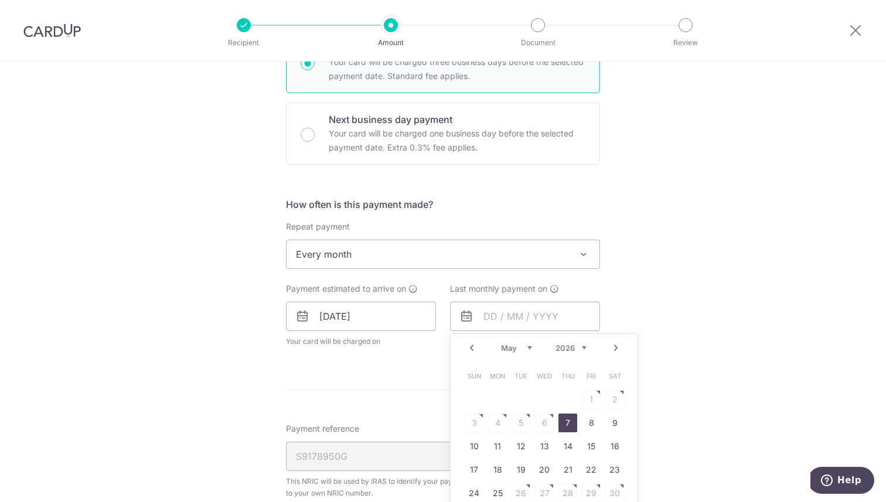
type input "[DATE]"
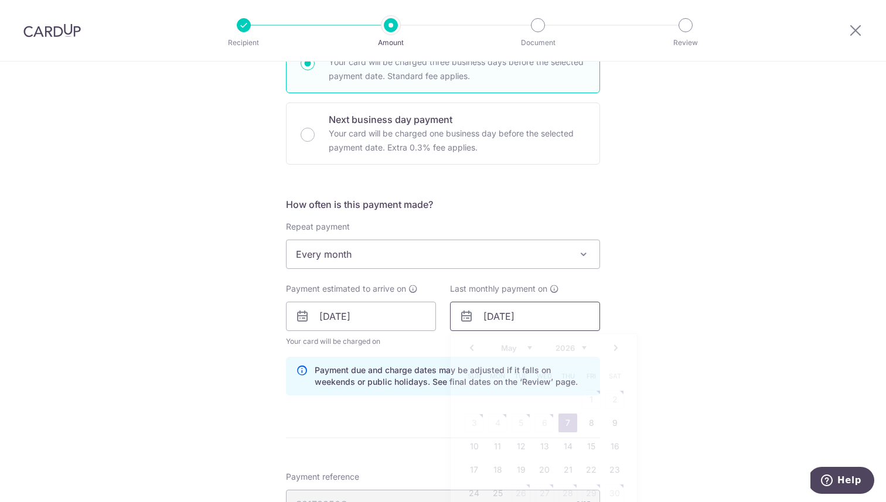
click at [545, 322] on input "[DATE]" at bounding box center [525, 316] width 150 height 29
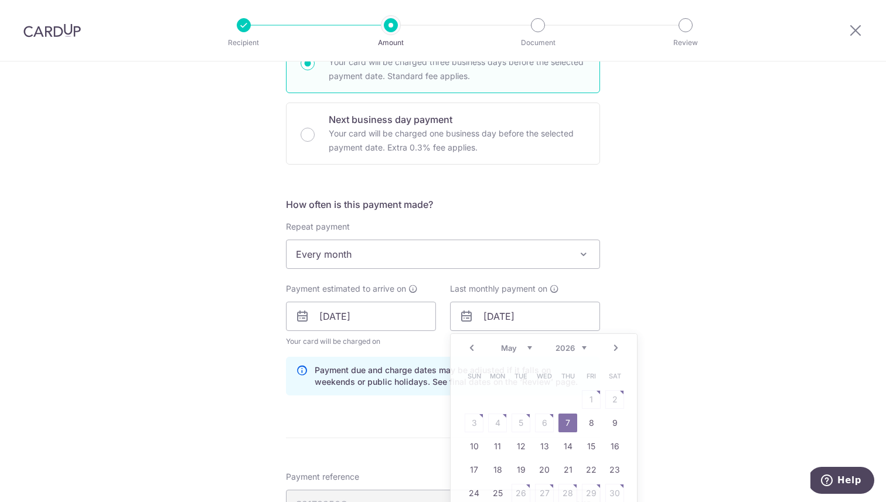
click at [691, 356] on div "Tell us more about your payment Enter one-time or monthly payment amount SGD 96…" at bounding box center [443, 318] width 886 height 1205
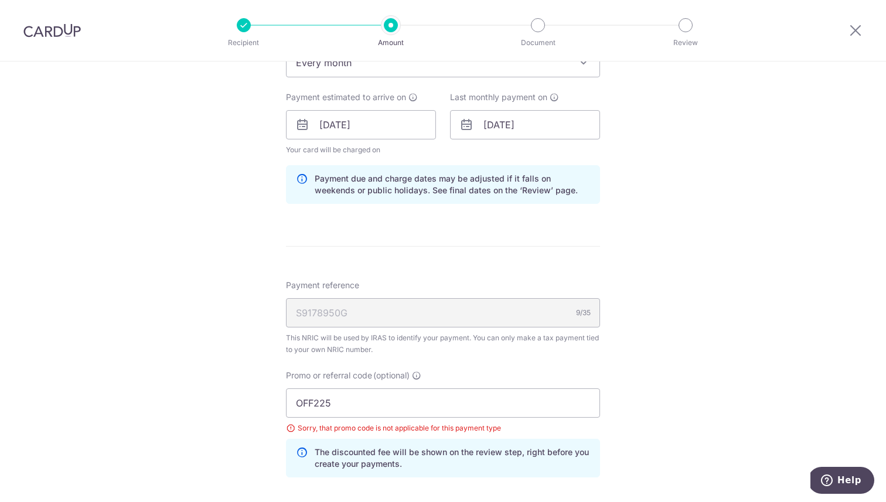
scroll to position [764, 0]
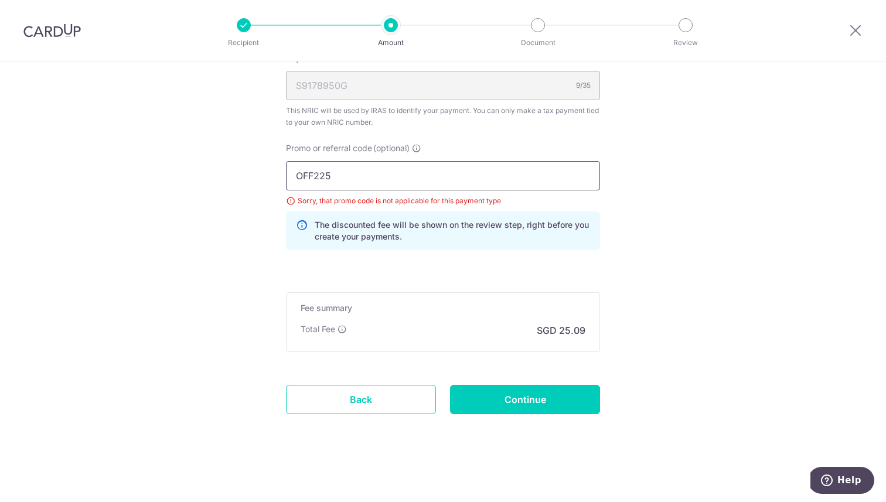
click at [383, 183] on input "OFF225" at bounding box center [443, 175] width 314 height 29
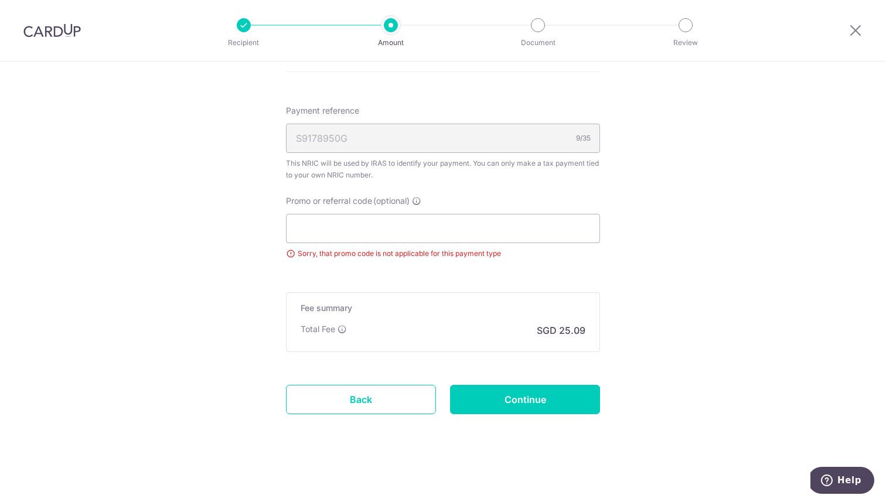
click at [453, 295] on div "Fee summary Base fee $ 24.70 Extend fee Next-day fee Total Fee SGD 25.09" at bounding box center [443, 322] width 314 height 60
click at [529, 395] on input "Continue" at bounding box center [525, 399] width 150 height 29
type input "Update Schedule"
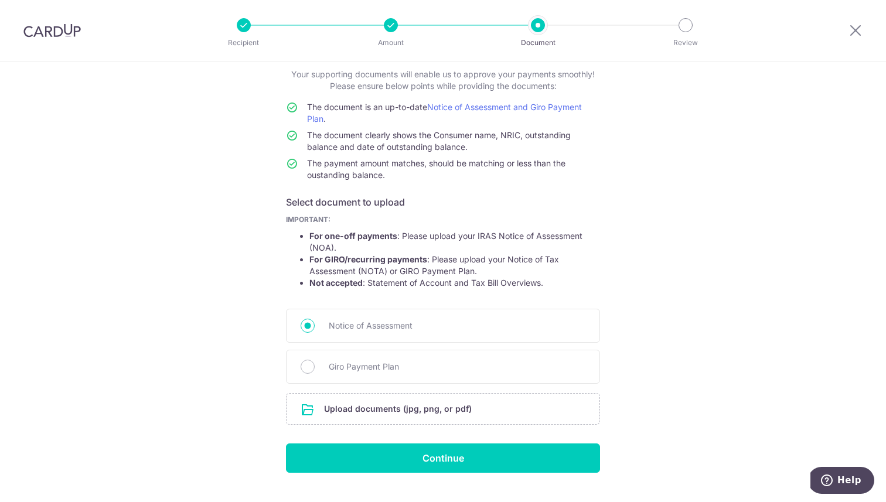
scroll to position [96, 0]
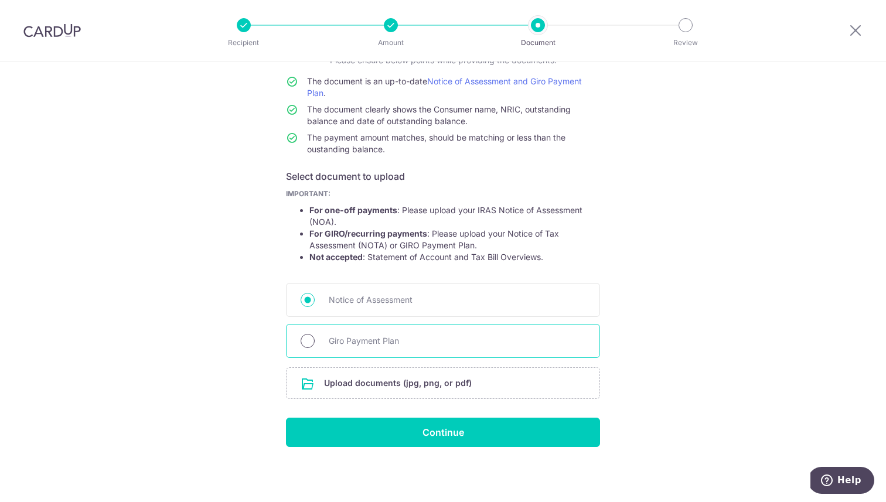
click at [309, 339] on input "Giro Payment Plan" at bounding box center [307, 341] width 14 height 14
radio input "true"
click at [415, 382] on input "file" at bounding box center [442, 383] width 313 height 30
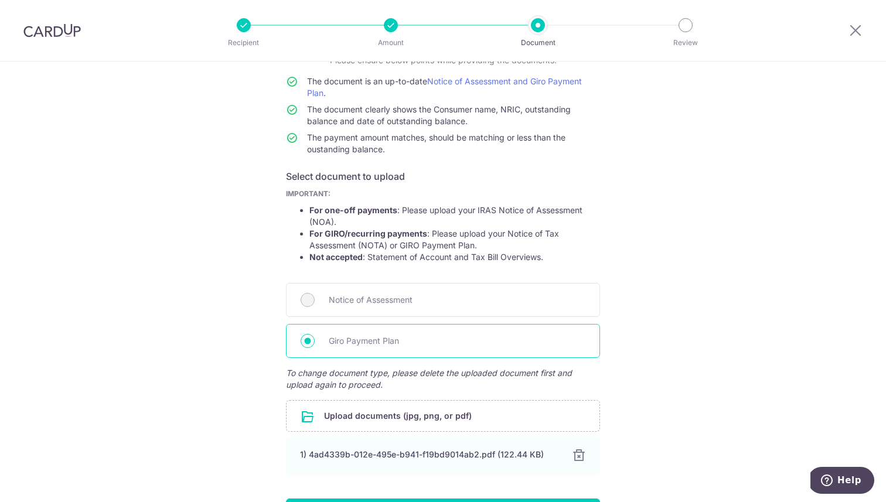
scroll to position [177, 0]
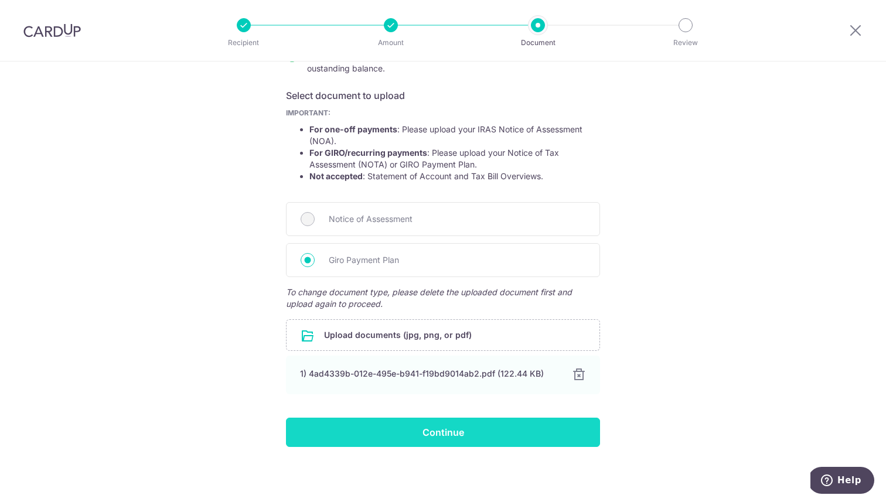
click at [444, 428] on input "Continue" at bounding box center [443, 432] width 314 height 29
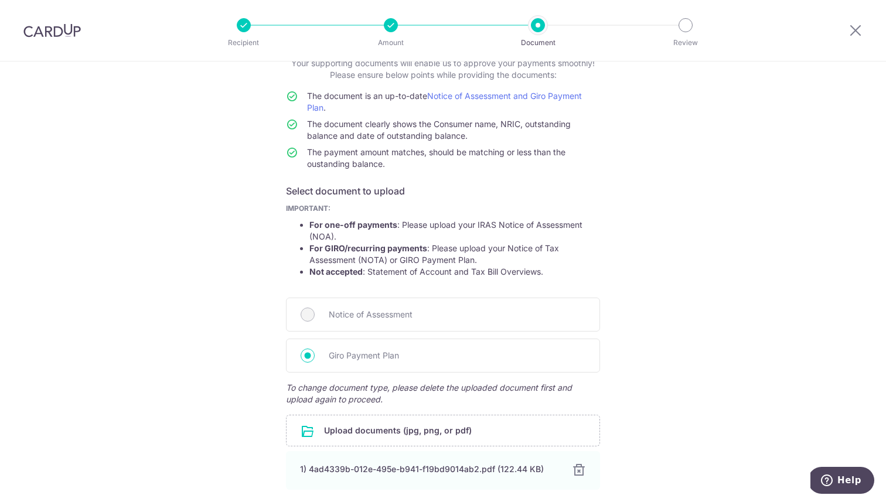
scroll to position [0, 0]
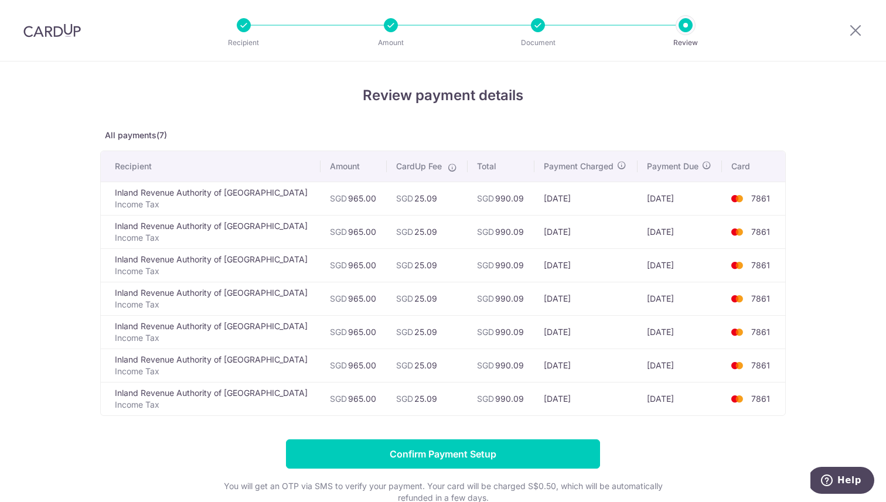
click at [447, 167] on icon at bounding box center [451, 167] width 9 height 9
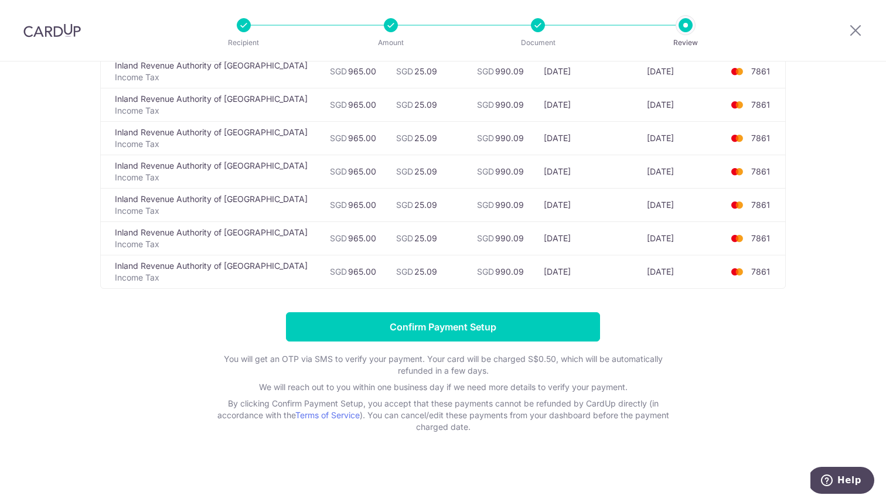
scroll to position [124, 0]
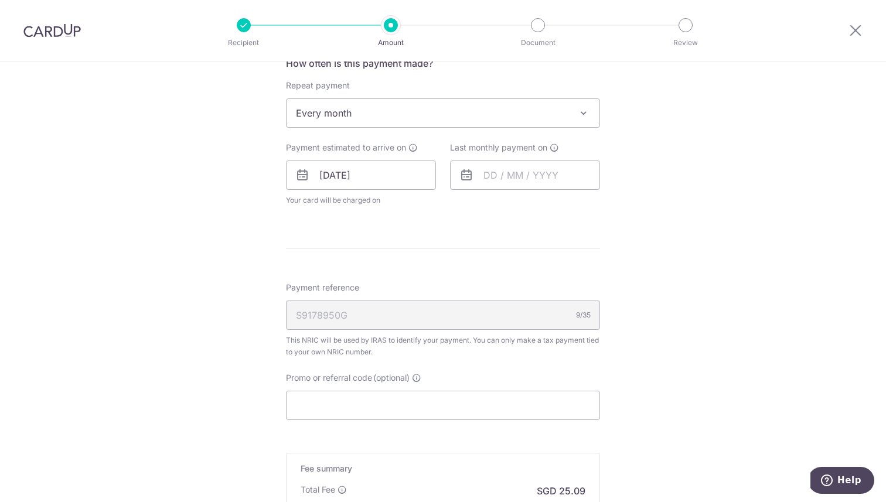
scroll to position [510, 0]
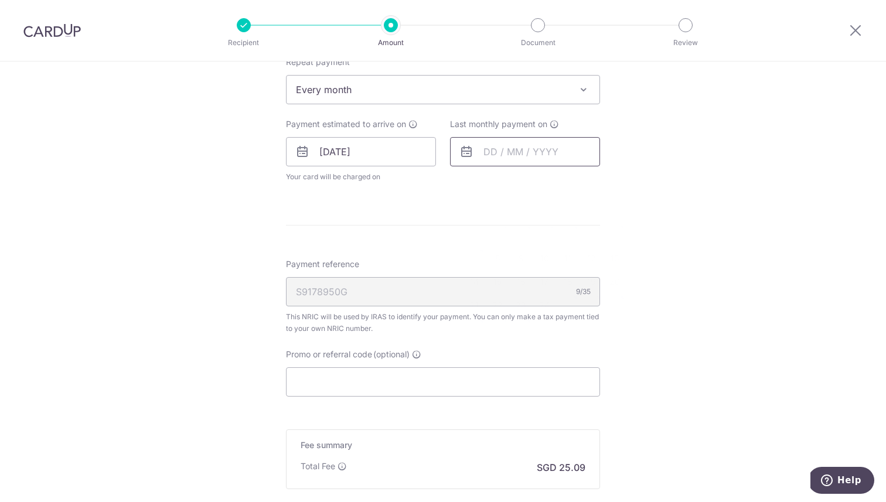
click at [510, 145] on input "text" at bounding box center [525, 151] width 150 height 29
click at [613, 181] on link "Next" at bounding box center [616, 183] width 14 height 14
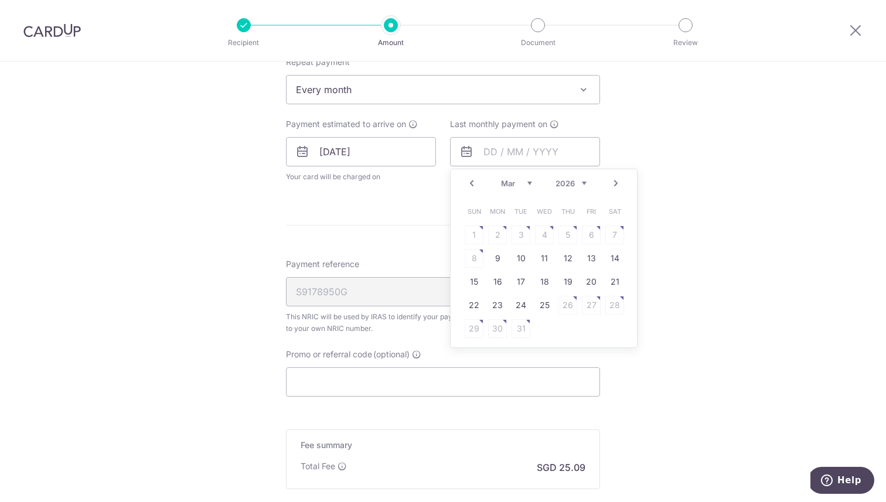
click at [613, 181] on link "Next" at bounding box center [616, 183] width 14 height 14
click at [471, 184] on link "Prev" at bounding box center [471, 183] width 14 height 14
click at [496, 328] on link "25" at bounding box center [497, 328] width 19 height 19
type input "25/05/2026"
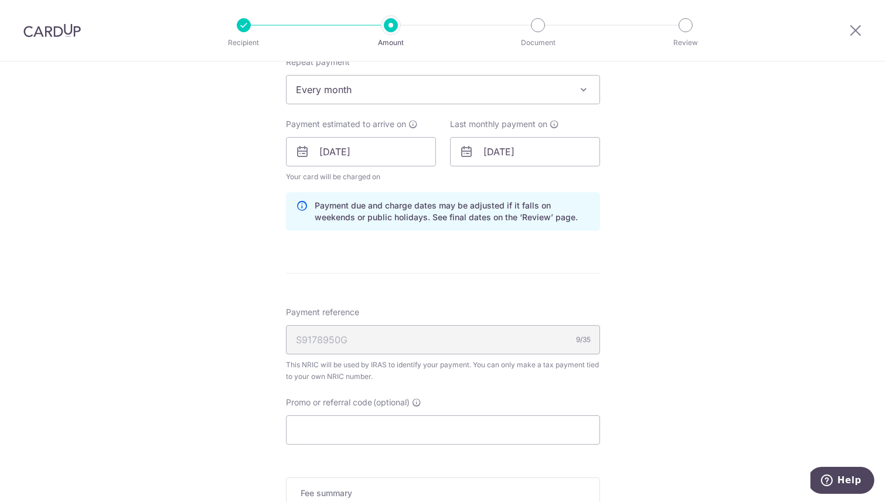
click at [697, 227] on div "Tell us more about your payment Enter one-time or monthly payment amount SGD 96…" at bounding box center [443, 119] width 886 height 1136
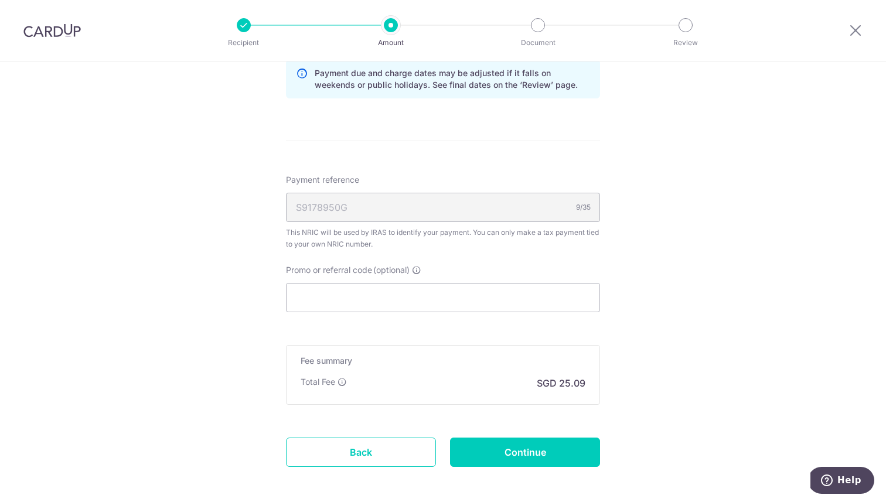
scroll to position [695, 0]
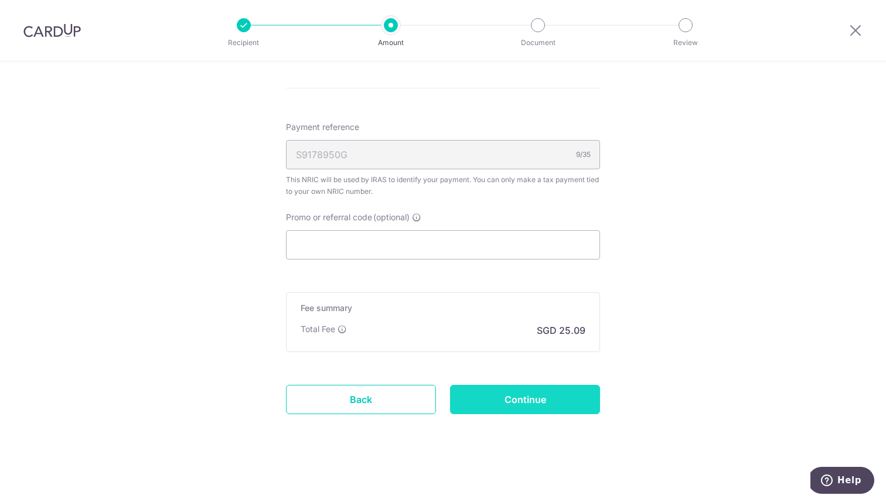
click at [522, 394] on input "Continue" at bounding box center [525, 399] width 150 height 29
type input "Update Schedule"
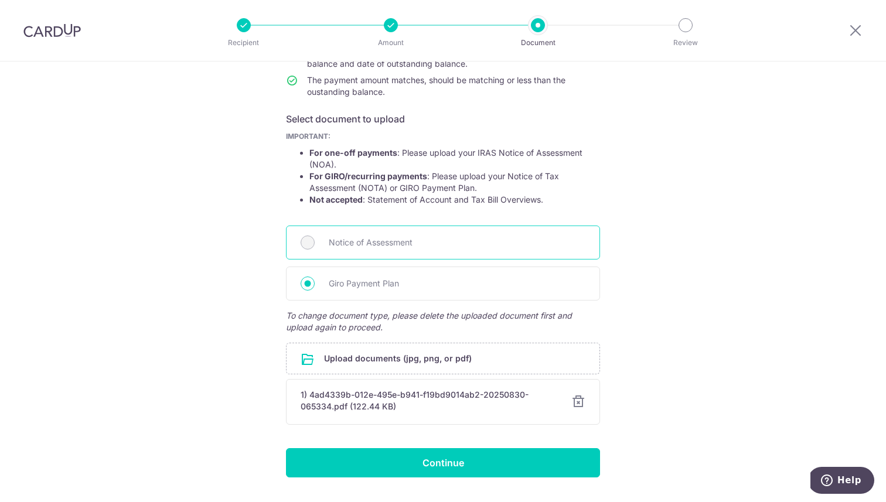
scroll to position [184, 0]
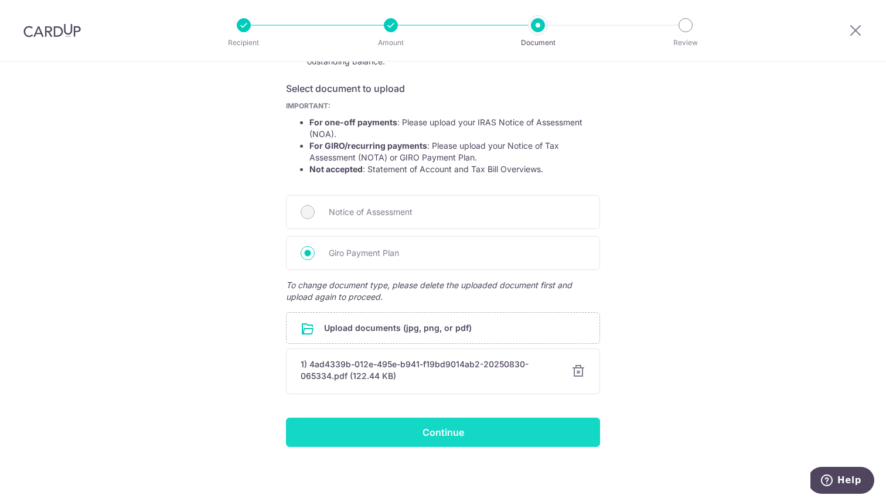
click at [409, 424] on input "Continue" at bounding box center [443, 432] width 314 height 29
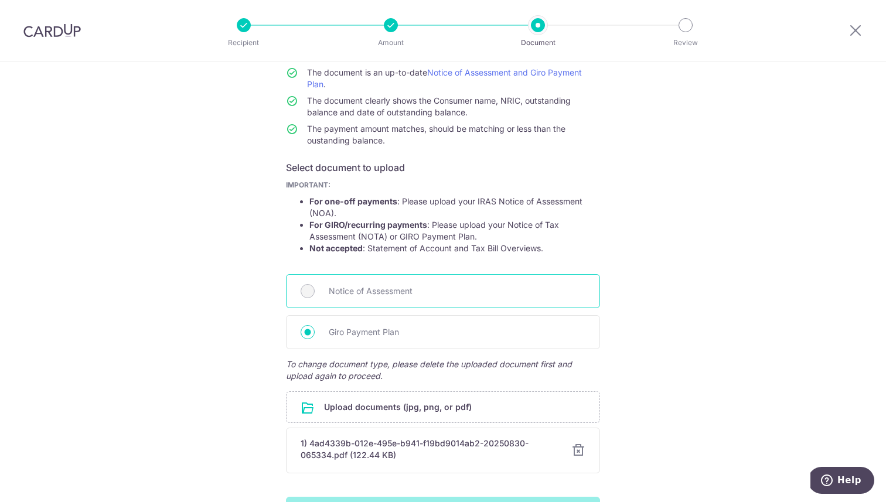
scroll to position [0, 0]
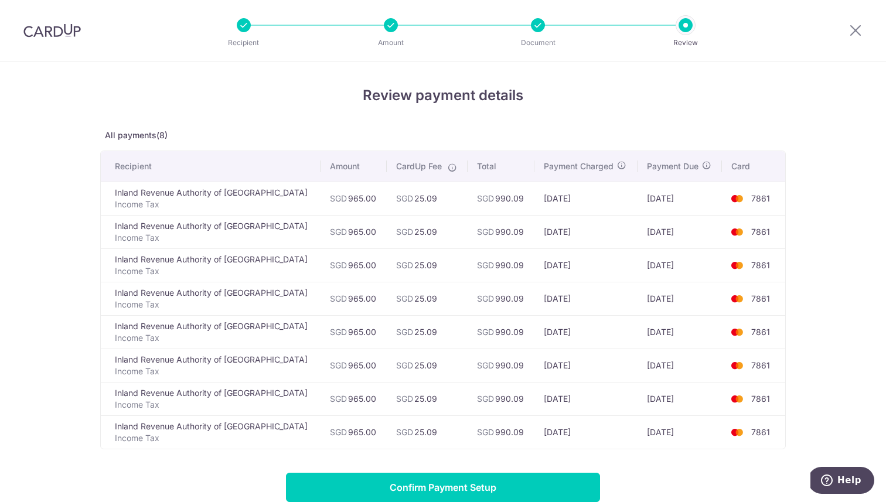
drag, startPoint x: 661, startPoint y: 399, endPoint x: 635, endPoint y: 401, distance: 25.8
click at [637, 401] on td "[DATE]" at bounding box center [679, 398] width 84 height 33
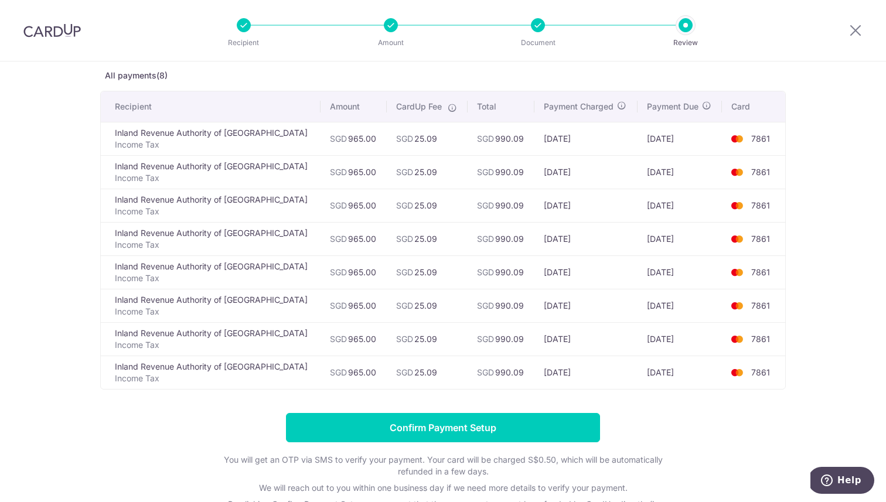
scroll to position [69, 0]
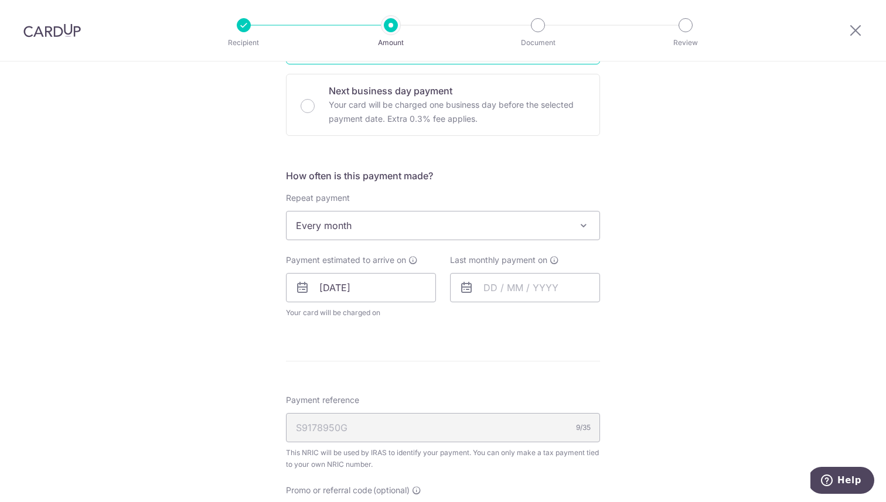
scroll to position [385, 0]
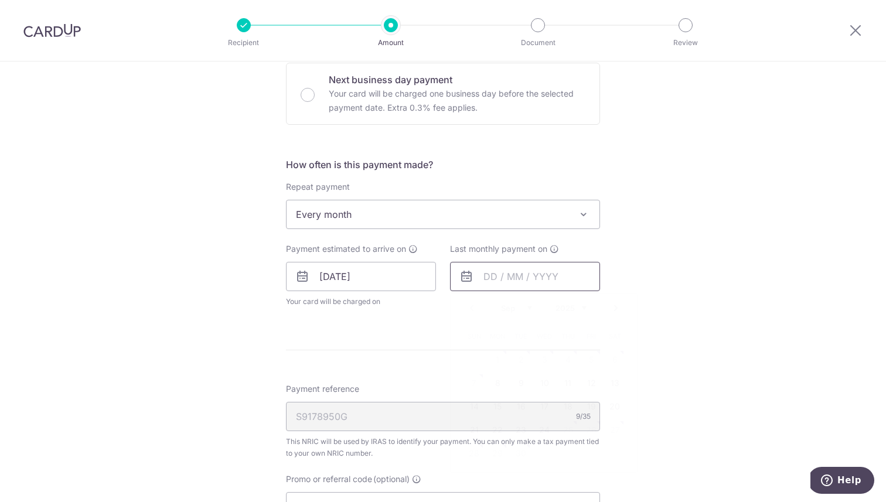
click at [504, 271] on input "text" at bounding box center [525, 276] width 150 height 29
click at [616, 307] on link "Next" at bounding box center [616, 308] width 14 height 14
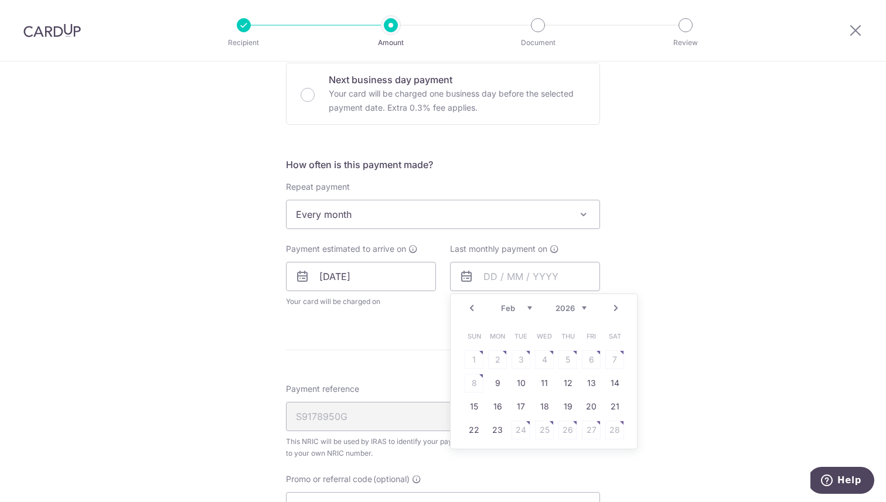
click at [616, 307] on link "Next" at bounding box center [616, 308] width 14 height 14
click at [549, 422] on table "Sun Mon Tue Wed Thu Fri Sat 1 2 3 4 5 6 7 8 9 10 11 12 13 14 15 16 17 18 19 20 …" at bounding box center [544, 394] width 164 height 141
click at [473, 308] on link "Prev" at bounding box center [471, 308] width 14 height 14
click at [546, 432] on link "25" at bounding box center [544, 430] width 19 height 19
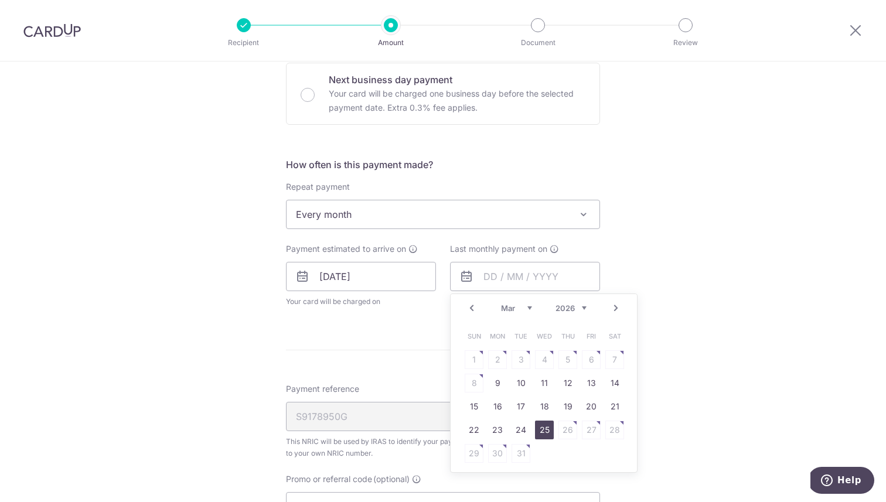
type input "25/03/2026"
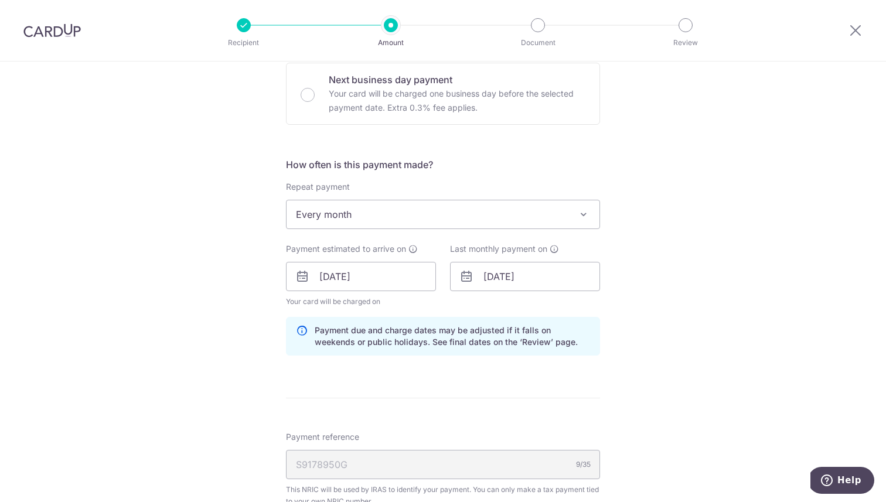
click at [707, 322] on div "Tell us more about your payment Enter one-time or monthly payment amount SGD 96…" at bounding box center [443, 244] width 886 height 1136
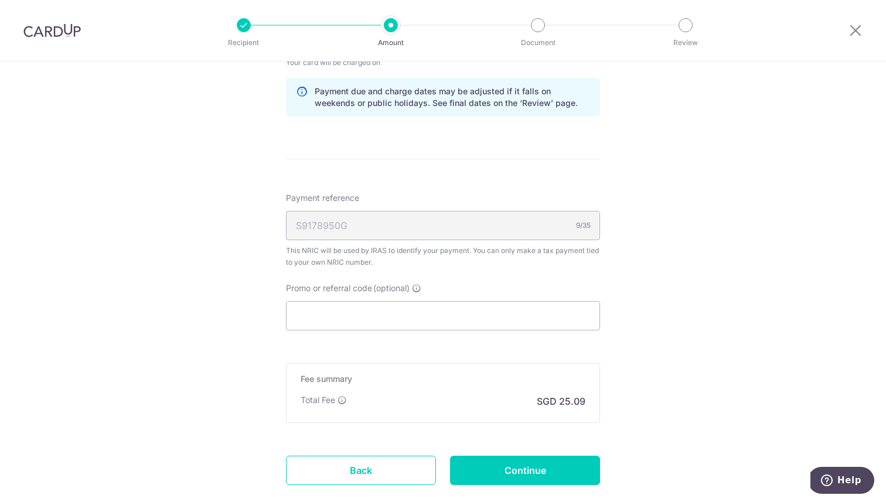
scroll to position [695, 0]
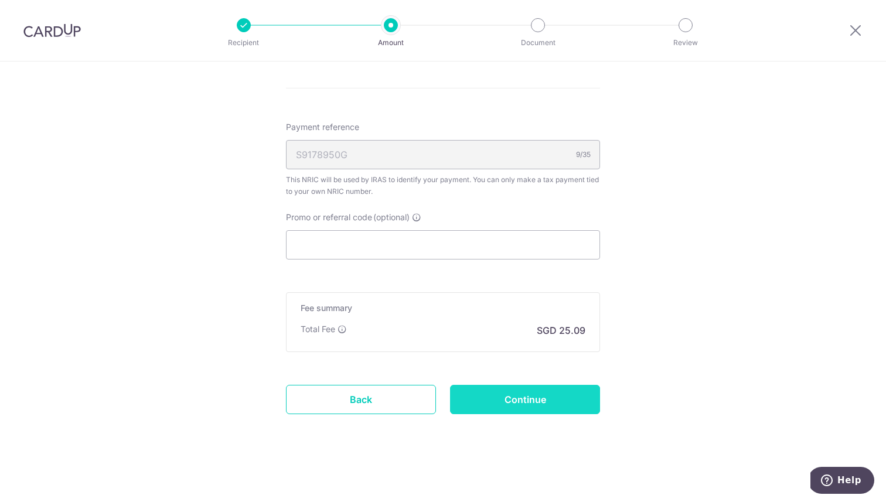
click at [529, 397] on input "Continue" at bounding box center [525, 399] width 150 height 29
type input "Update Schedule"
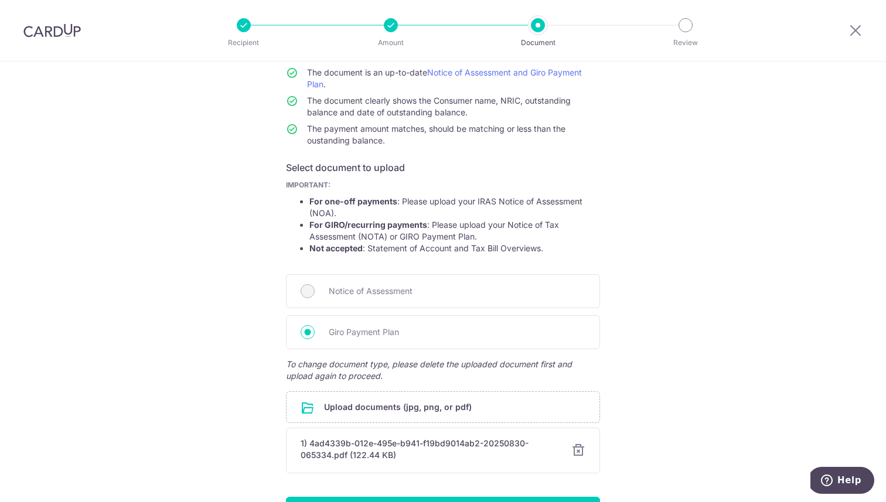
scroll to position [184, 0]
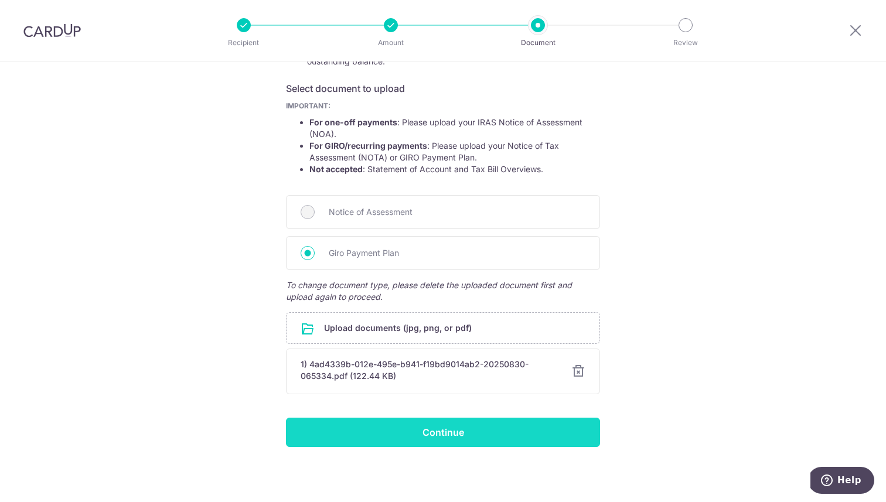
click at [471, 444] on input "Continue" at bounding box center [443, 432] width 314 height 29
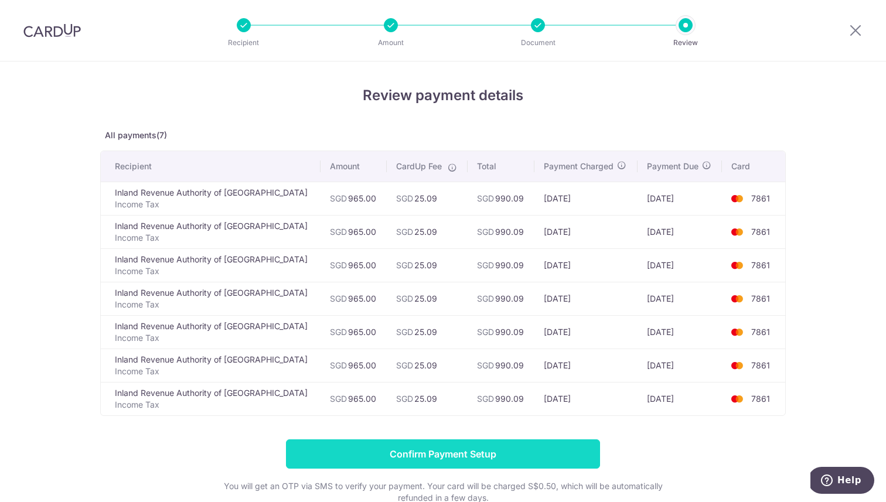
click at [431, 447] on input "Confirm Payment Setup" at bounding box center [443, 453] width 314 height 29
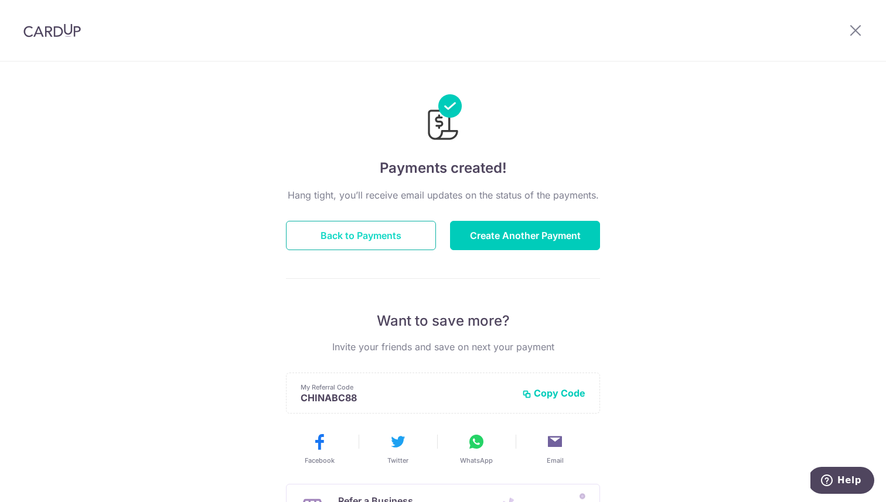
click at [401, 228] on button "Back to Payments" at bounding box center [361, 235] width 150 height 29
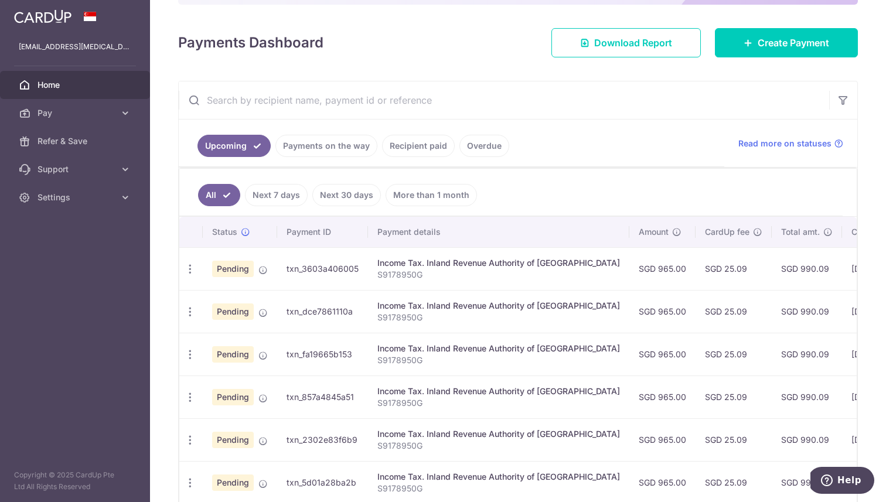
scroll to position [247, 0]
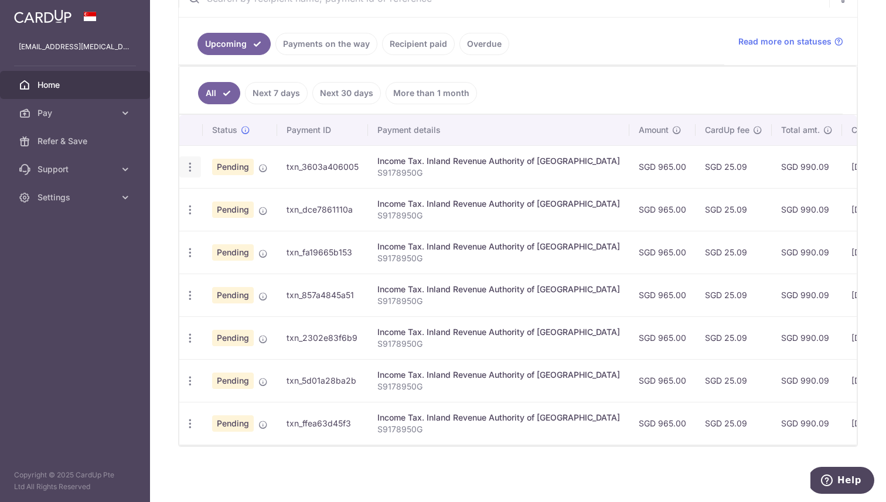
click at [189, 165] on icon "button" at bounding box center [190, 167] width 12 height 12
click at [189, 168] on icon "button" at bounding box center [190, 167] width 12 height 12
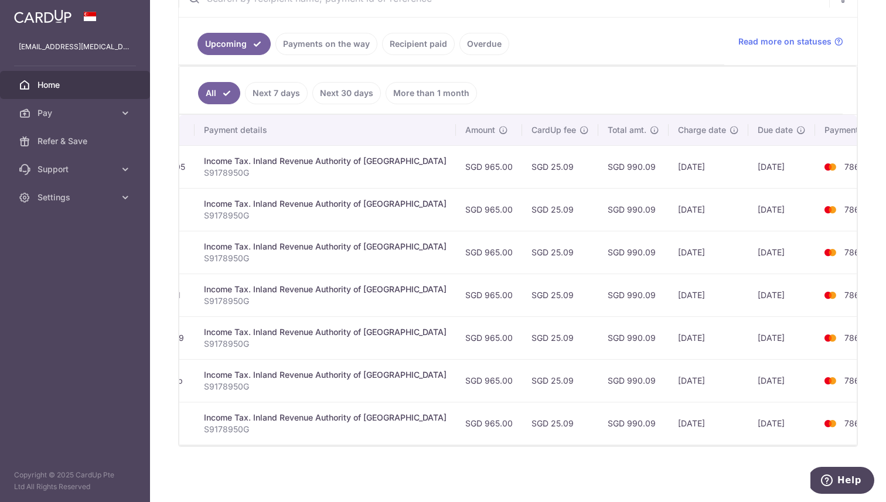
scroll to position [0, 0]
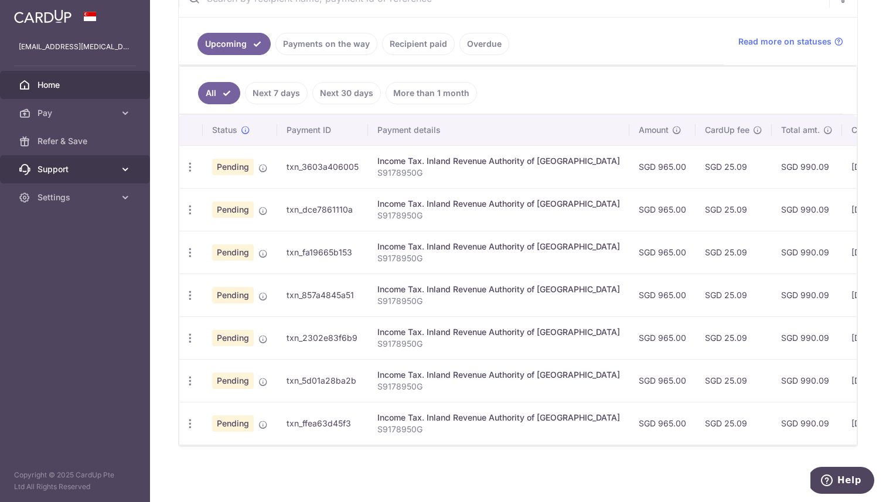
click at [100, 167] on span "Support" at bounding box center [75, 169] width 77 height 12
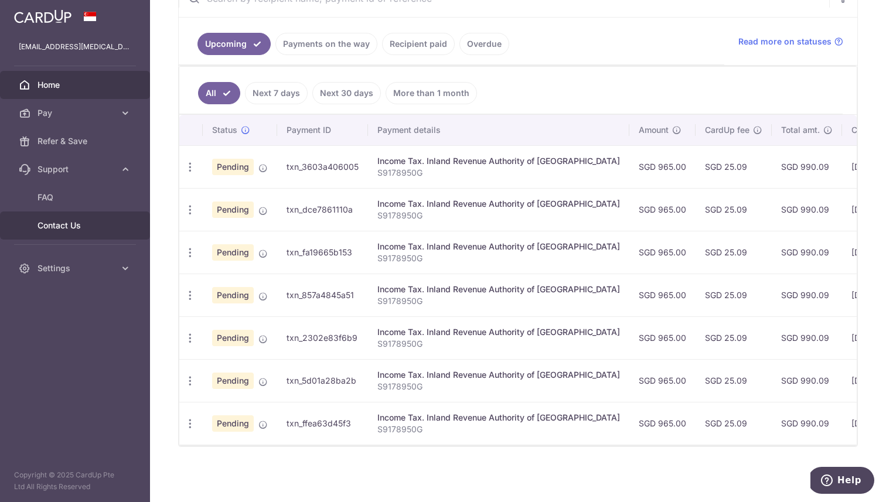
click at [99, 224] on span "Contact Us" at bounding box center [75, 226] width 77 height 12
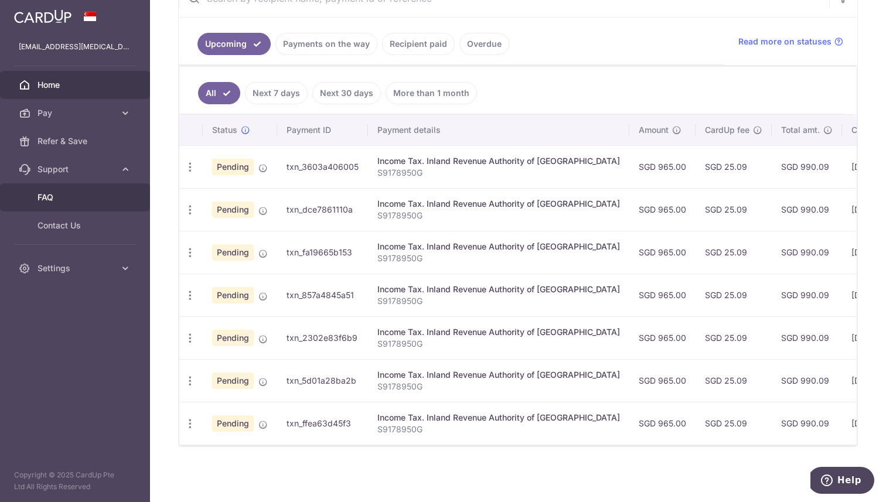
click at [65, 196] on span "FAQ" at bounding box center [75, 198] width 77 height 12
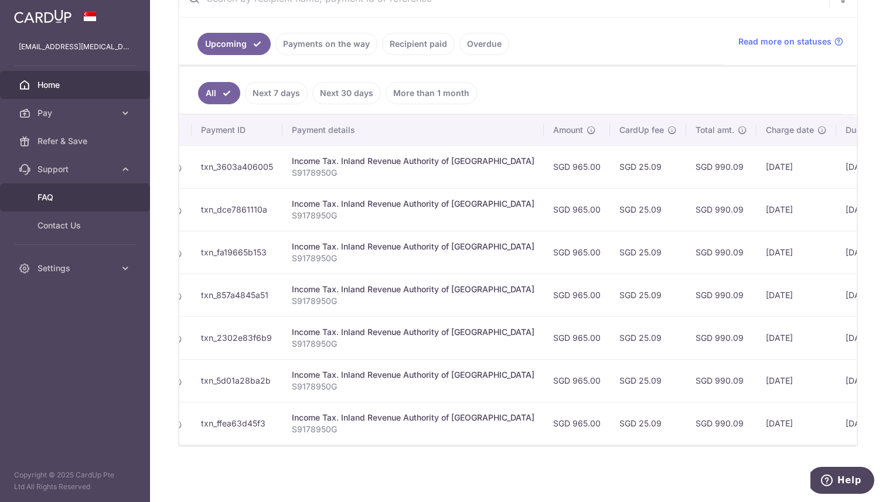
scroll to position [0, 173]
